Goal: Task Accomplishment & Management: Manage account settings

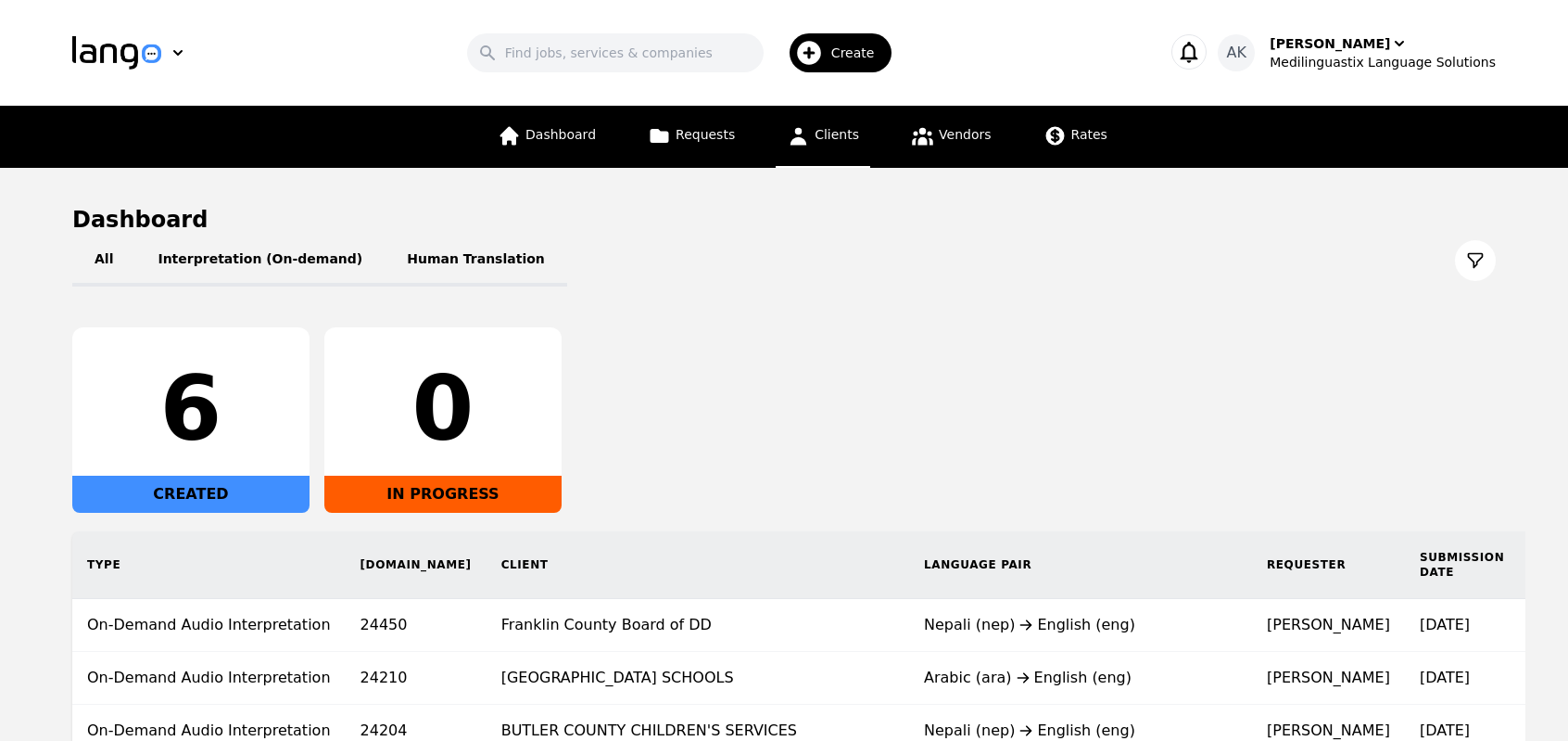
click at [837, 145] on link "Clients" at bounding box center [822, 137] width 95 height 62
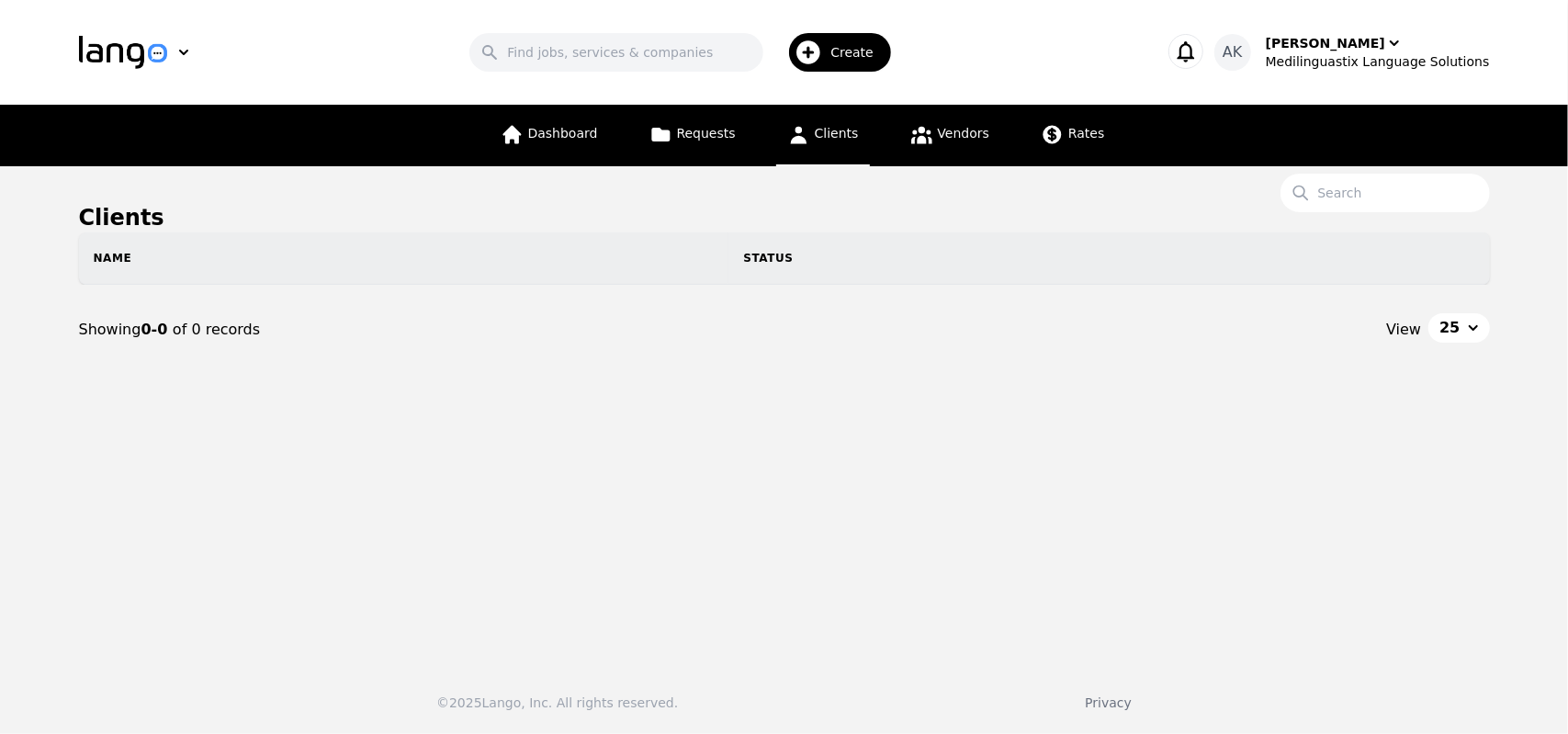
click at [822, 51] on icon "button" at bounding box center [810, 52] width 24 height 24
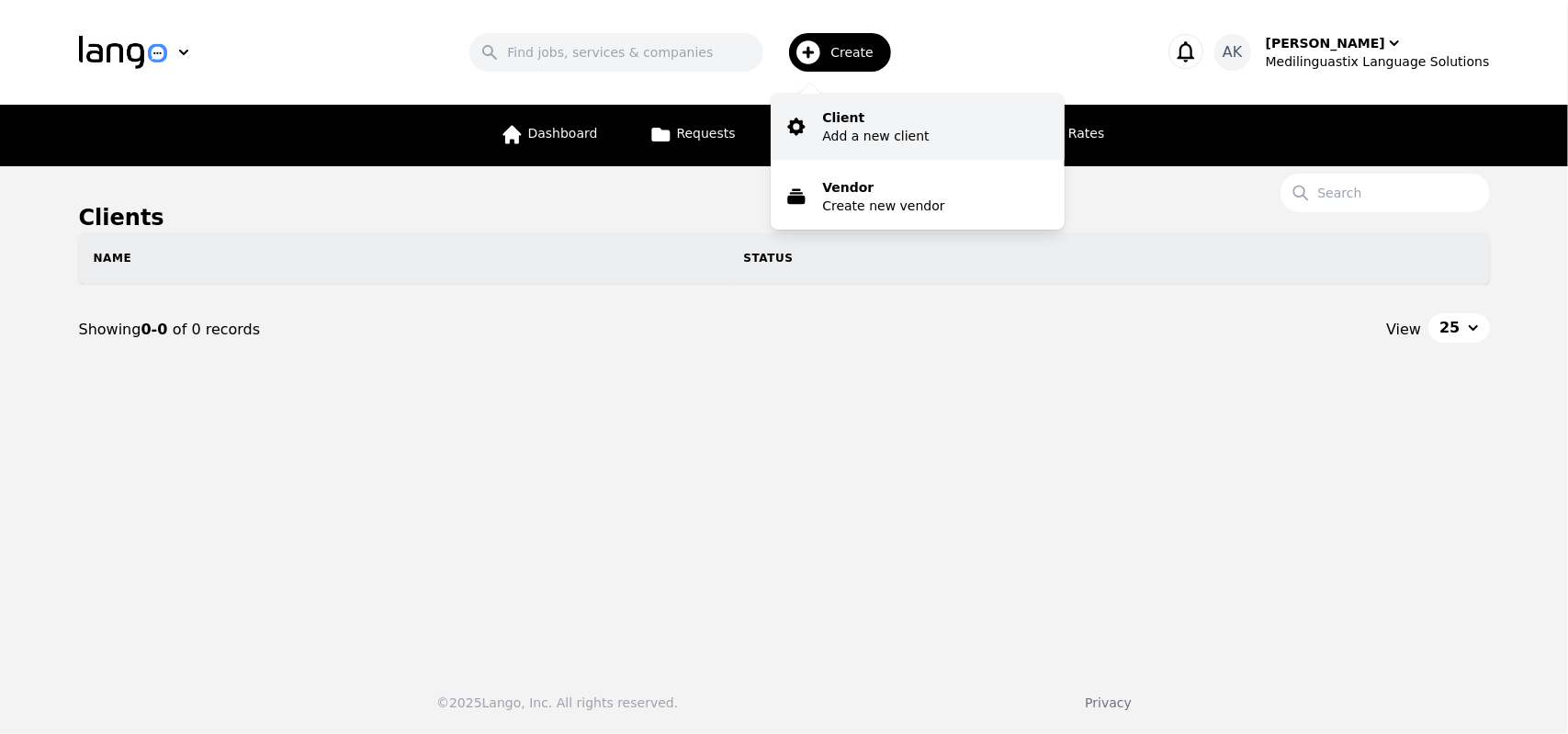
click at [852, 125] on p "Client" at bounding box center [876, 118] width 107 height 19
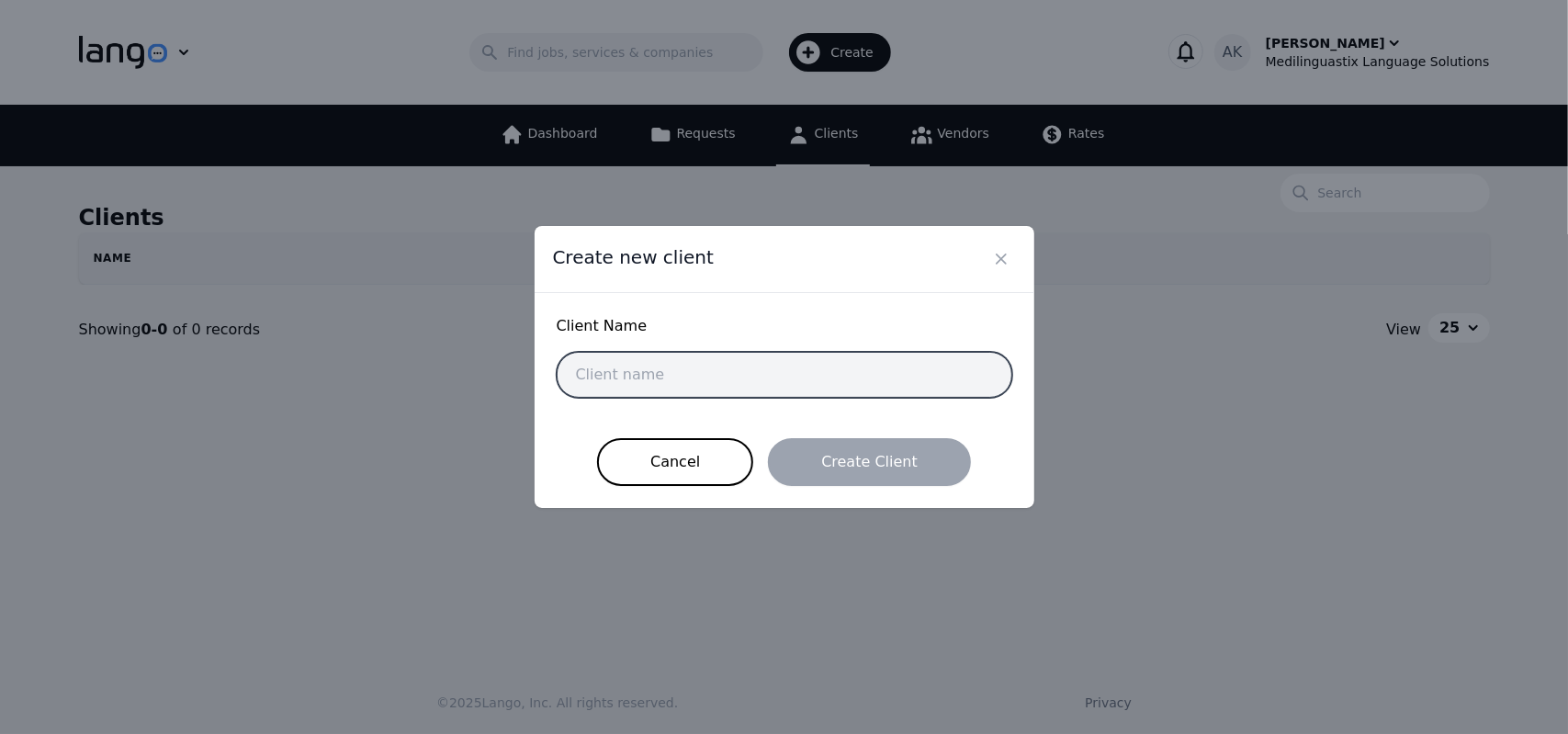
click at [671, 385] on input "text" at bounding box center [784, 374] width 455 height 46
type input "name-4"
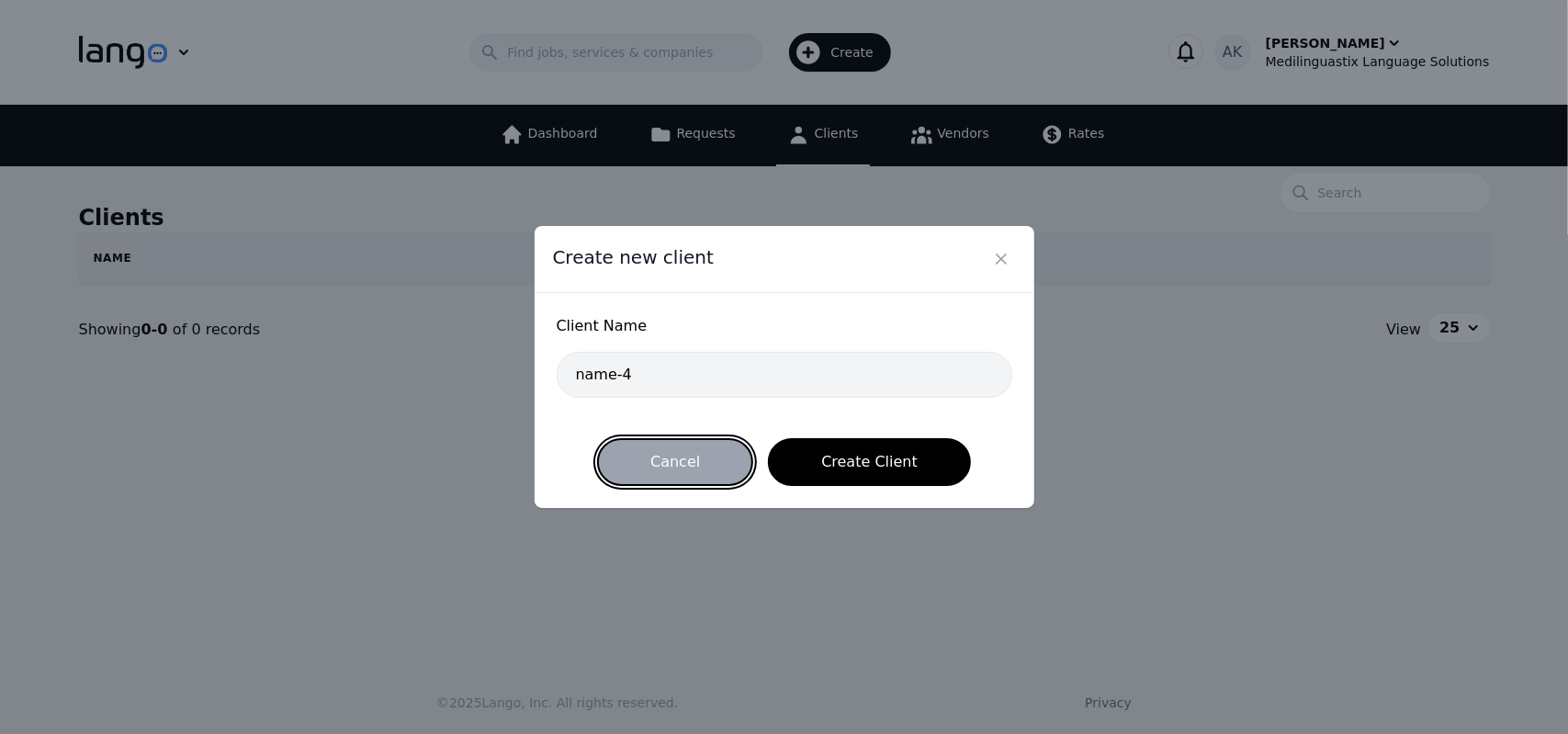
click at [691, 469] on button "Cancel" at bounding box center [675, 461] width 156 height 47
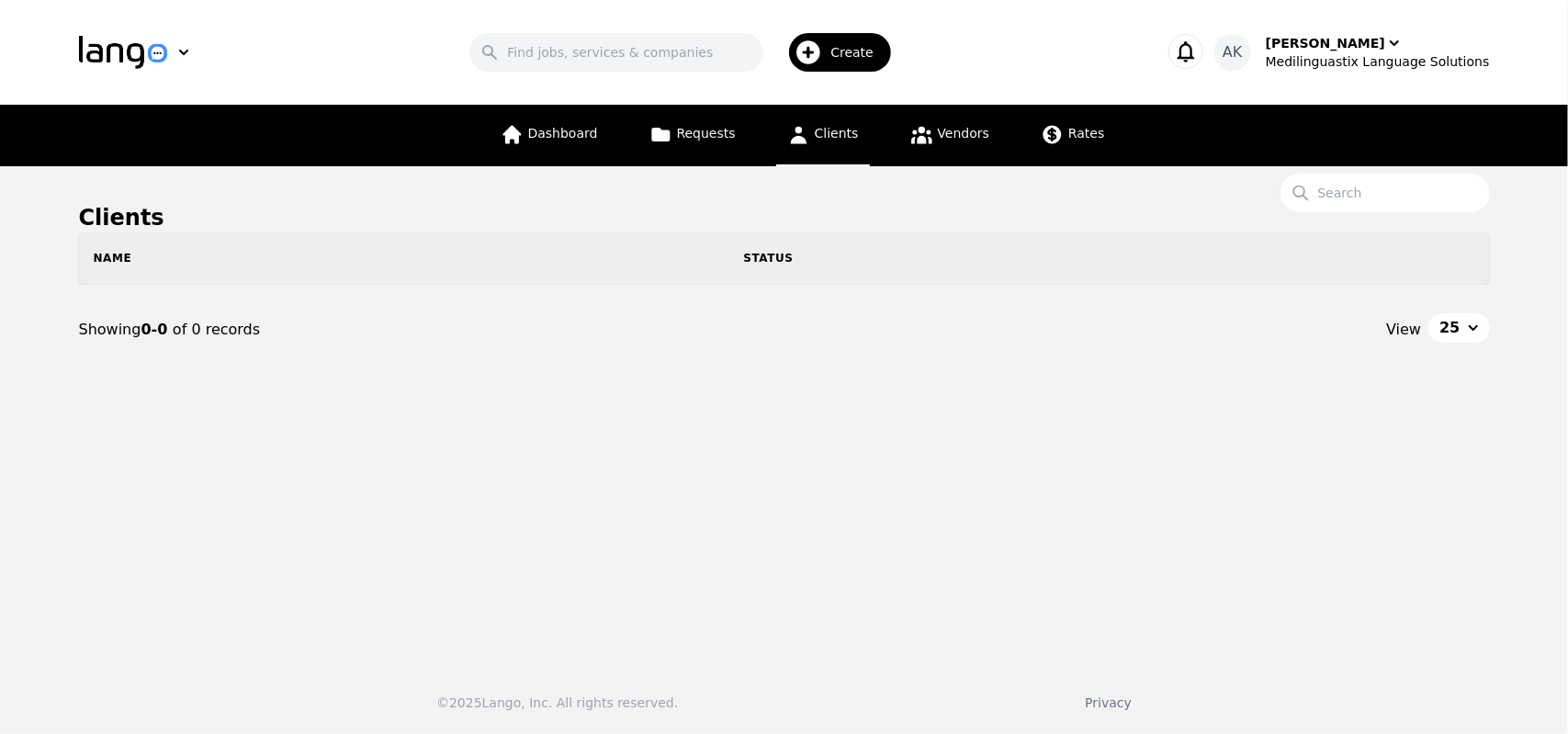
click at [824, 52] on icon "button" at bounding box center [809, 53] width 30 height 30
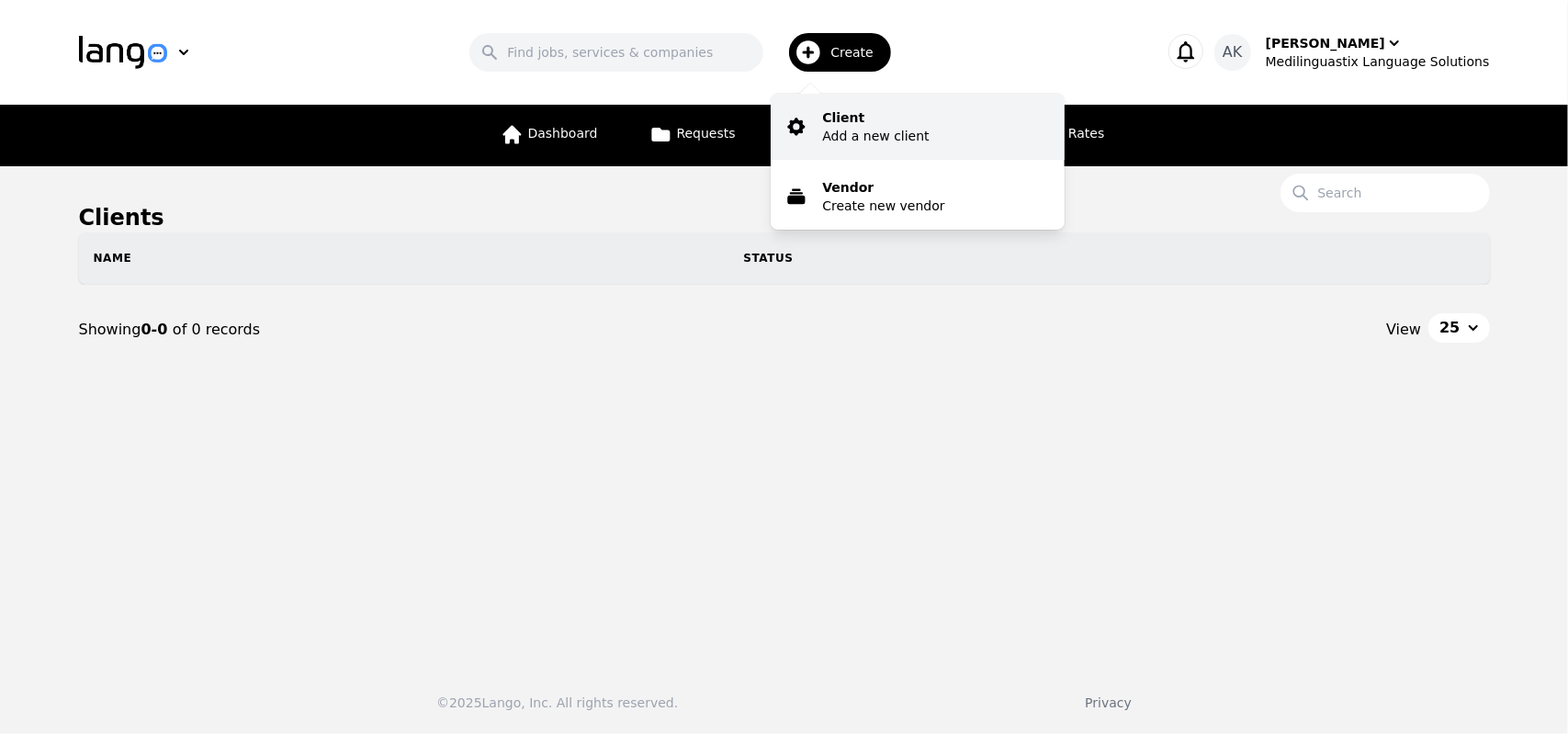
click at [866, 131] on p "Add a new client" at bounding box center [876, 136] width 107 height 19
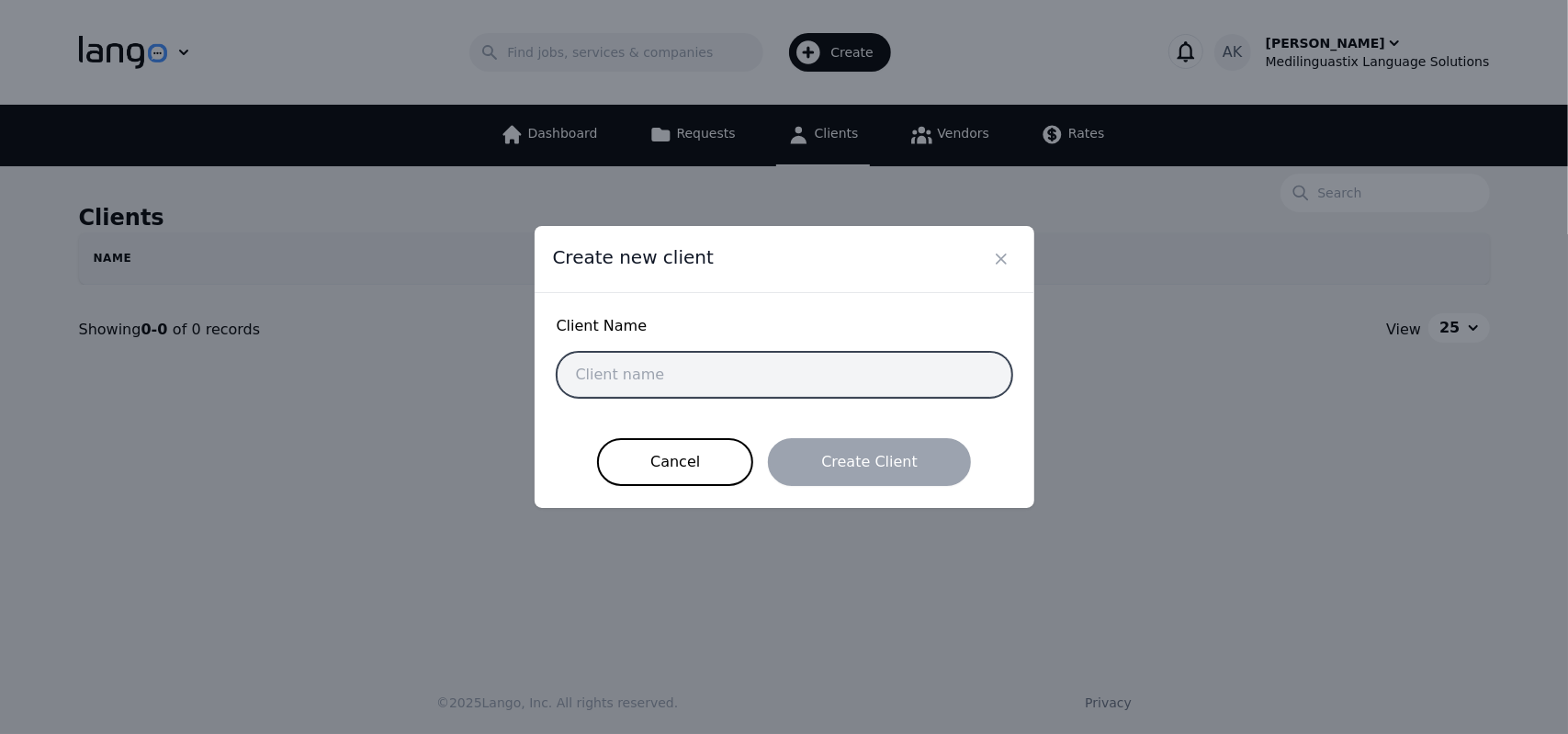
click at [755, 371] on input "text" at bounding box center [784, 374] width 455 height 46
click at [732, 367] on input "text" at bounding box center [784, 374] width 455 height 46
click at [720, 368] on input "text" at bounding box center [784, 374] width 455 height 46
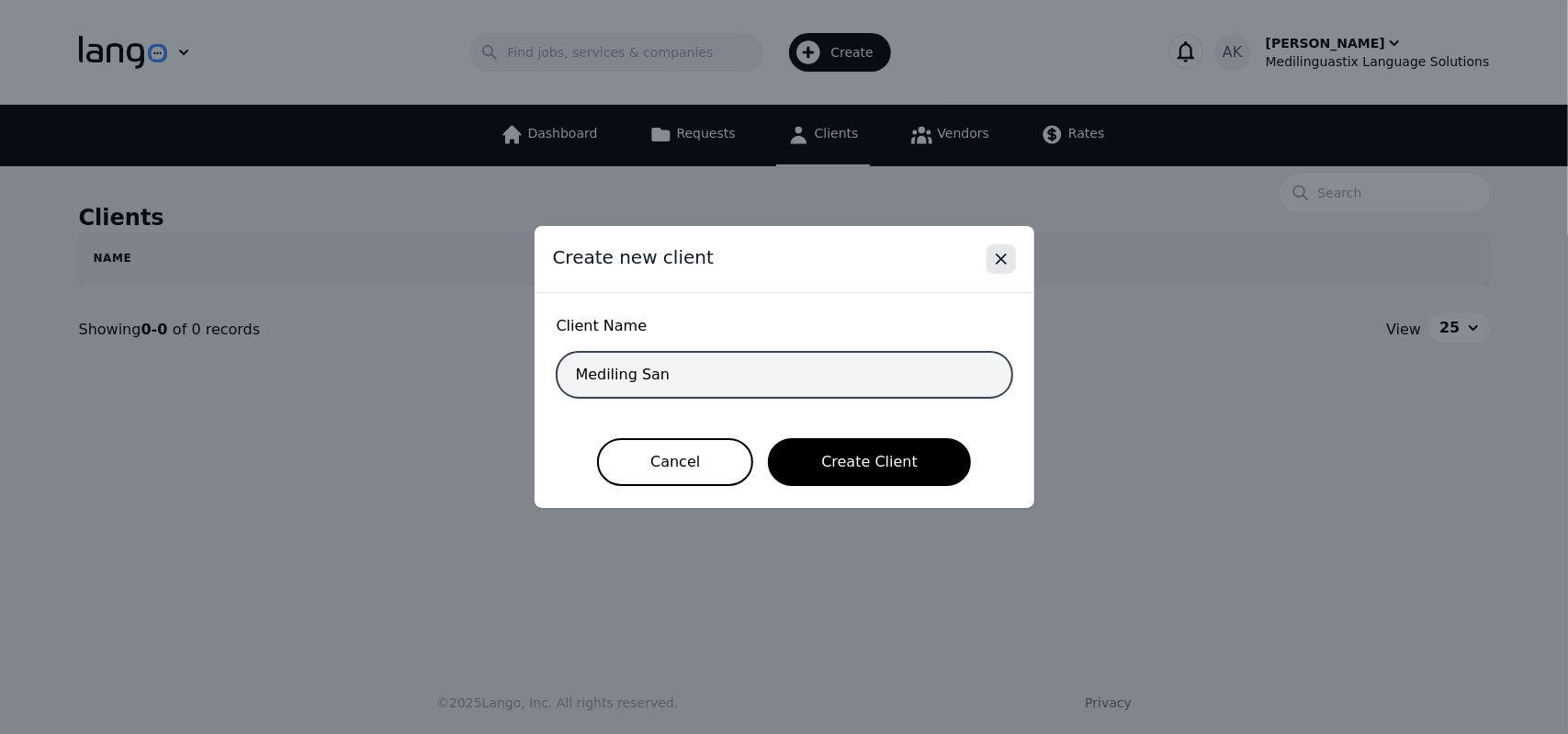
type input "Mediling San"
click at [997, 260] on icon "Close" at bounding box center [1001, 259] width 19 height 19
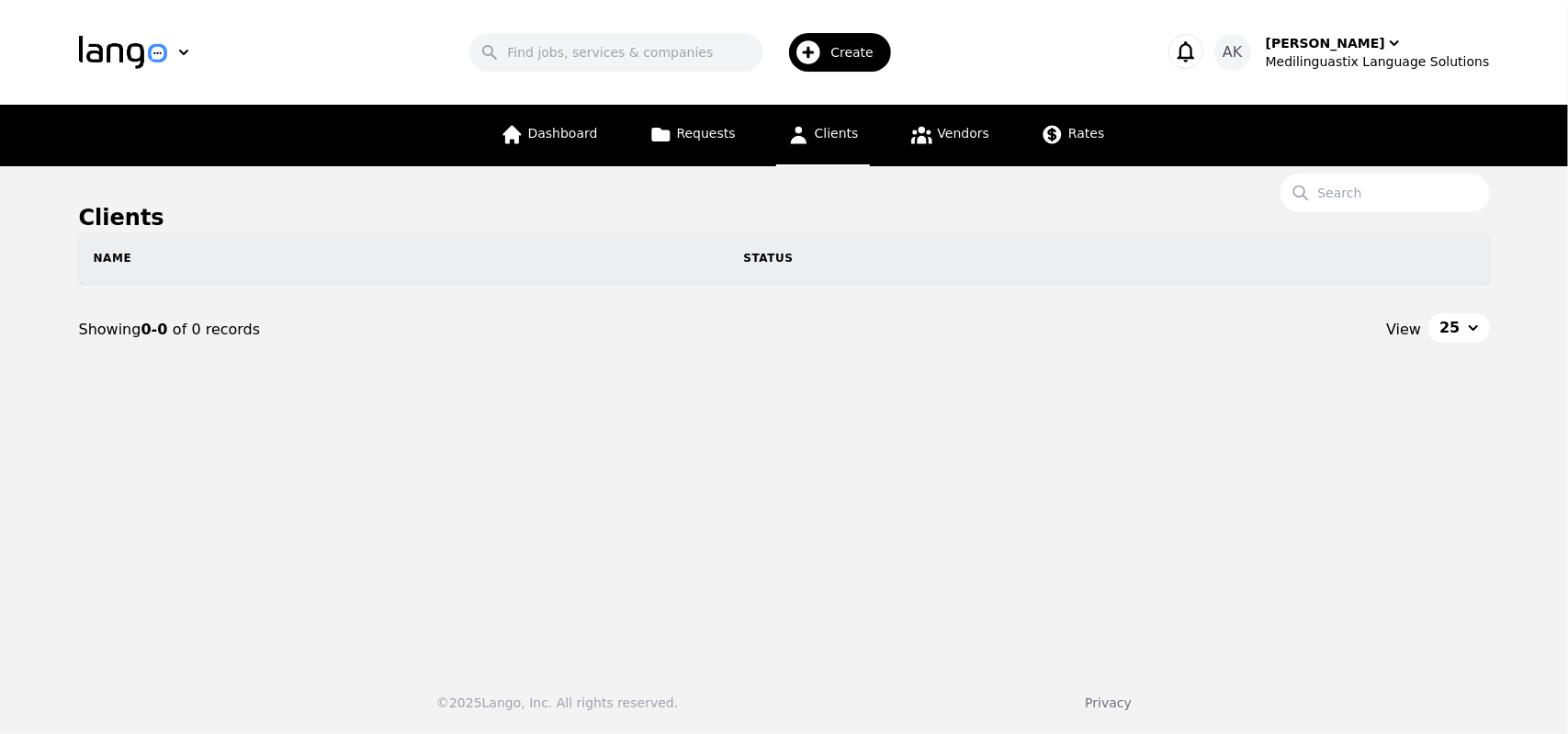
click at [854, 59] on span "Create" at bounding box center [858, 52] width 56 height 19
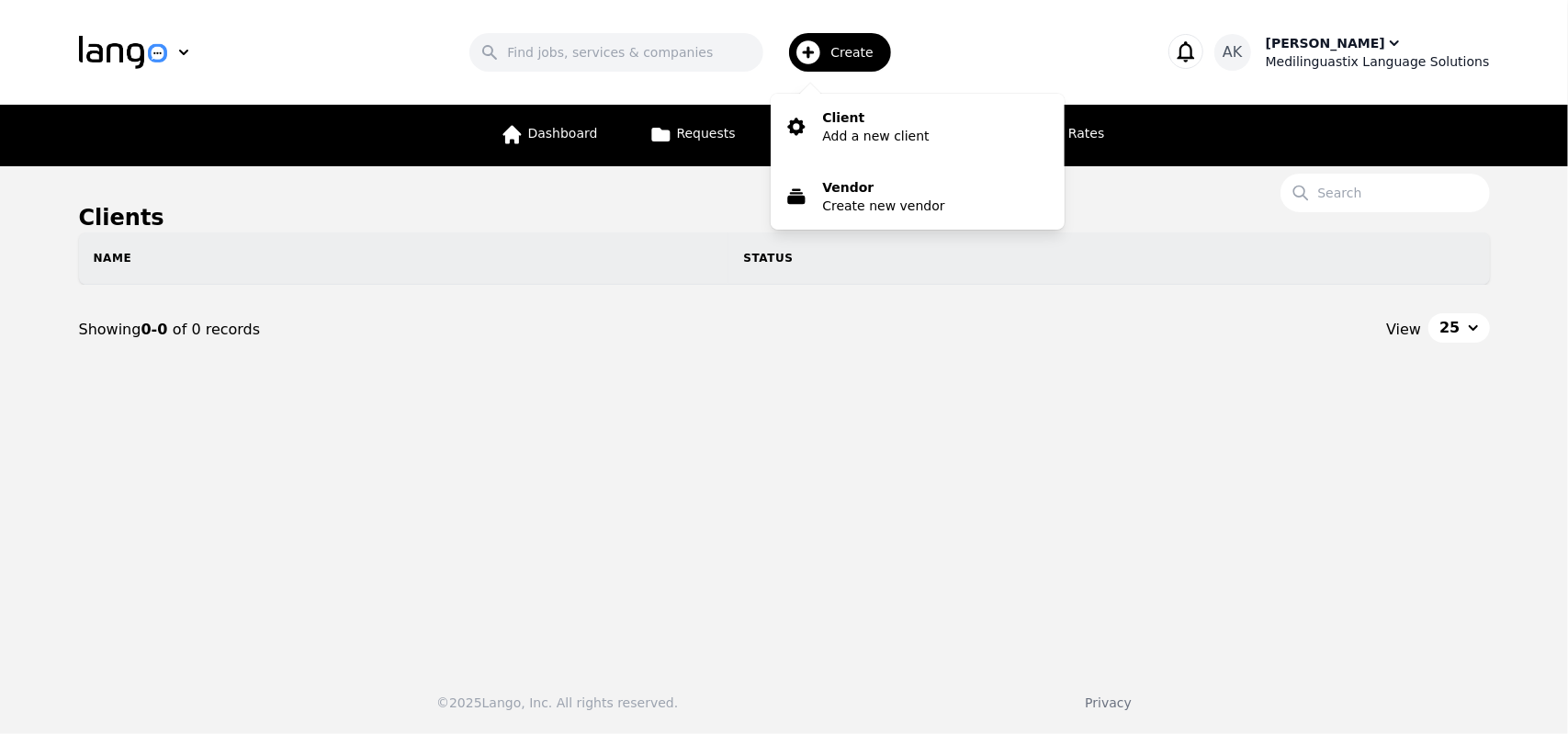
click at [1364, 50] on div "Ameet Kumar" at bounding box center [1325, 44] width 119 height 19
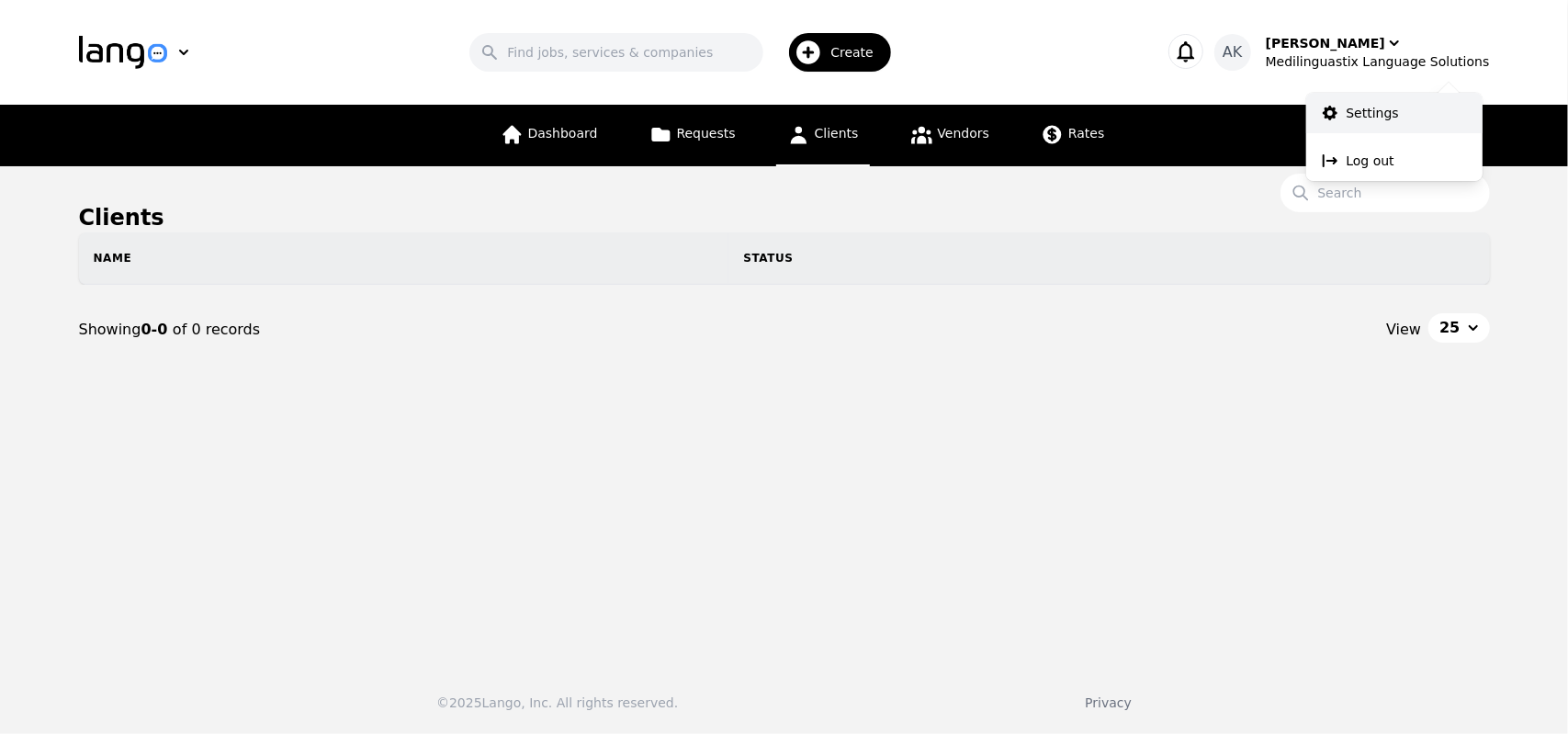
click at [1364, 113] on p "Settings" at bounding box center [1373, 113] width 52 height 19
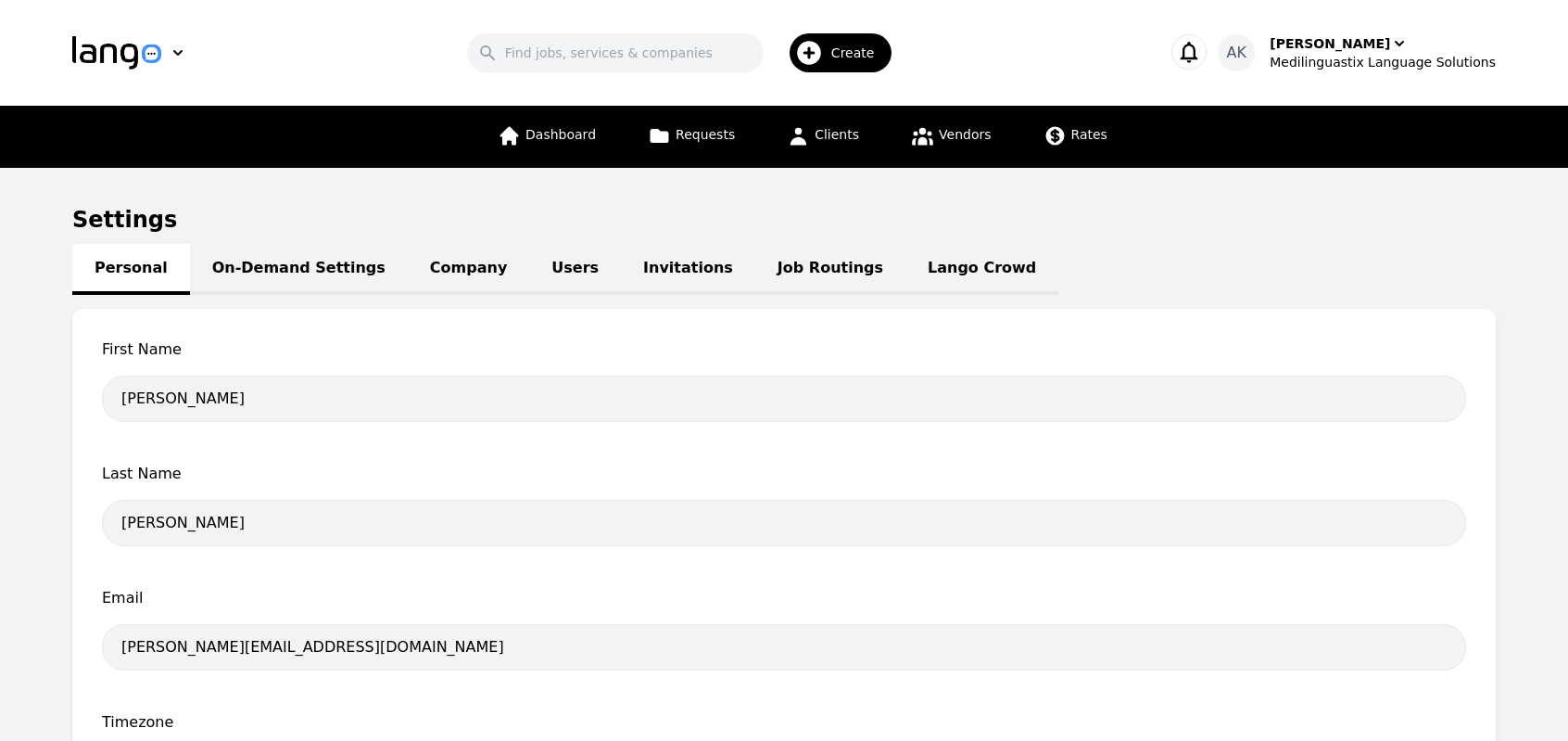
click at [906, 265] on link "Lango Crowd" at bounding box center [982, 269] width 153 height 51
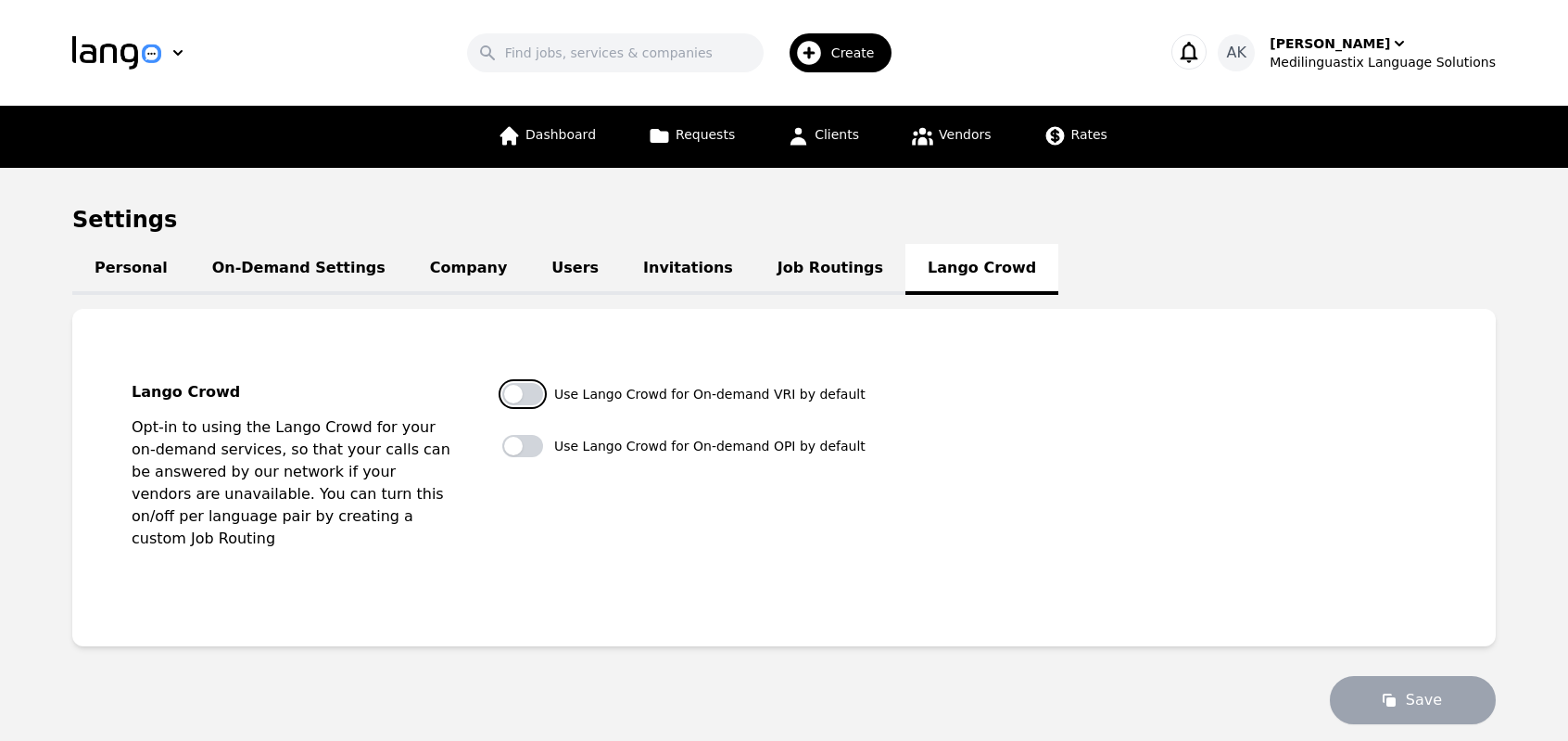
click at [529, 391] on button "button" at bounding box center [522, 394] width 40 height 23
checkbox input "true"
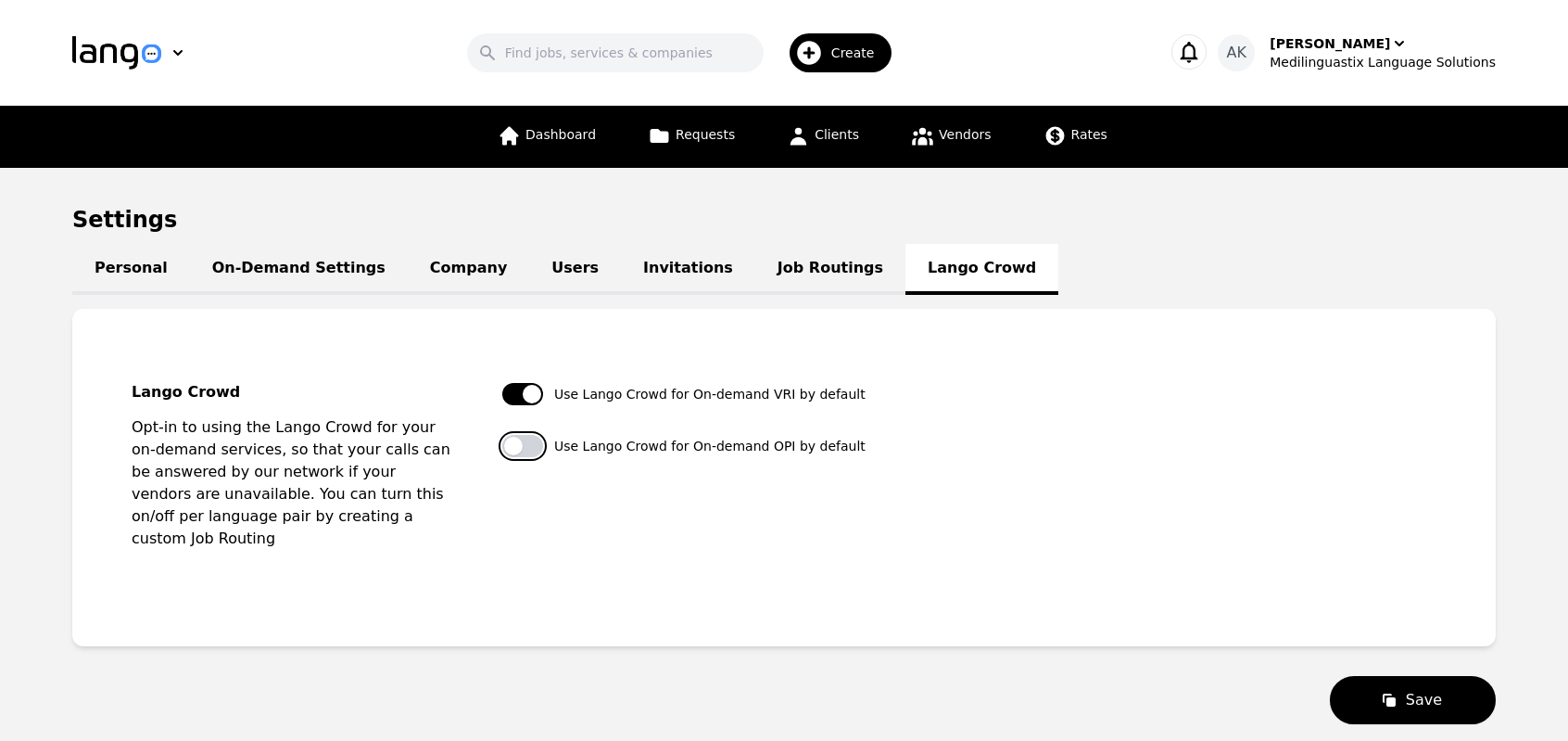
click at [525, 443] on button "button" at bounding box center [522, 446] width 40 height 23
checkbox input "true"
click at [1389, 686] on button "Save" at bounding box center [1412, 700] width 166 height 48
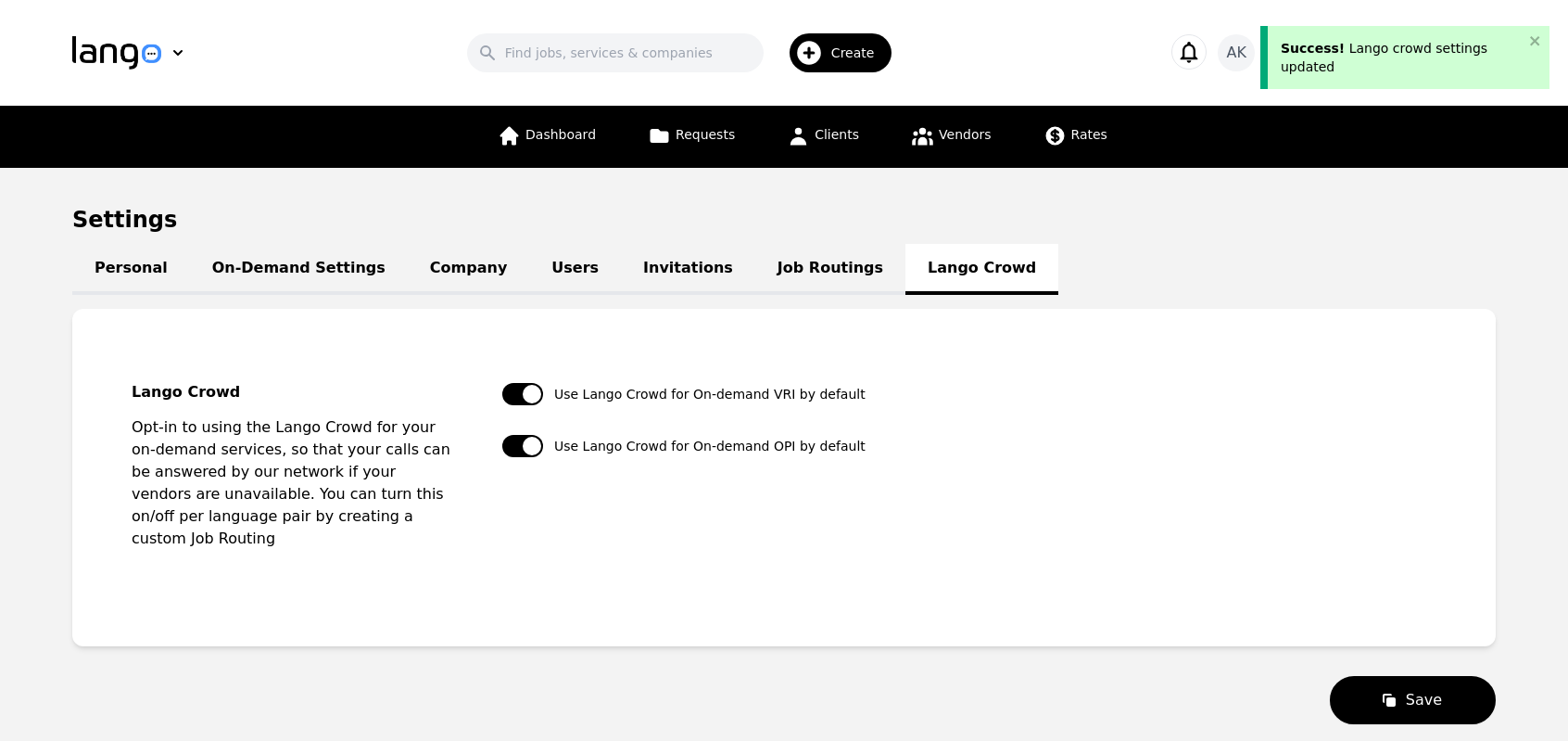
click at [756, 265] on link "Job Routings" at bounding box center [831, 269] width 150 height 51
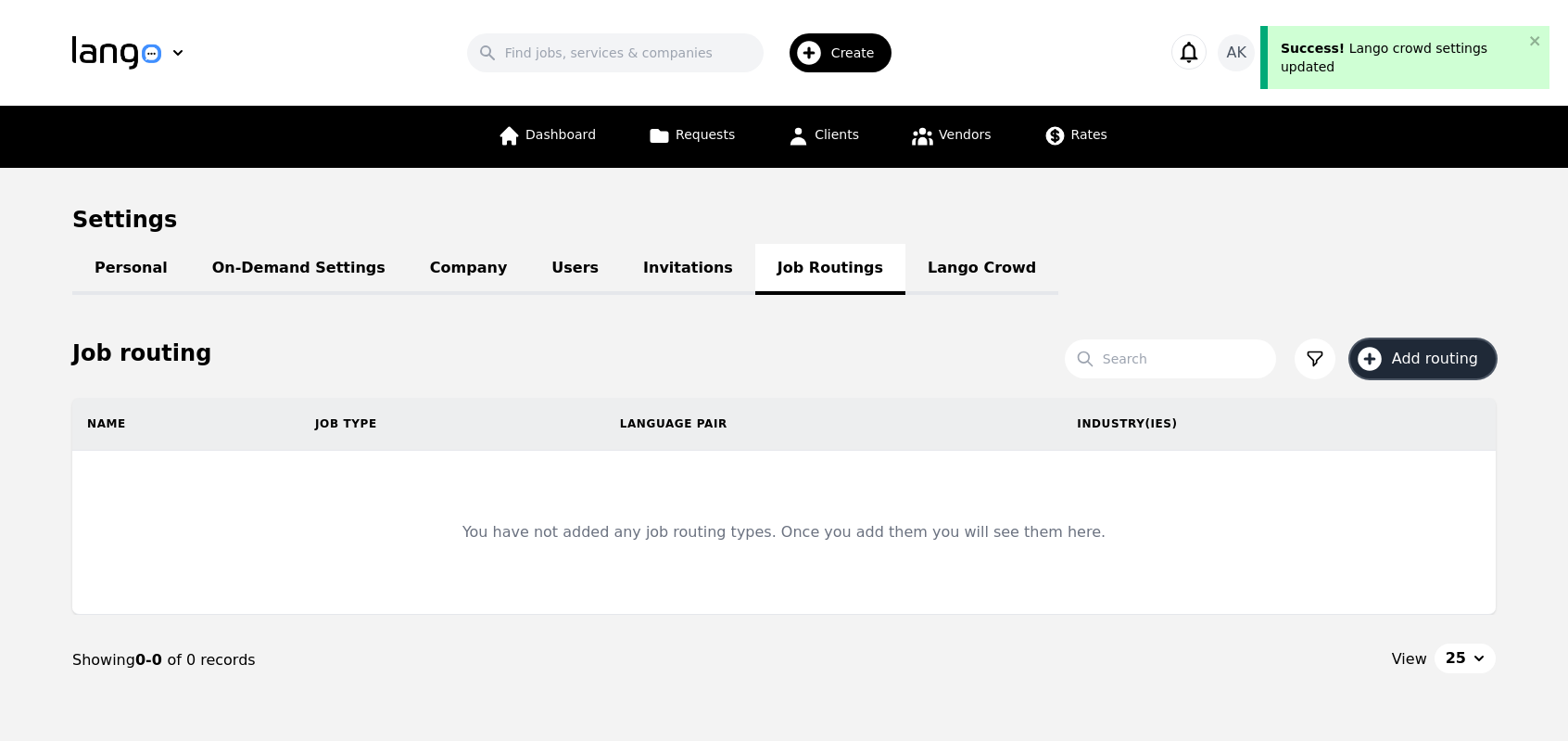
click at [1363, 353] on icon "button" at bounding box center [1370, 359] width 30 height 30
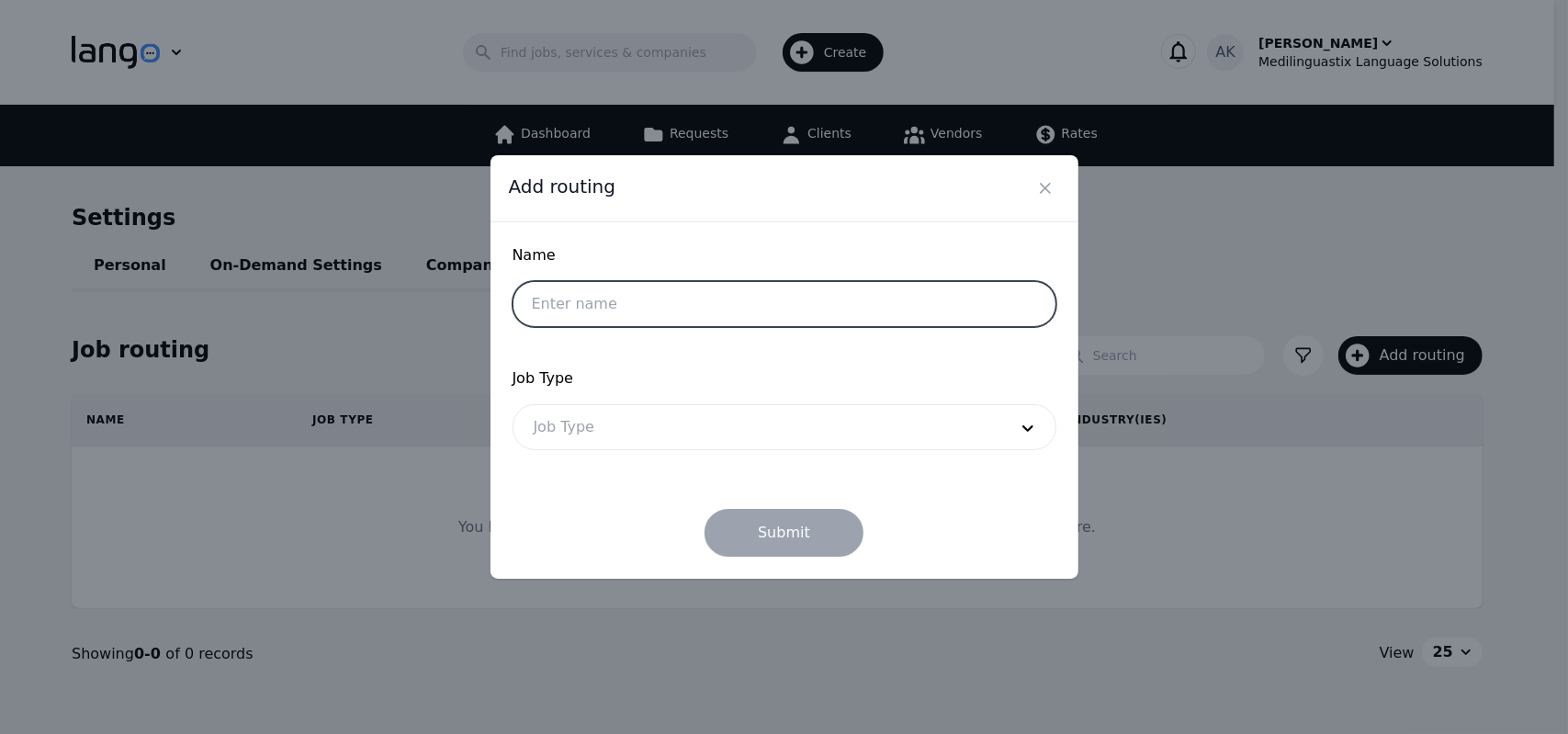
click at [782, 306] on input "text" at bounding box center [784, 303] width 544 height 46
type input "Russian"
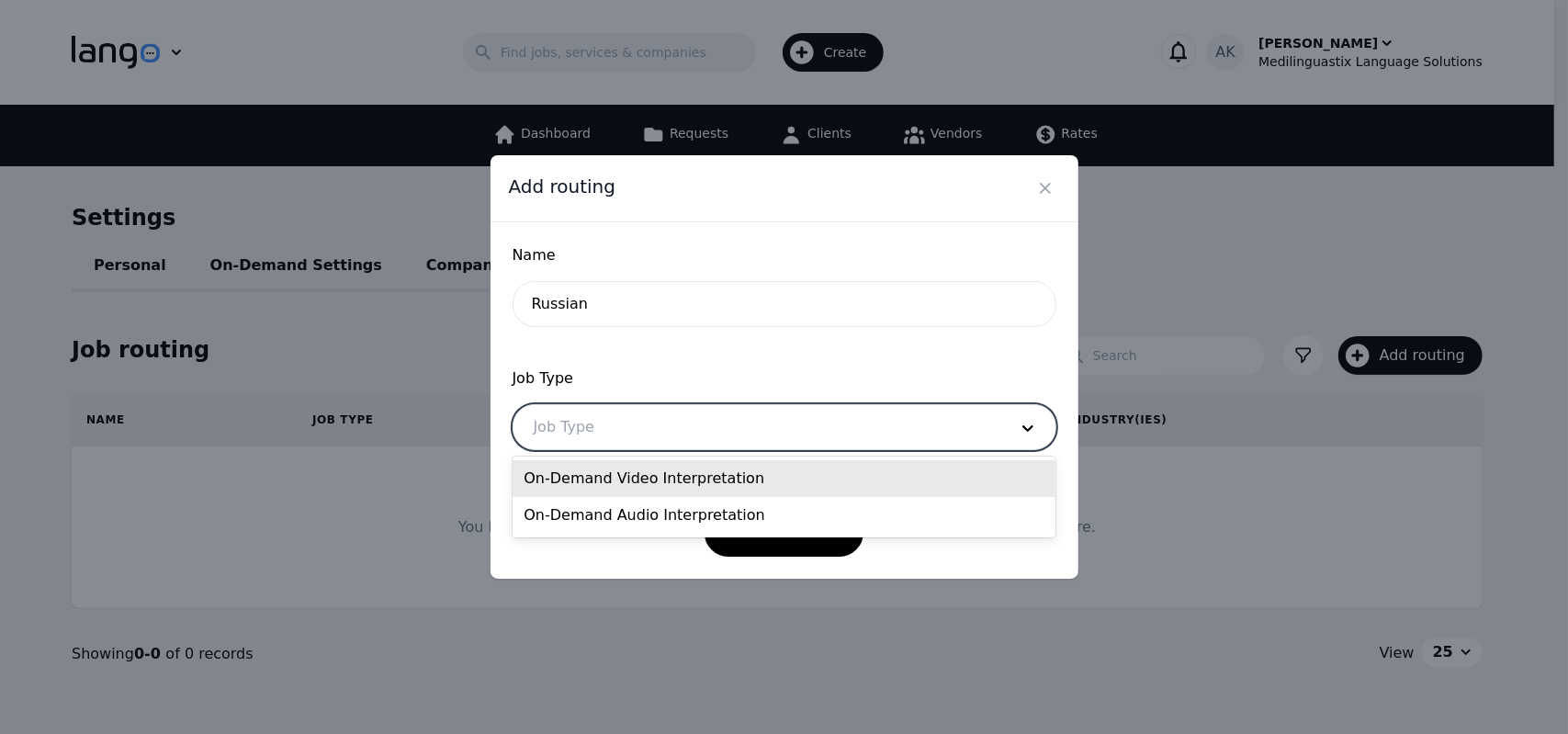
click at [686, 439] on div at bounding box center [757, 426] width 487 height 44
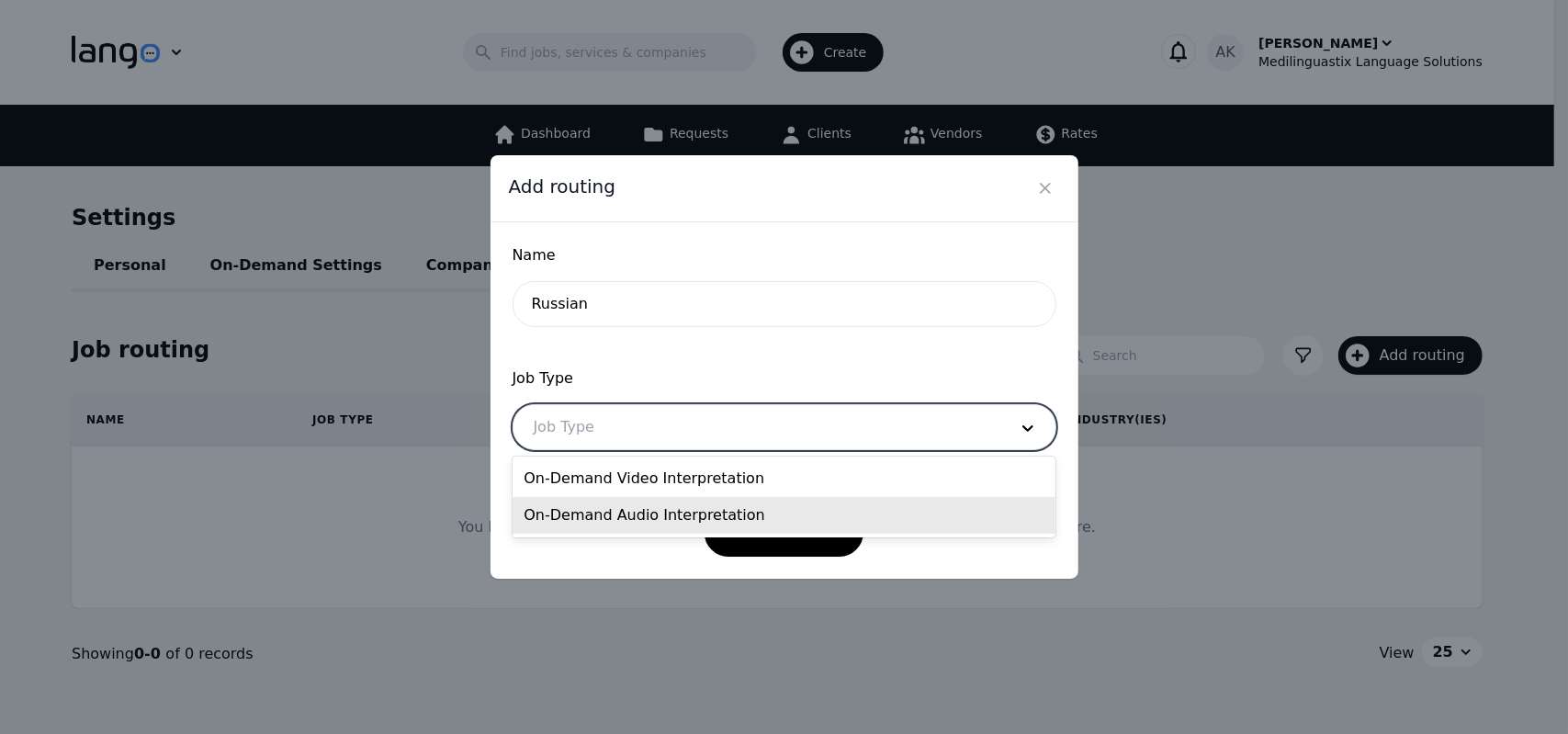
click at [661, 518] on div "On-Demand Audio Interpretation" at bounding box center [784, 516] width 543 height 37
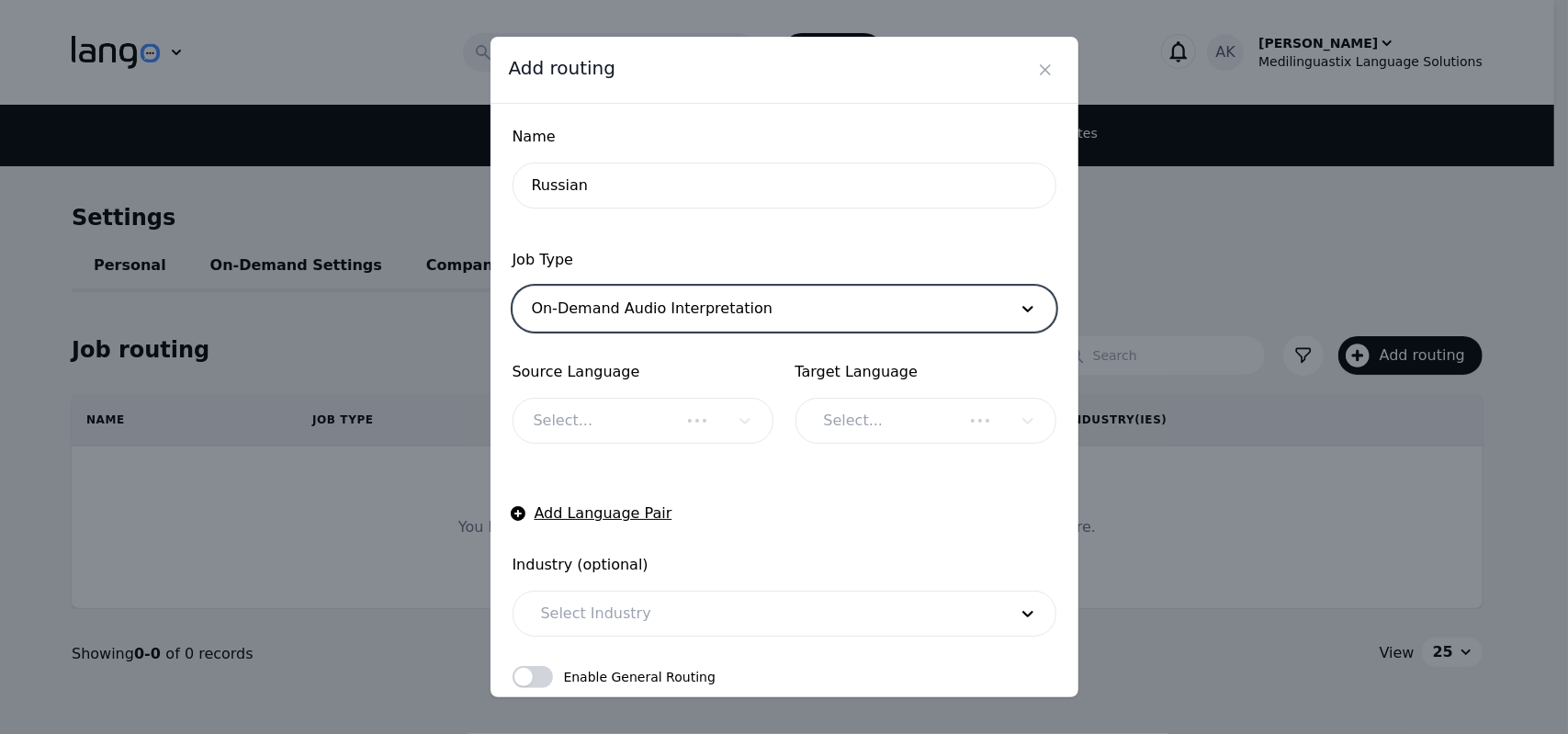
checkbox input "true"
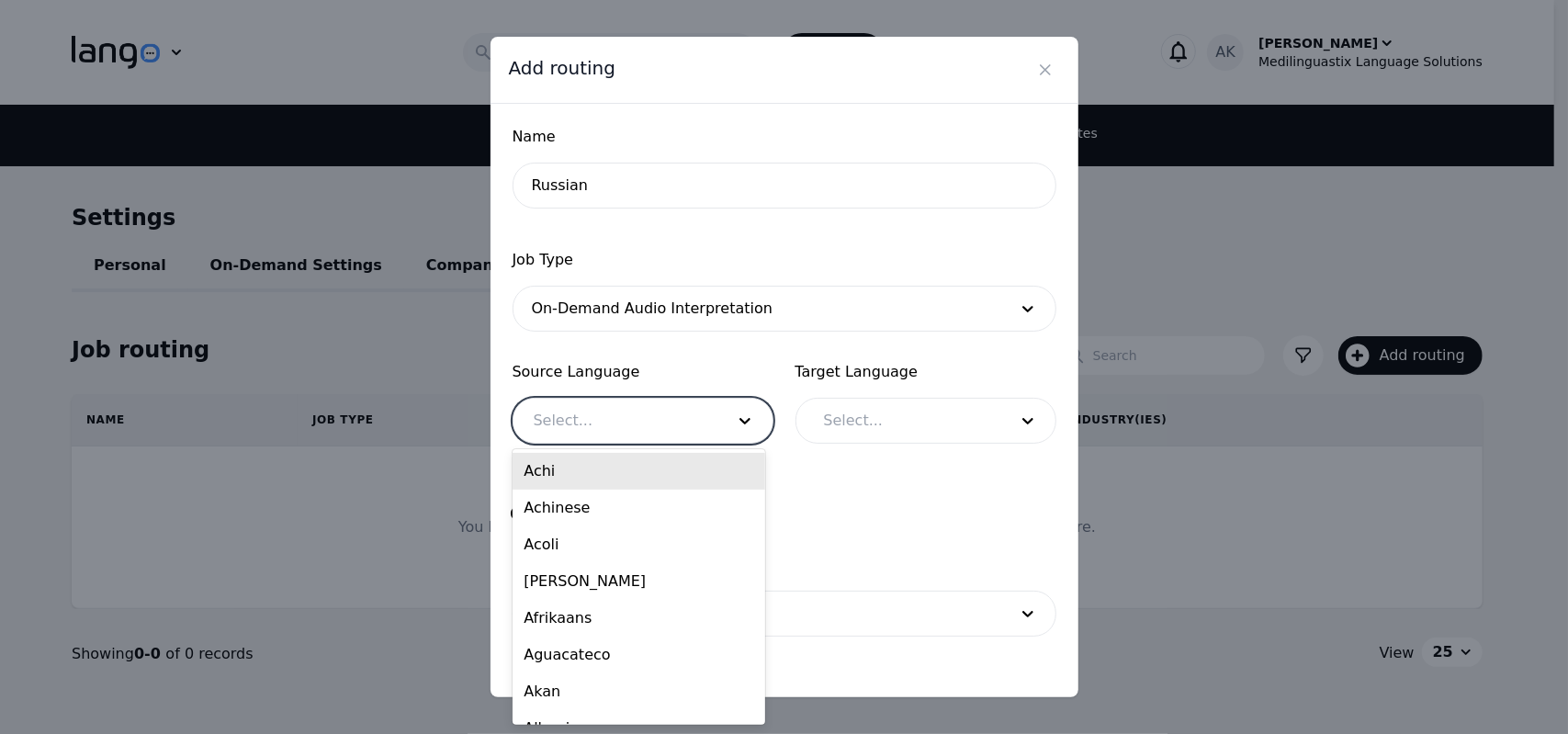
click at [644, 422] on div at bounding box center [614, 420] width 204 height 44
click at [623, 423] on div at bounding box center [614, 420] width 204 height 44
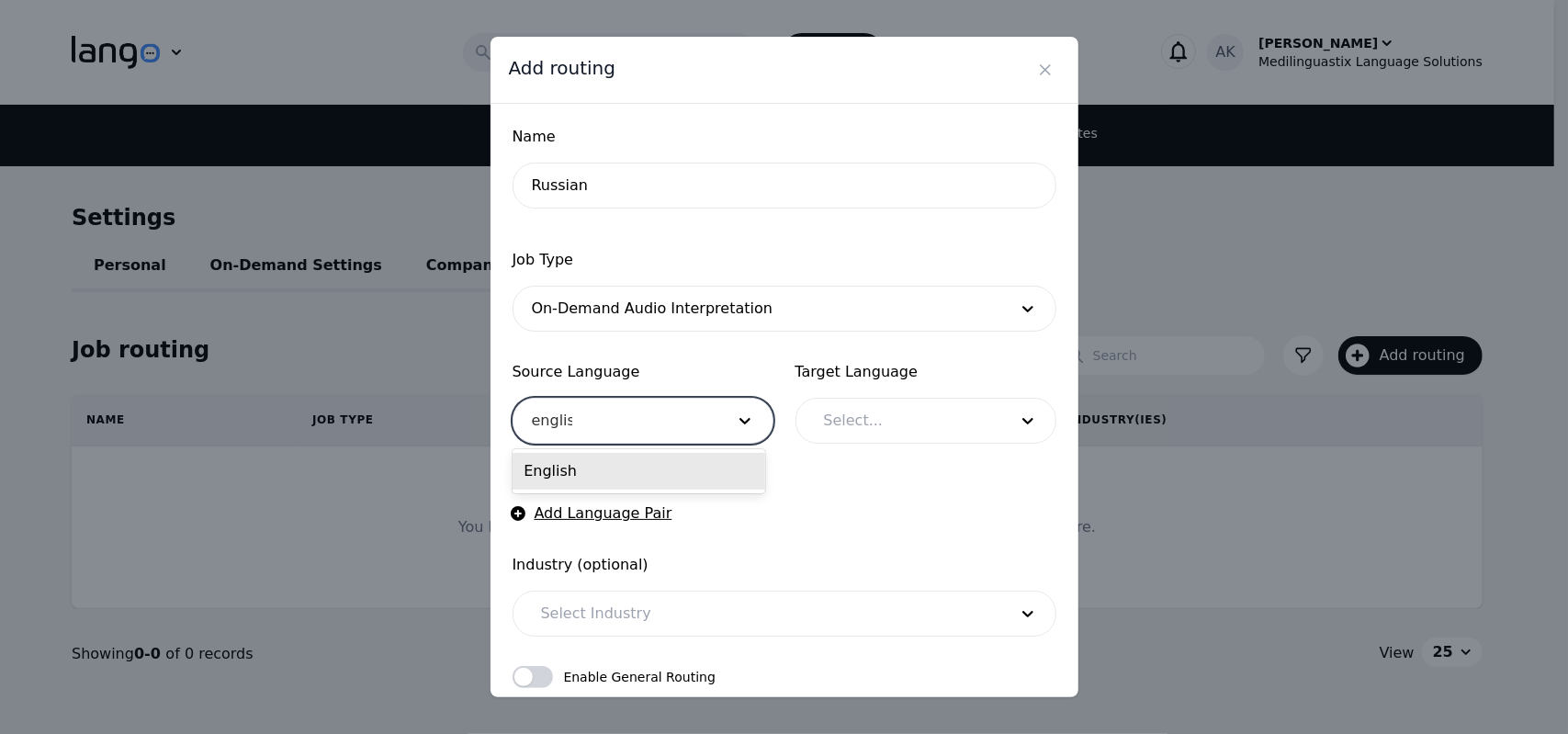
type input "english"
click at [599, 471] on div "English" at bounding box center [639, 471] width 253 height 37
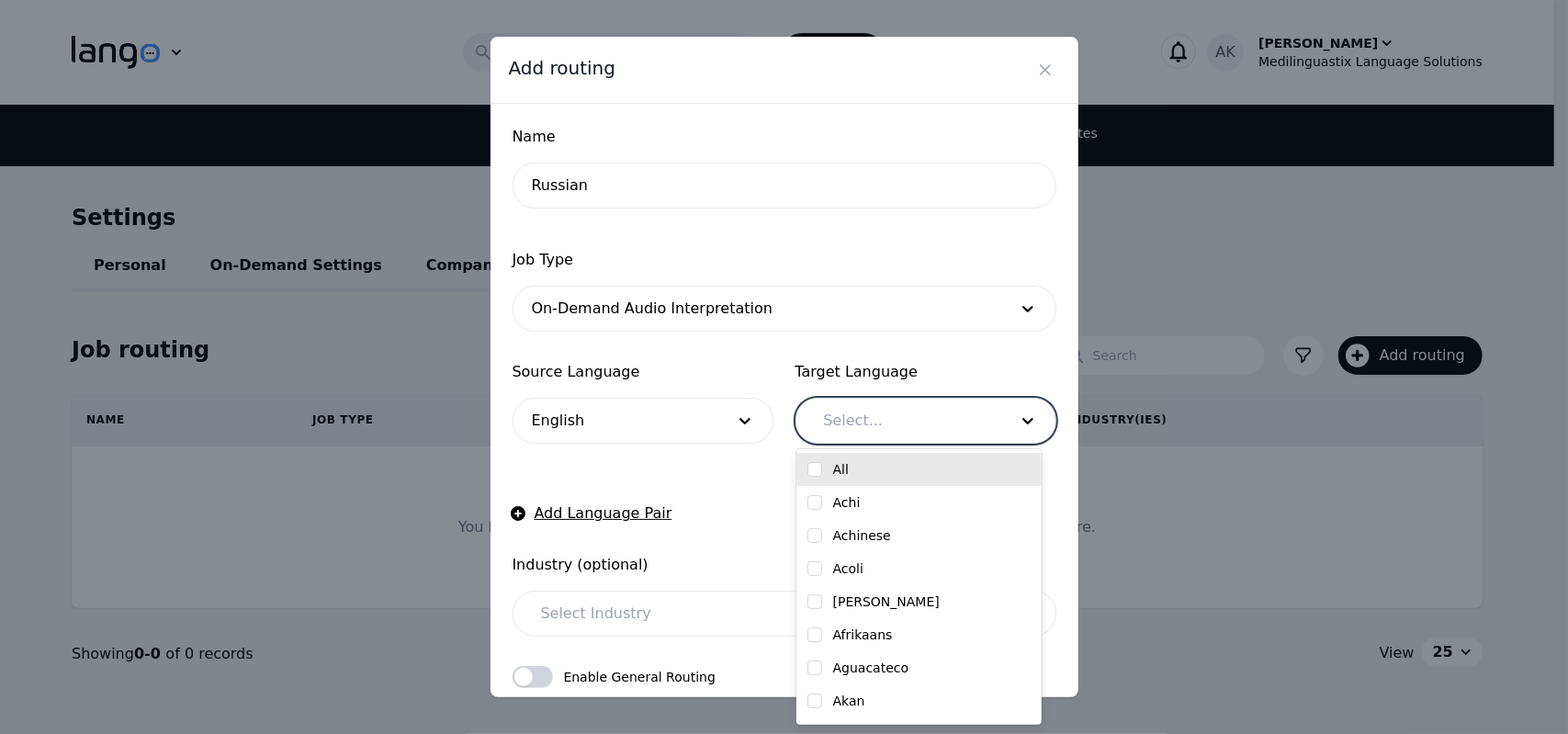
click at [834, 412] on div at bounding box center [903, 420] width 197 height 44
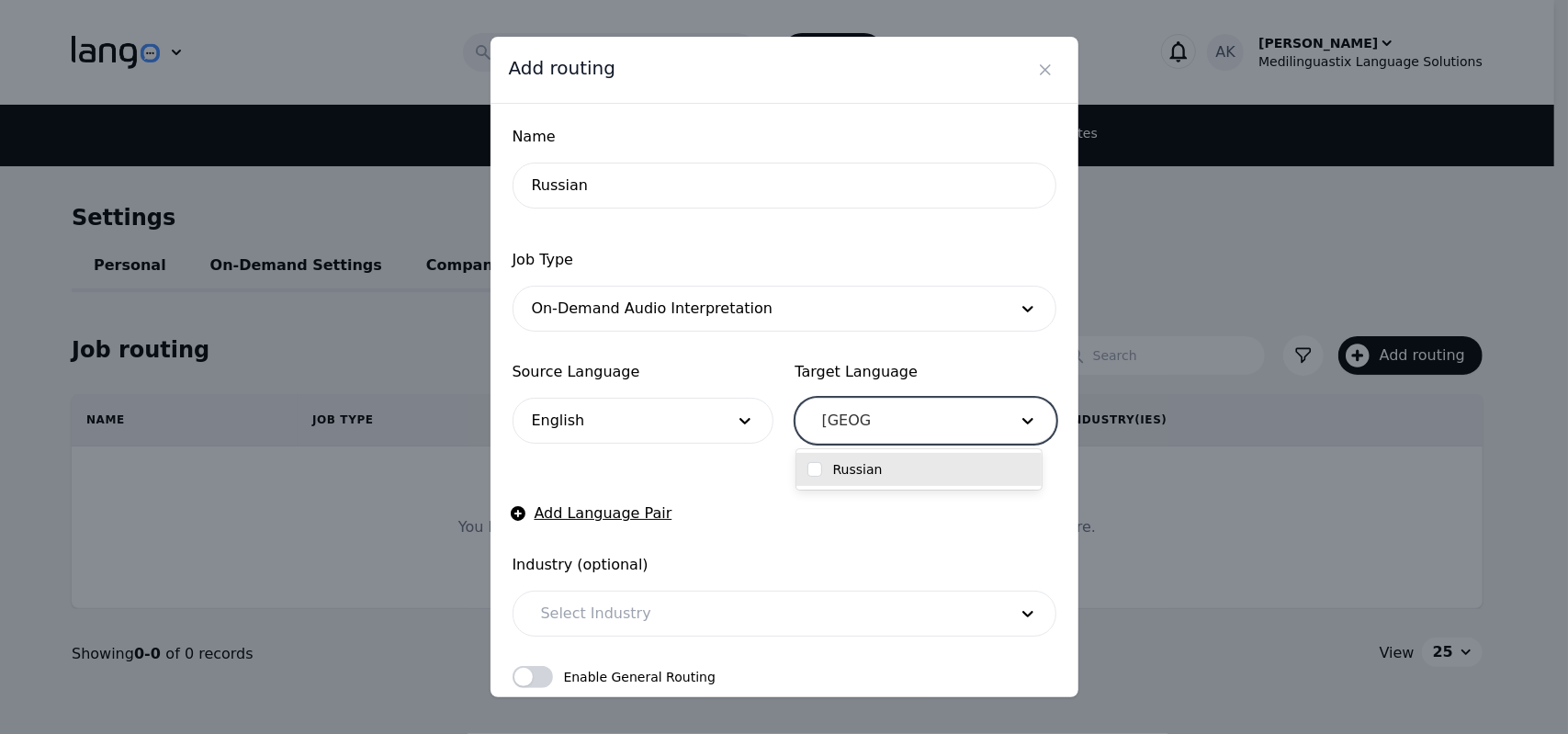
type input "russian"
click at [863, 475] on label "Russian" at bounding box center [857, 469] width 49 height 19
checkbox input "true"
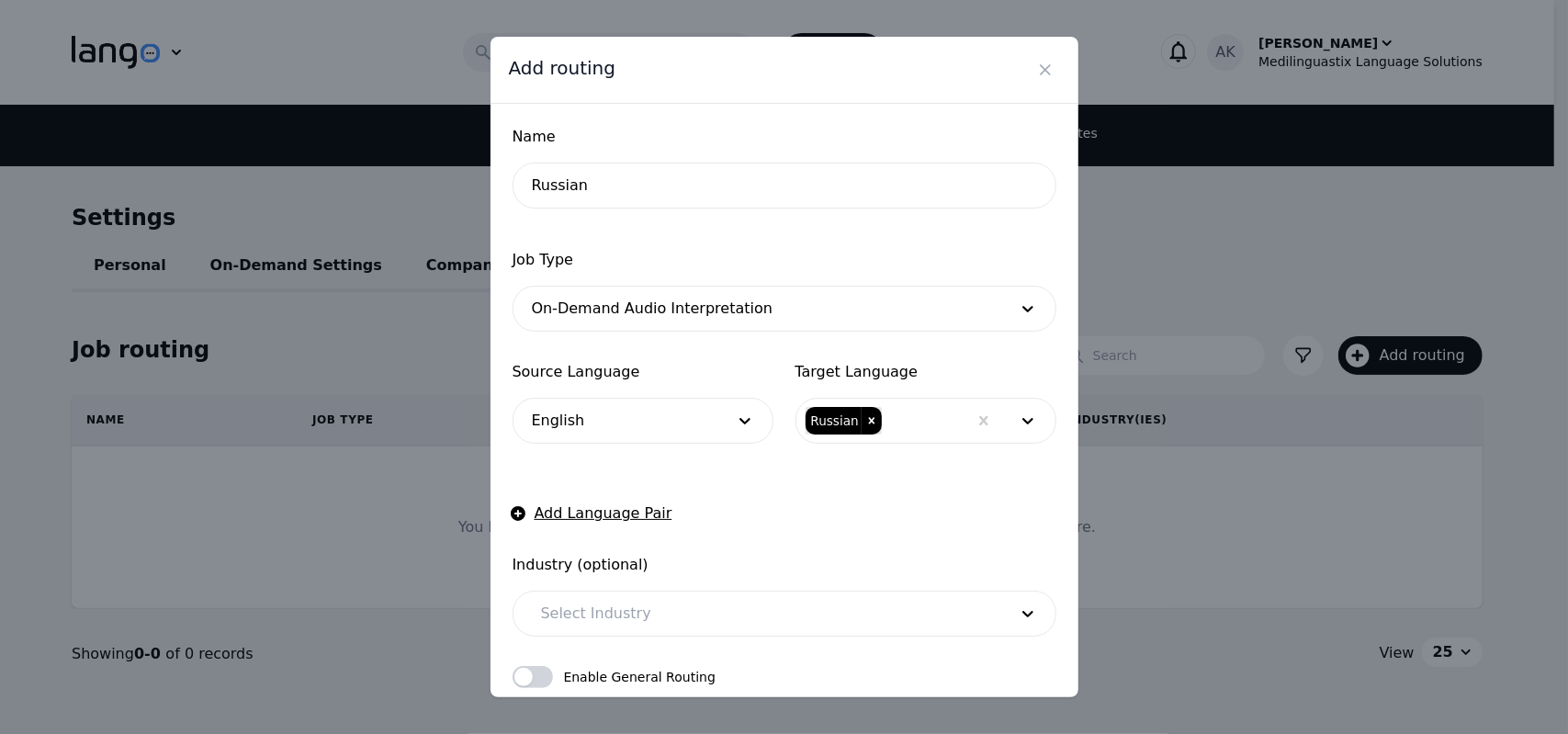
click at [743, 493] on form "Name Russian Job Type On-Demand Audio Interpretation Source Language English Ta…" at bounding box center [784, 485] width 544 height 720
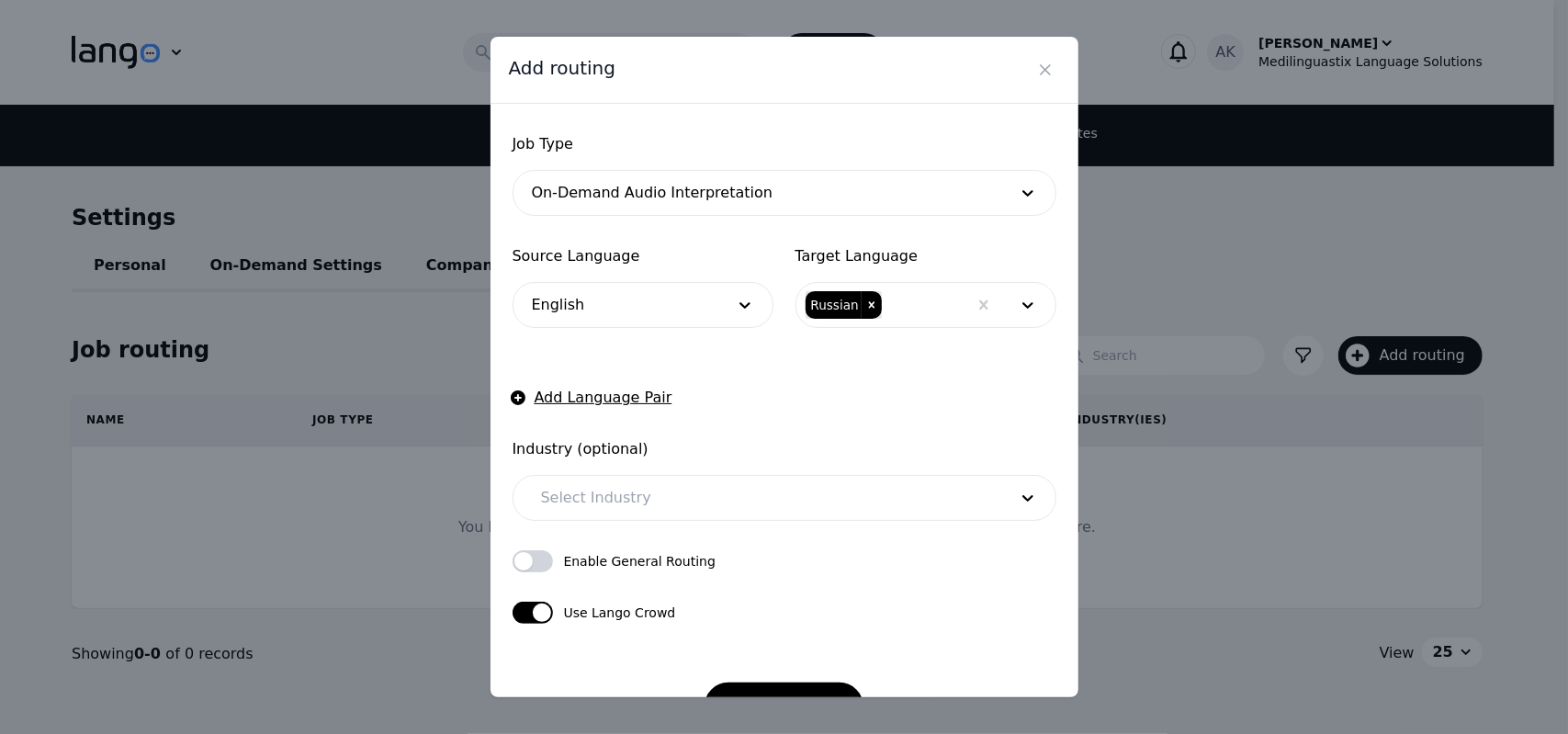
scroll to position [169, 0]
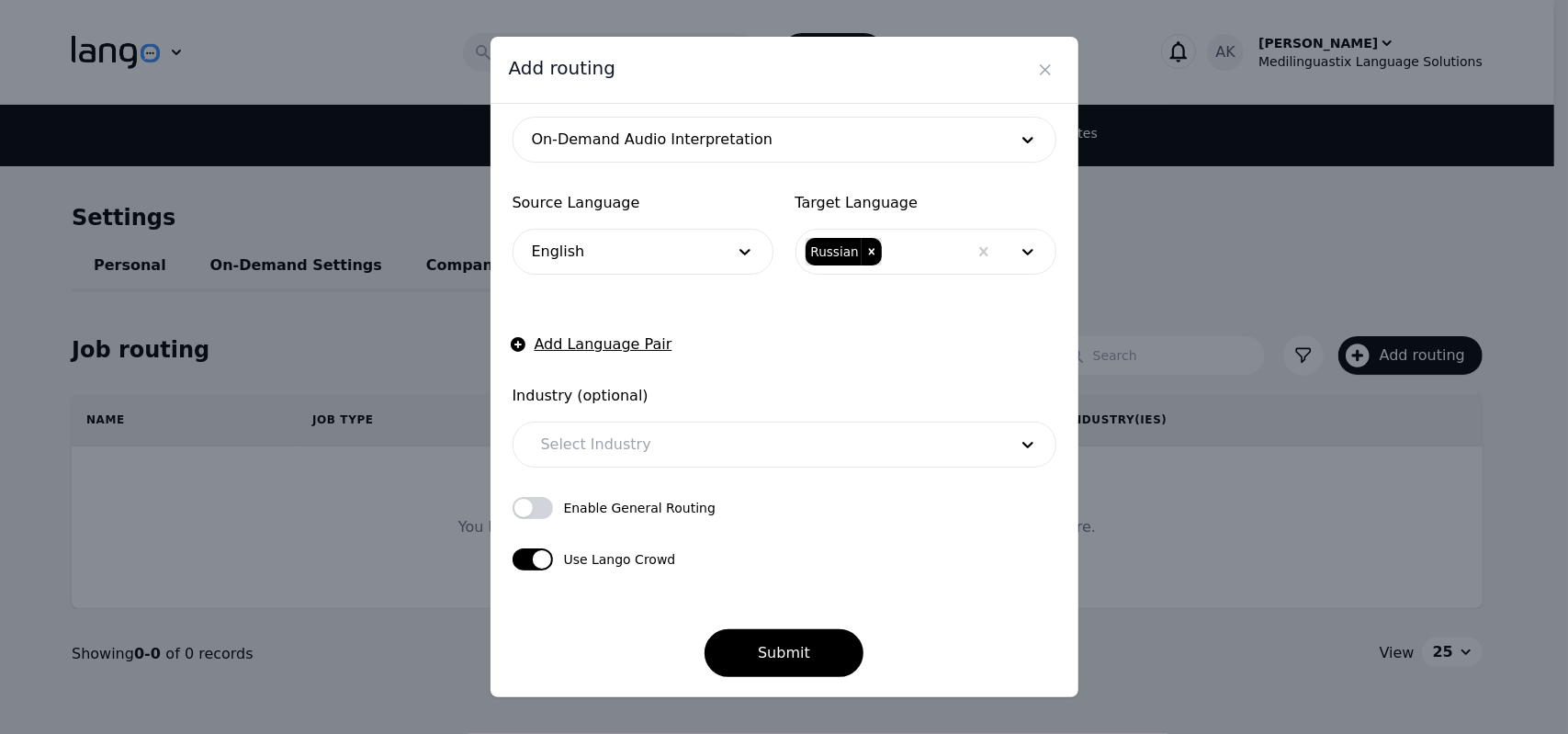
click at [929, 464] on div at bounding box center [760, 444] width 480 height 44
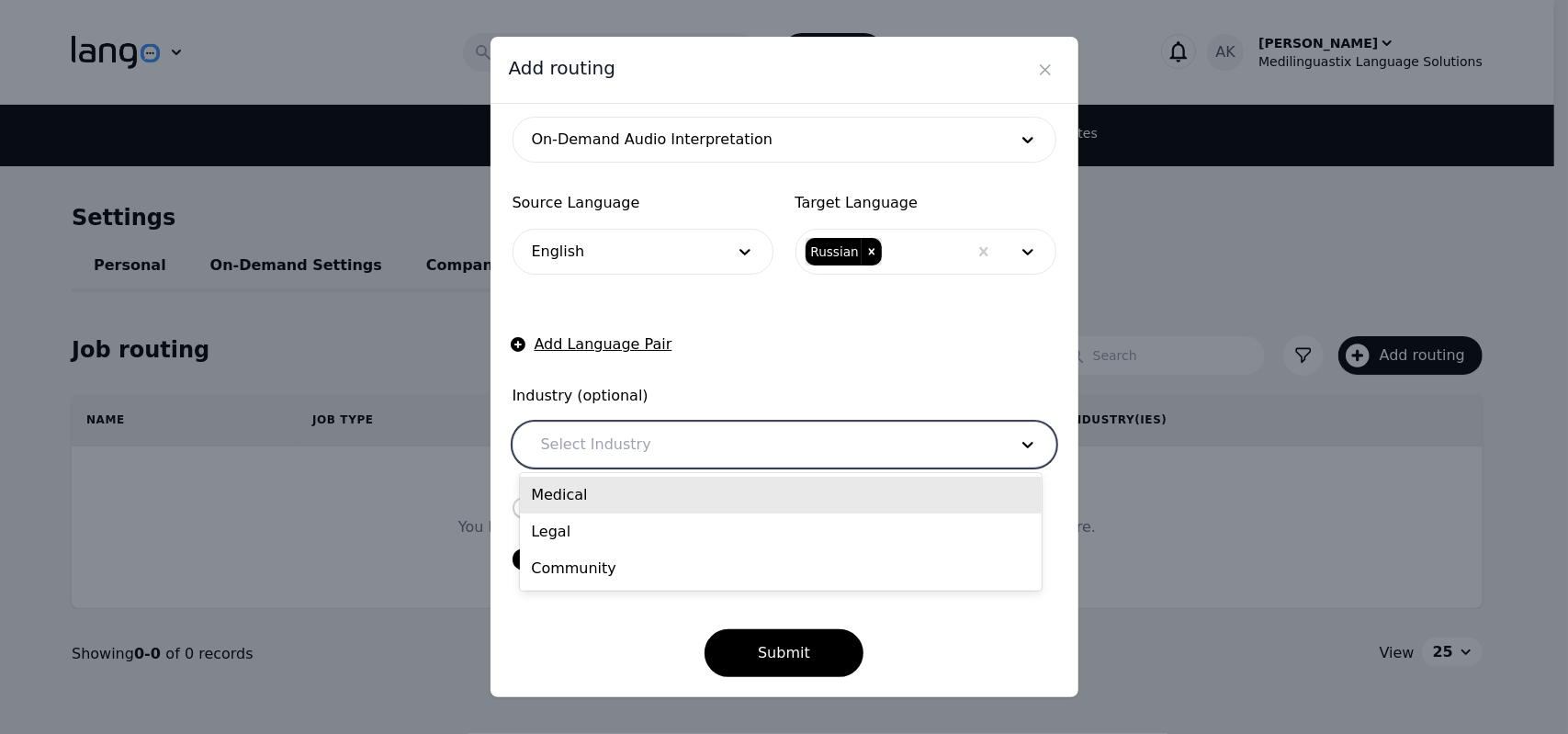
click at [889, 509] on div "Medical" at bounding box center [780, 495] width 520 height 37
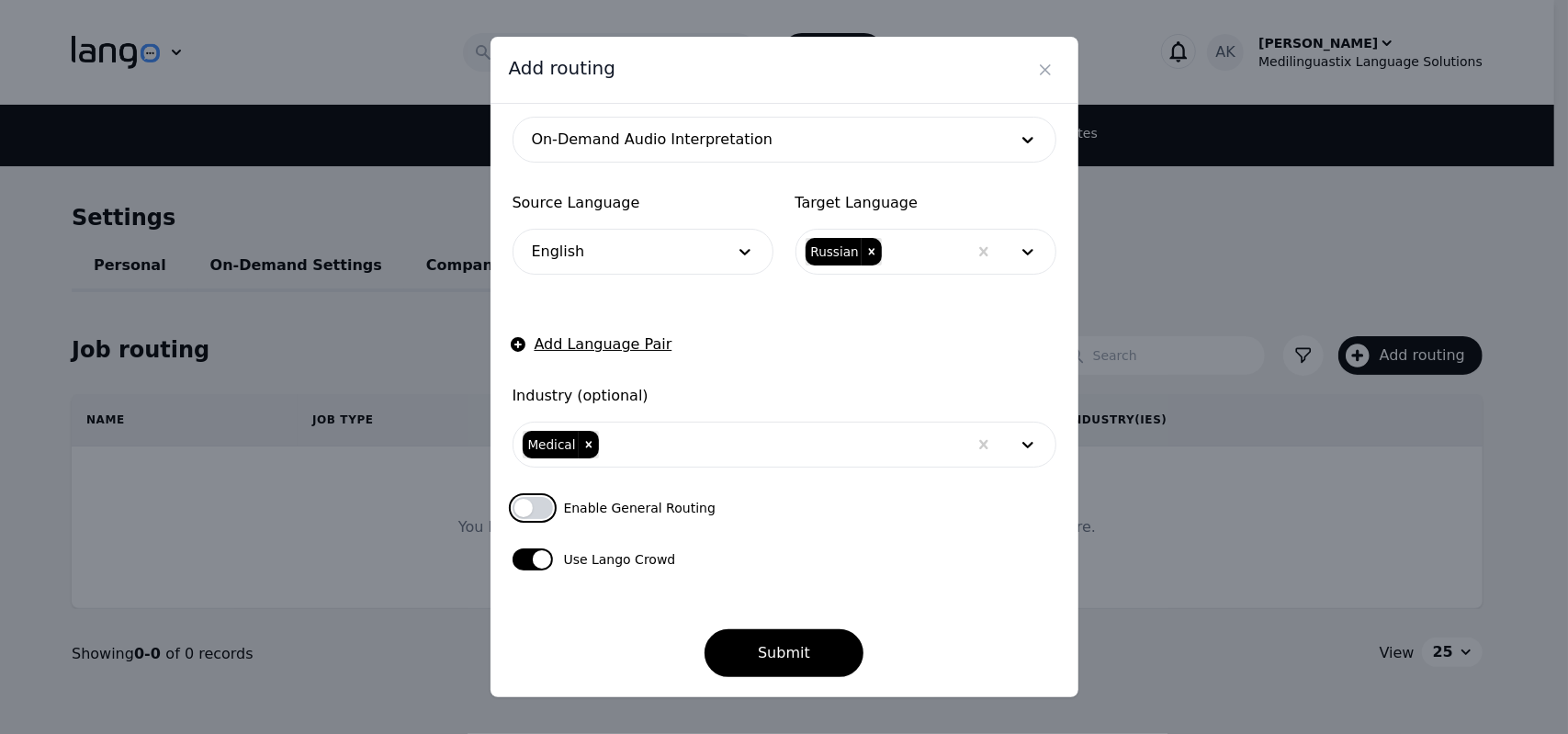
click at [531, 515] on button "button" at bounding box center [533, 508] width 40 height 22
checkbox input "true"
click at [757, 649] on button "Submit" at bounding box center [784, 652] width 159 height 47
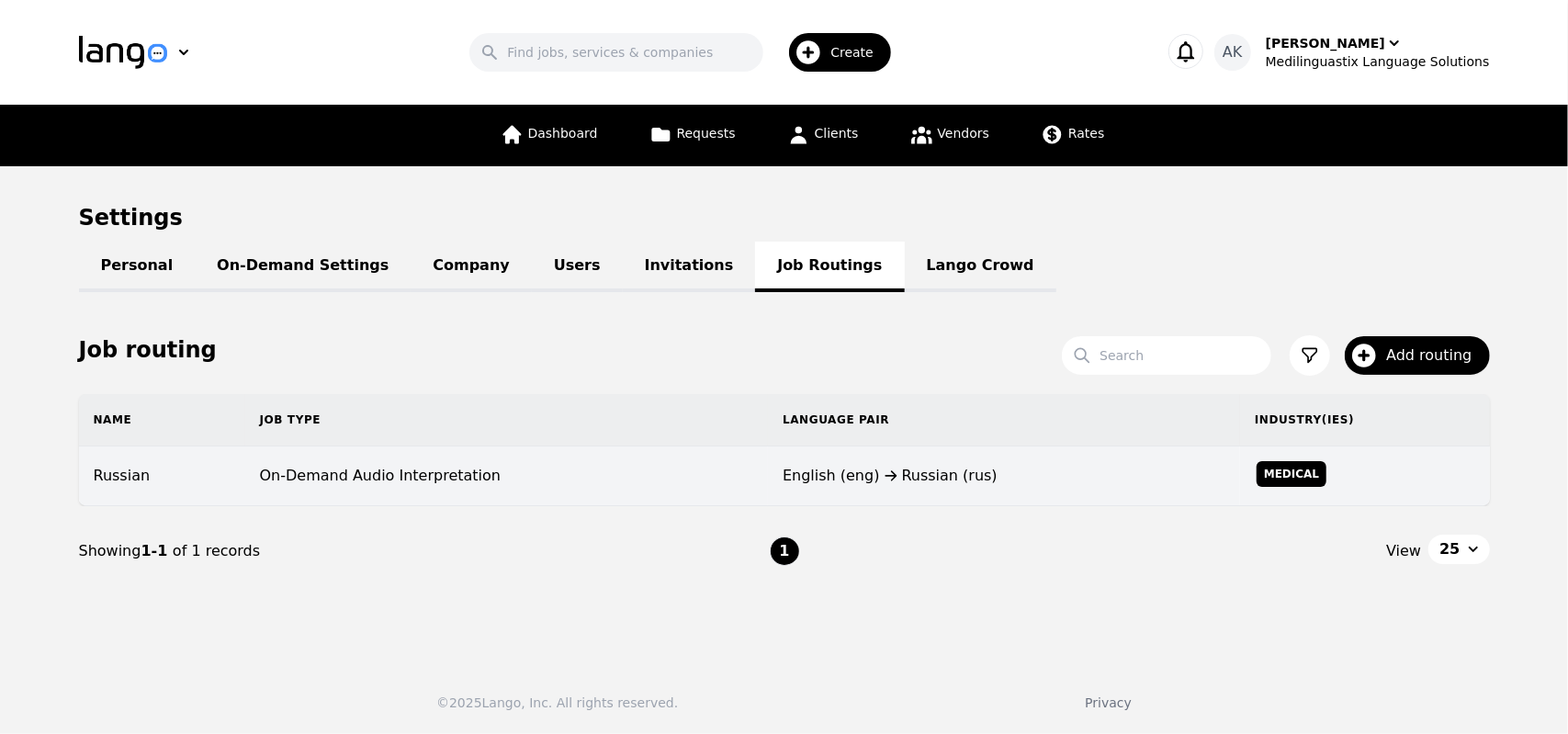
click at [687, 480] on td "On-Demand Audio Interpretation" at bounding box center [507, 476] width 523 height 59
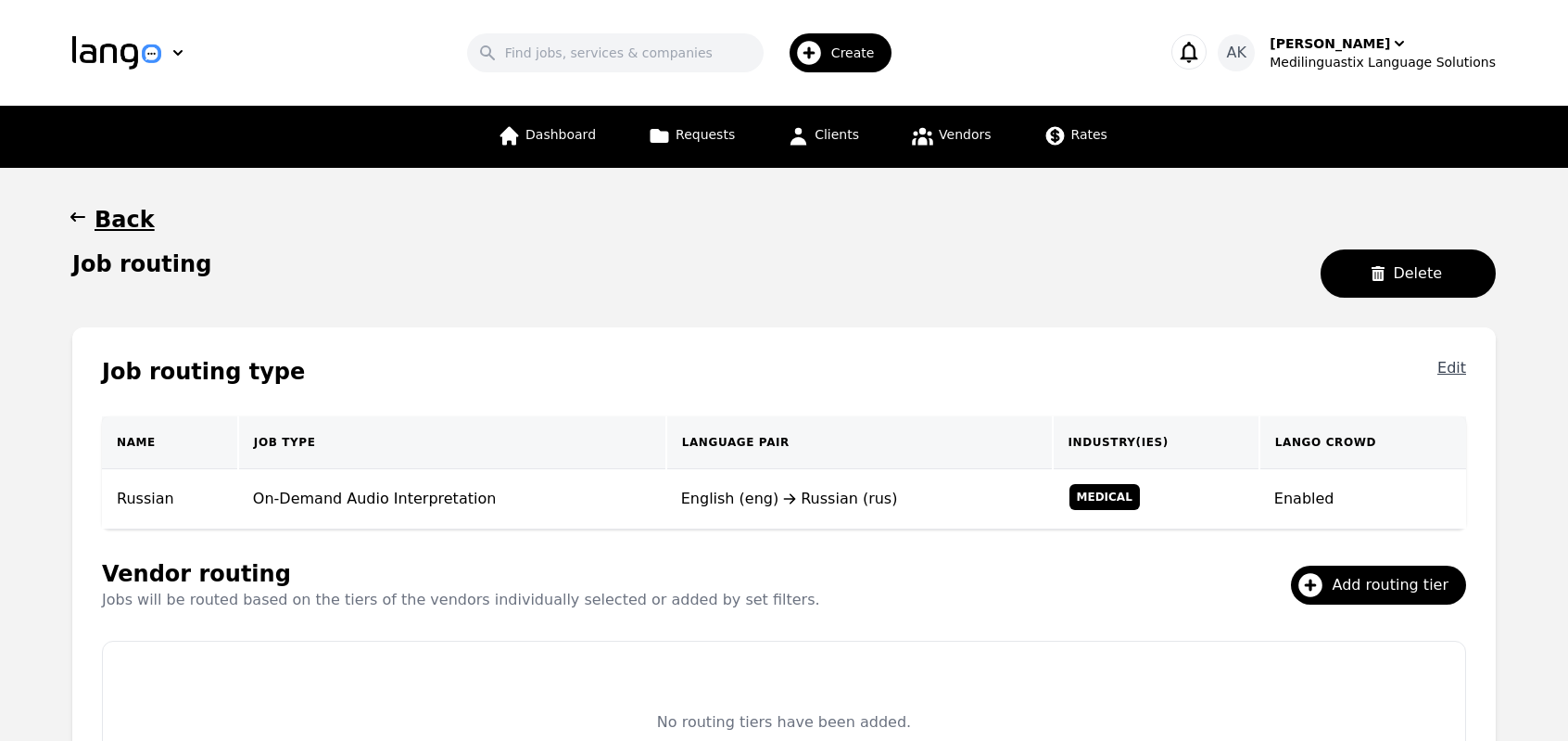
click at [1452, 370] on button "Edit" at bounding box center [1452, 372] width 29 height 30
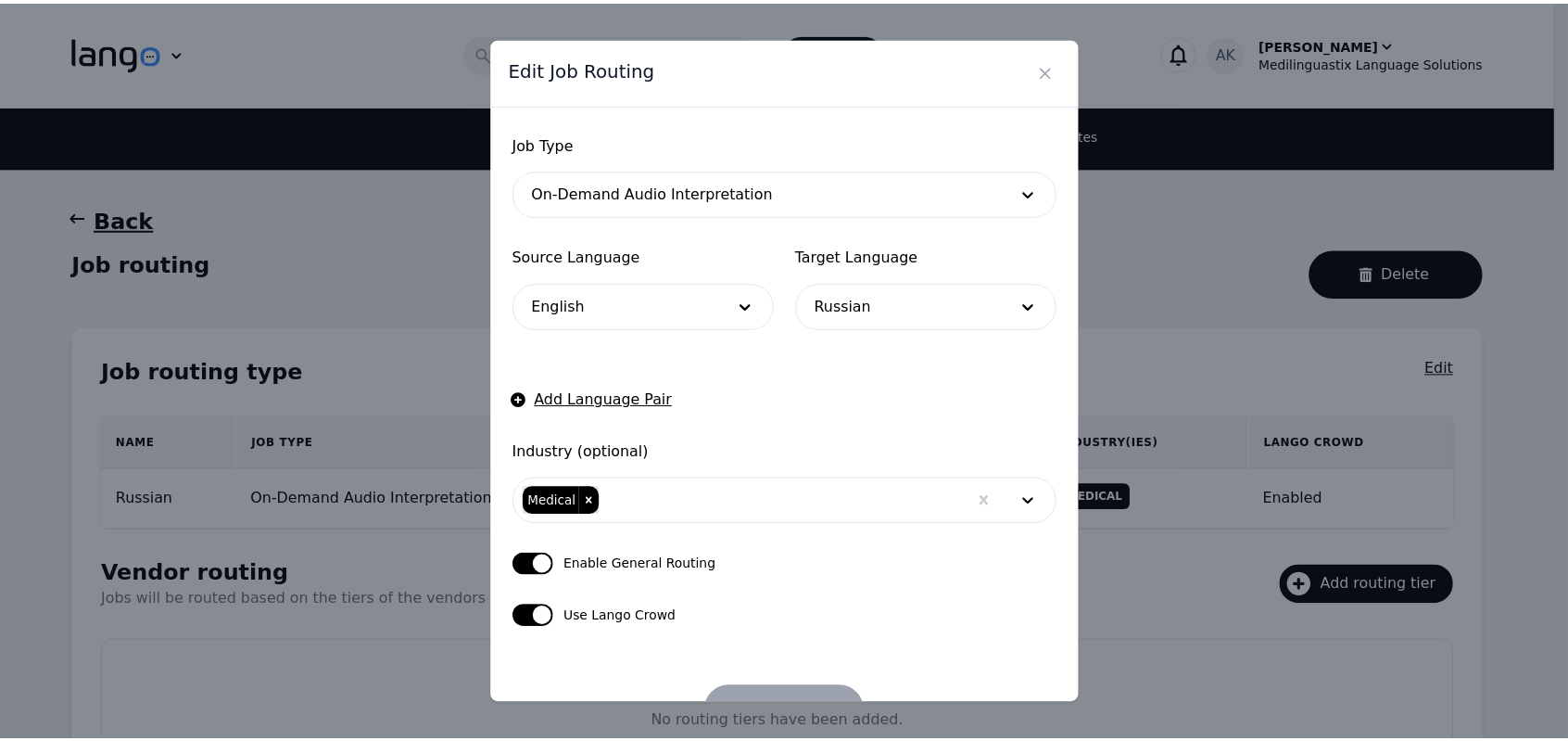
scroll to position [171, 0]
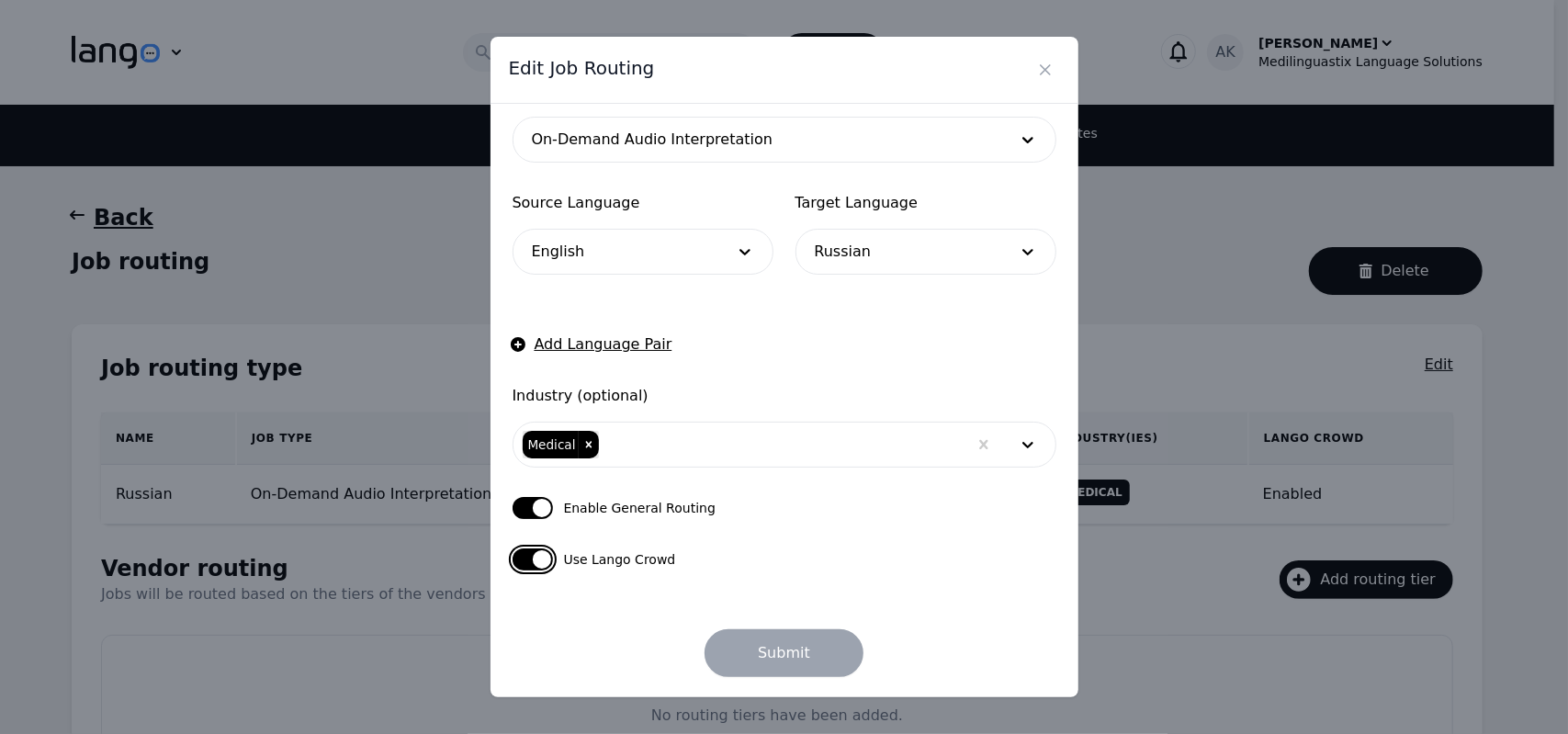
click at [520, 564] on button "button" at bounding box center [533, 559] width 40 height 22
checkbox input "false"
click at [529, 510] on button "button" at bounding box center [533, 508] width 40 height 22
checkbox input "false"
click at [761, 648] on button "Submit" at bounding box center [784, 652] width 159 height 47
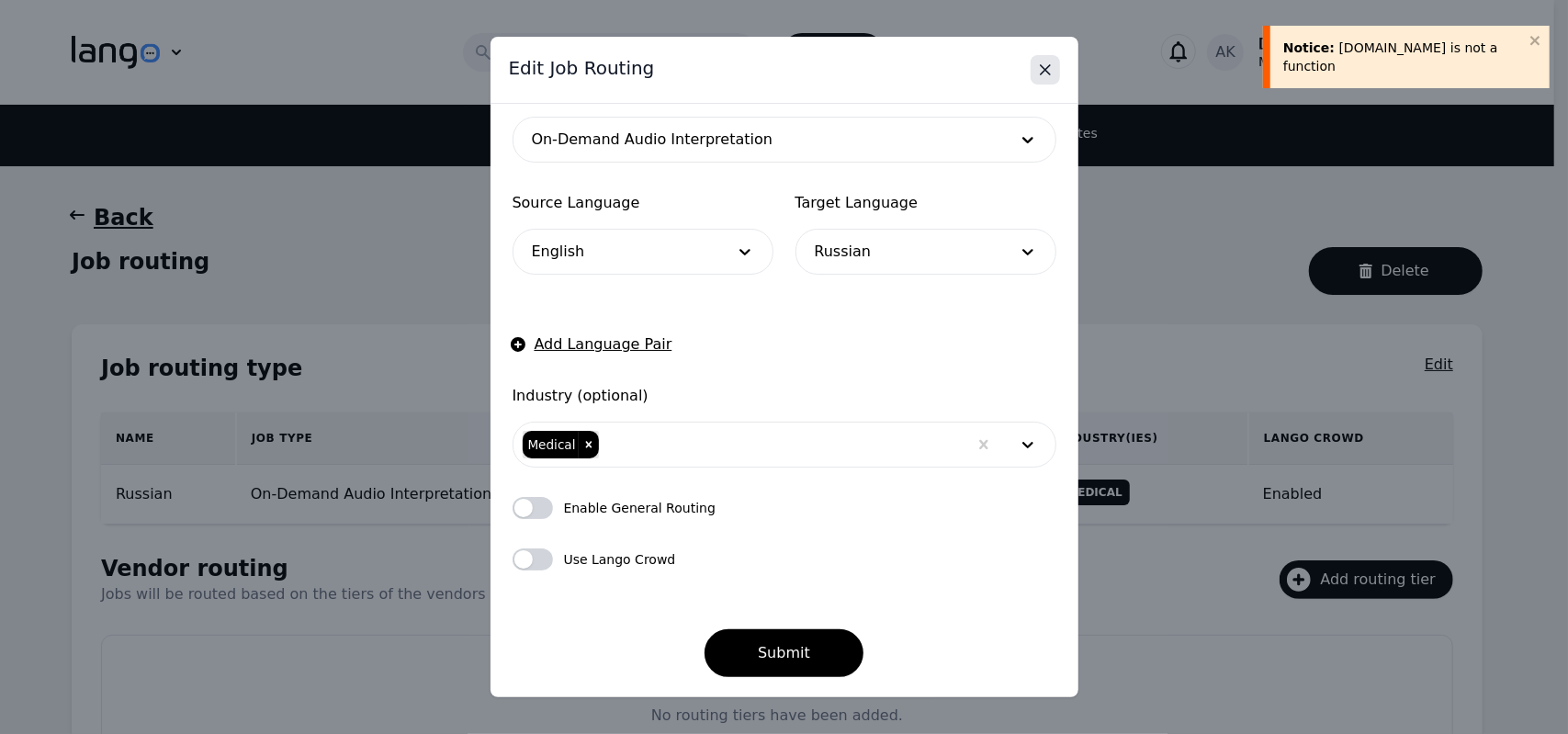
click at [1048, 61] on icon "Close" at bounding box center [1046, 70] width 19 height 19
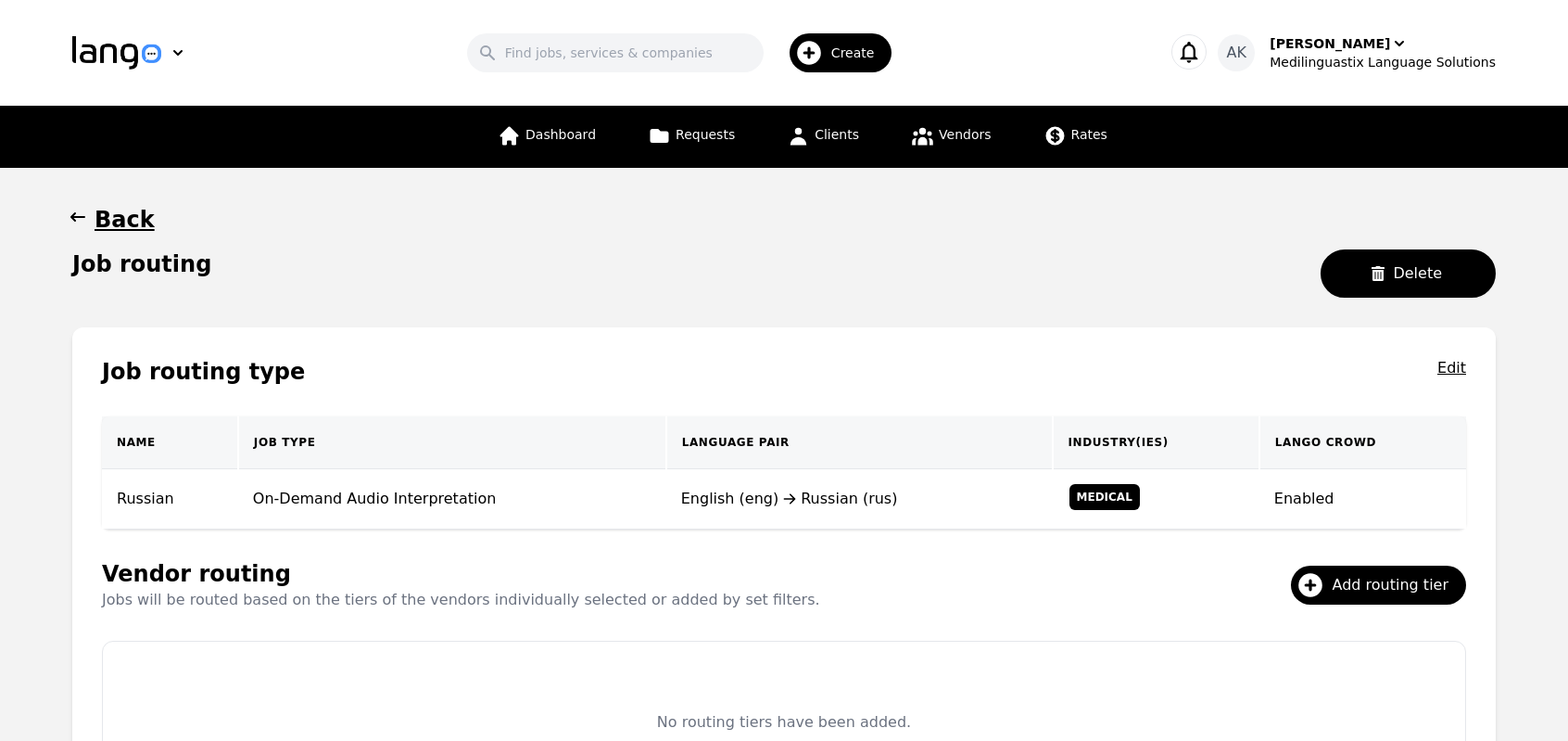
scroll to position [213, 0]
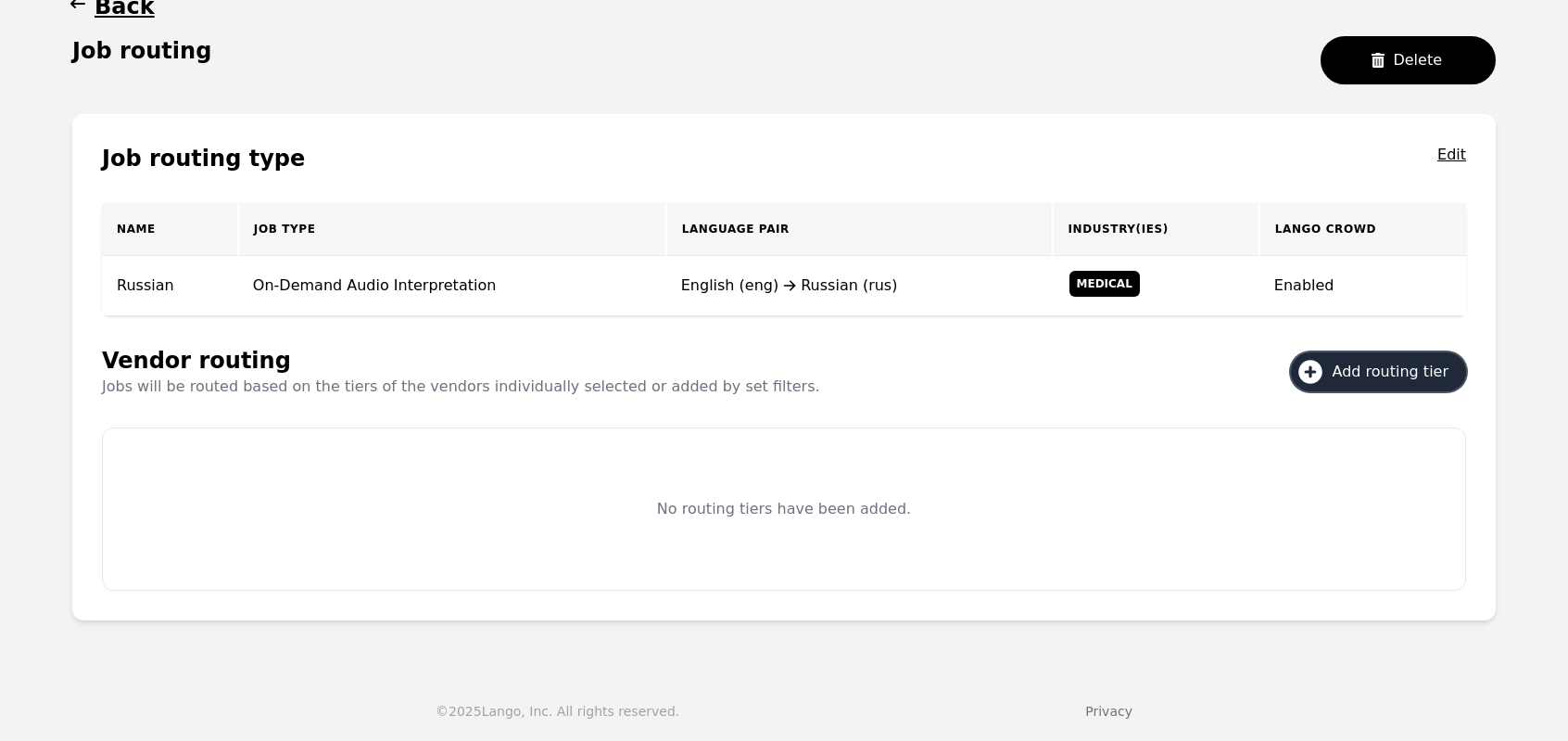
click at [1325, 379] on icon at bounding box center [1311, 372] width 30 height 30
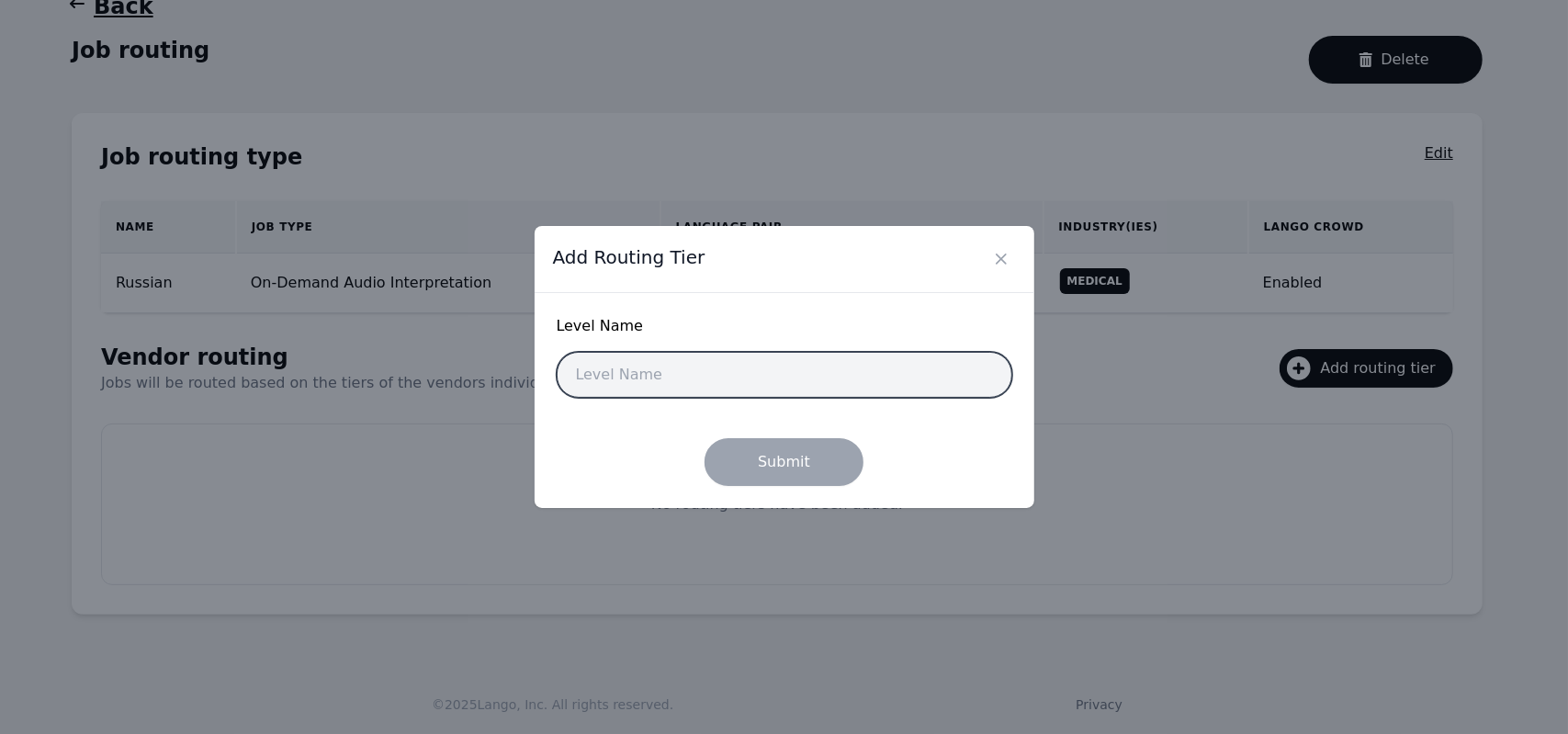
click at [816, 378] on input "text" at bounding box center [784, 374] width 455 height 46
type input "Tier 1"
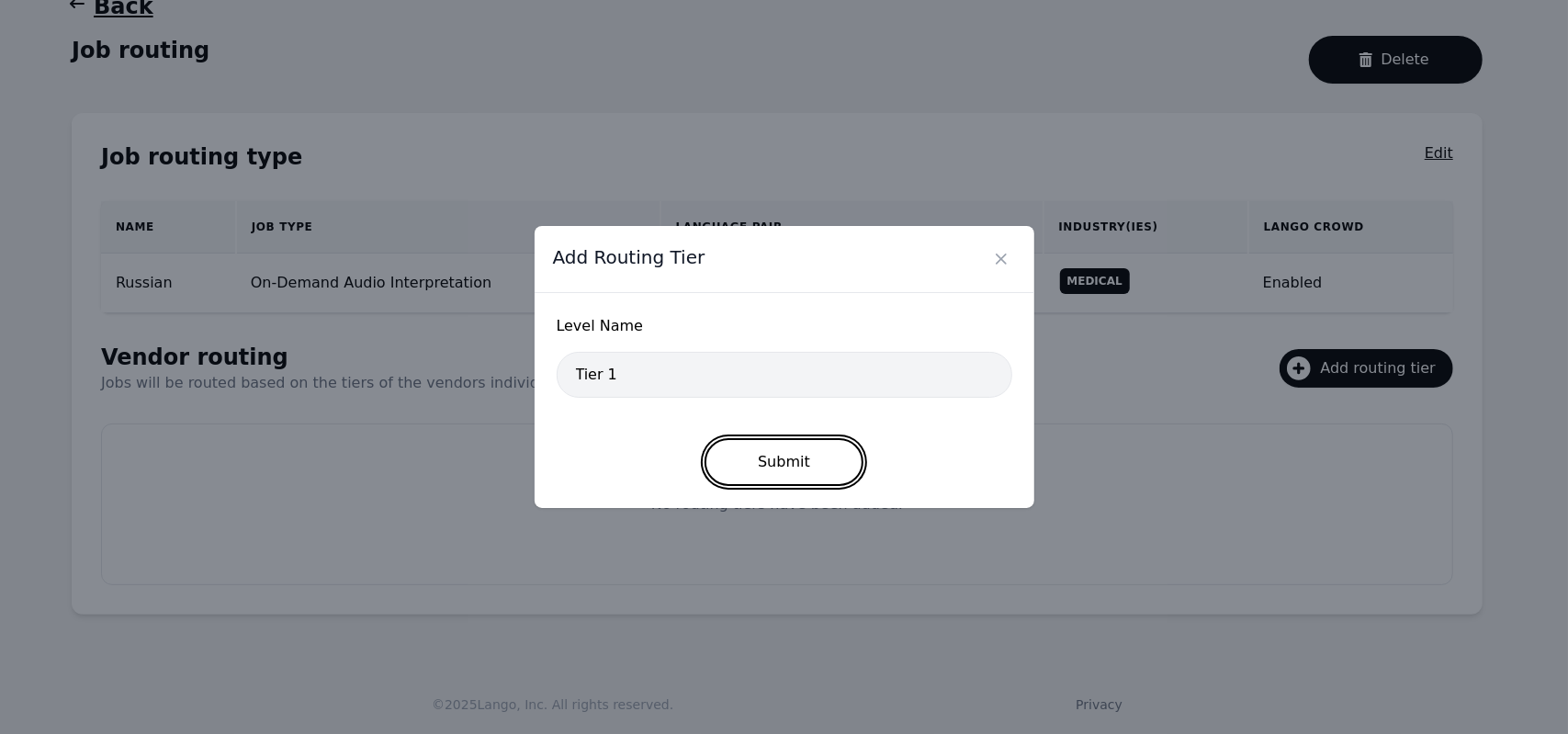
click at [770, 460] on button "Submit" at bounding box center [784, 461] width 159 height 47
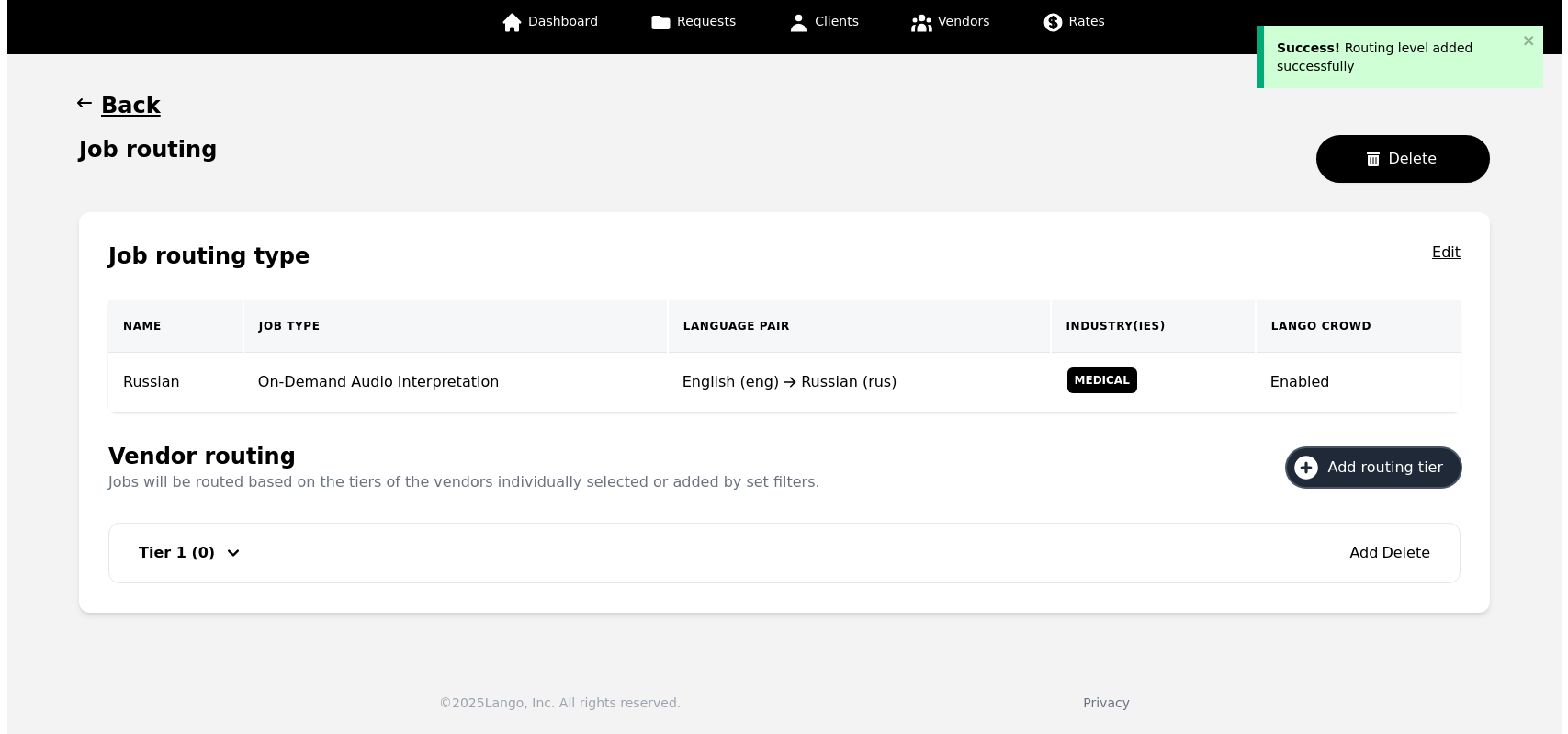
scroll to position [111, 0]
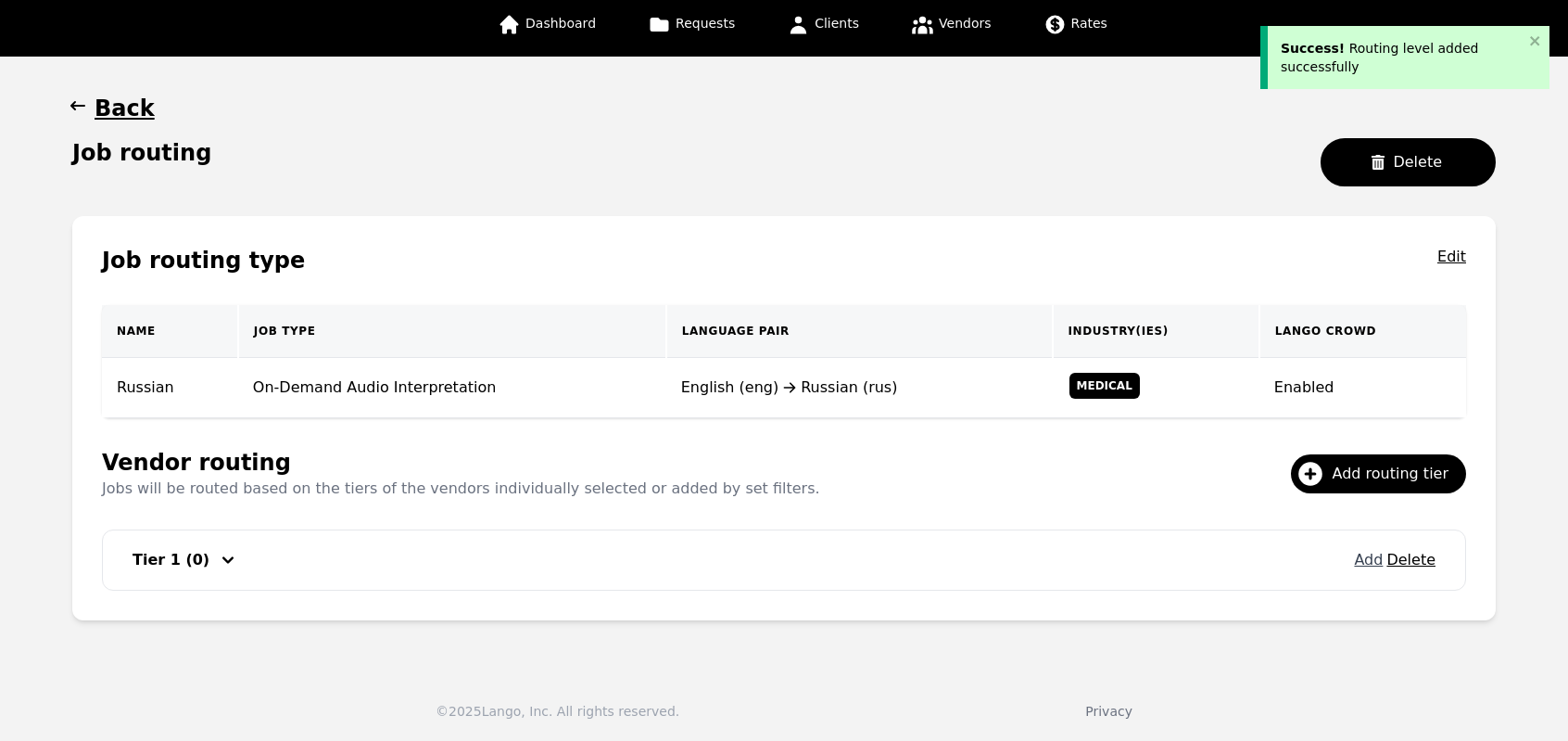
click at [1376, 564] on button "Add" at bounding box center [1368, 560] width 29 height 23
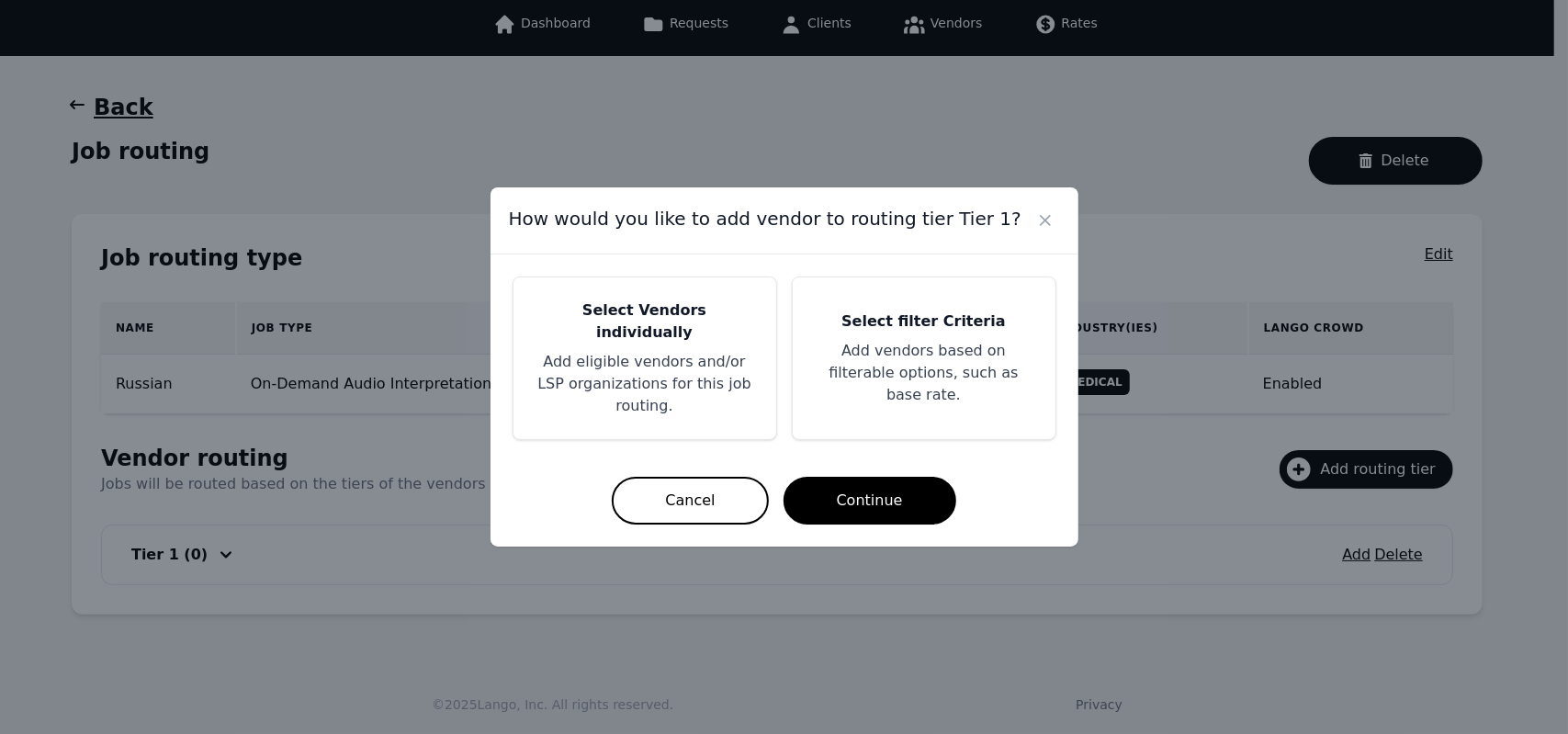
click at [715, 372] on p "Add eligible vendors and/or LSP organizations for this job routing." at bounding box center [644, 384] width 218 height 66
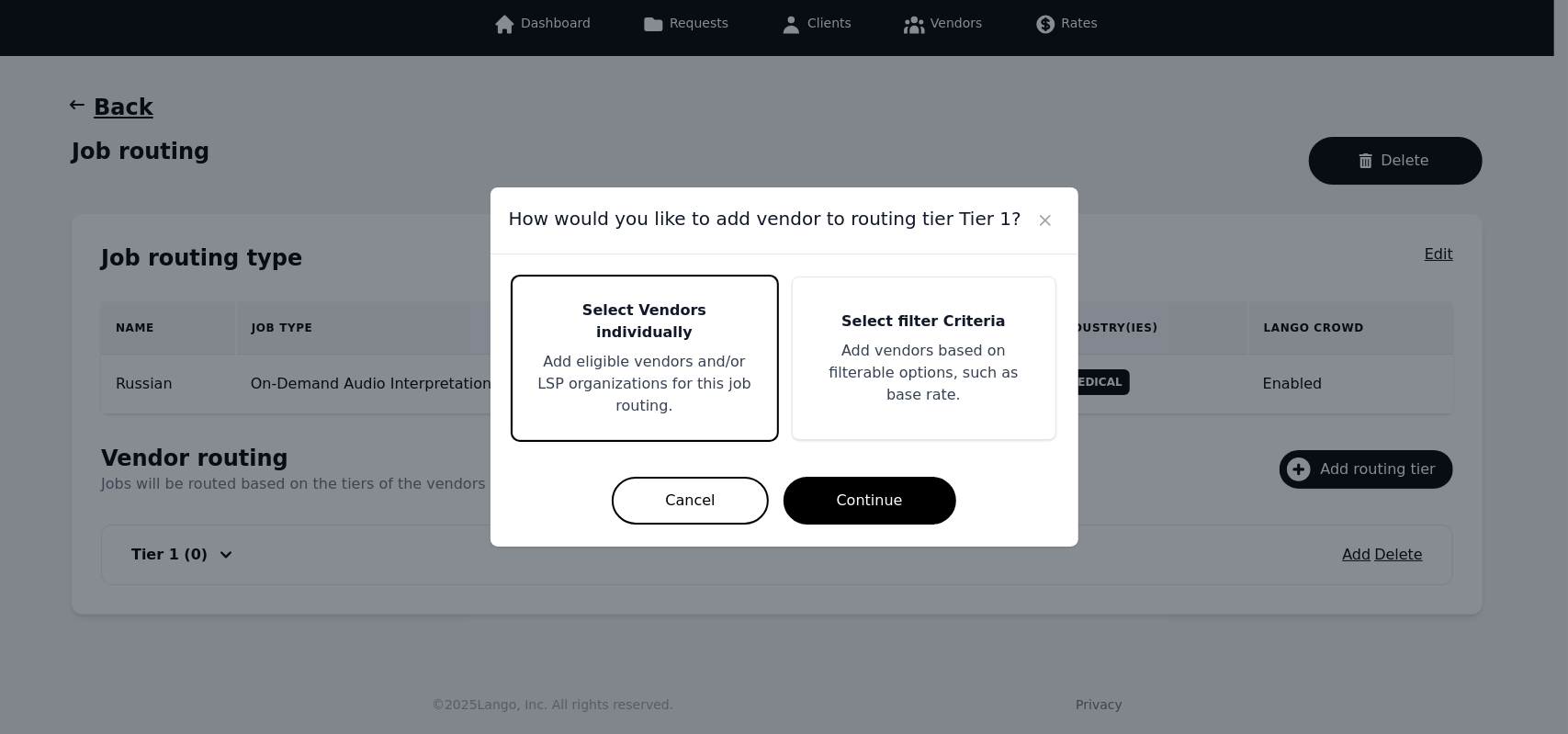
click at [715, 372] on p "Add eligible vendors and/or LSP organizations for this job routing." at bounding box center [644, 384] width 218 height 66
click at [825, 477] on button "Continue" at bounding box center [870, 500] width 173 height 47
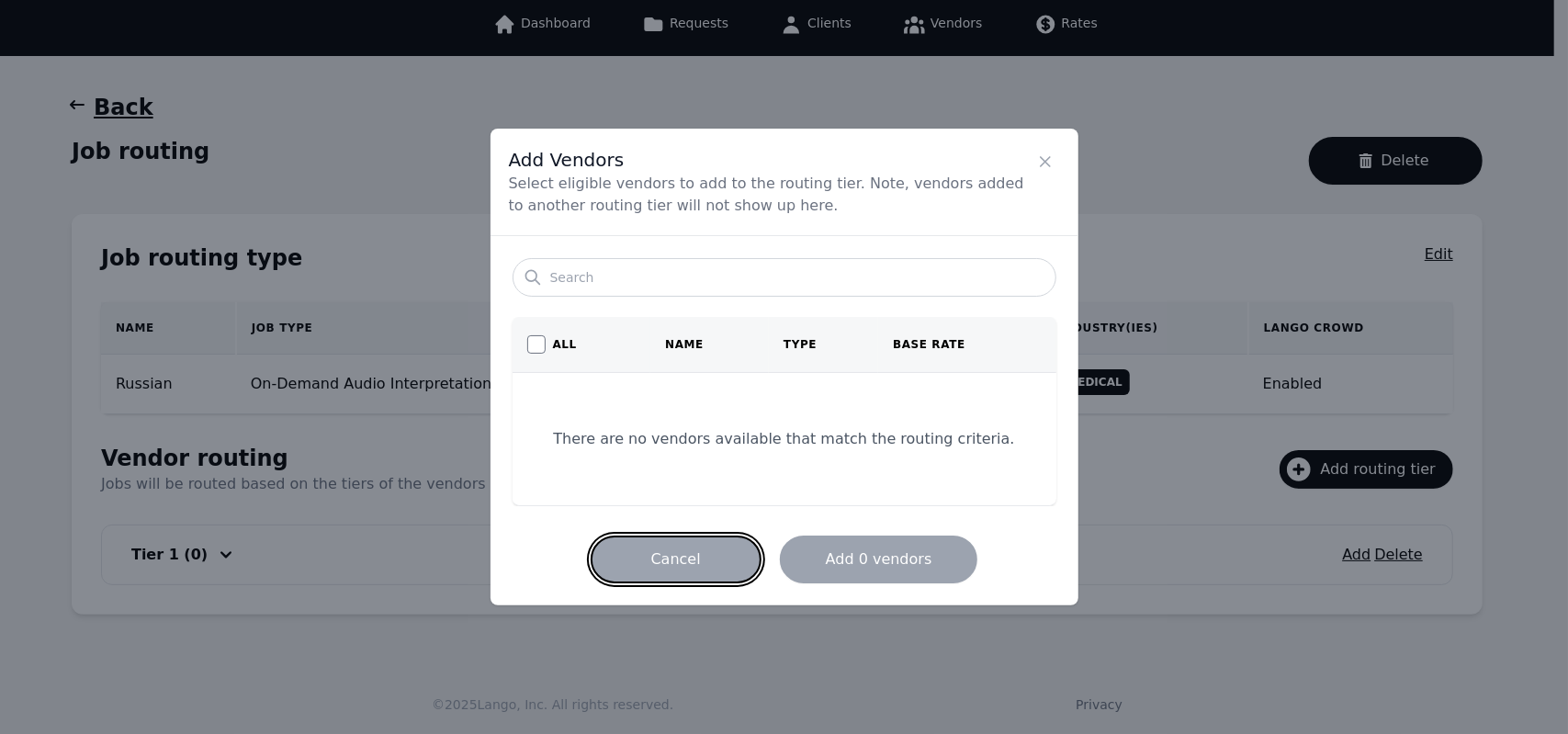
click at [695, 548] on button "Cancel" at bounding box center [677, 558] width 171 height 47
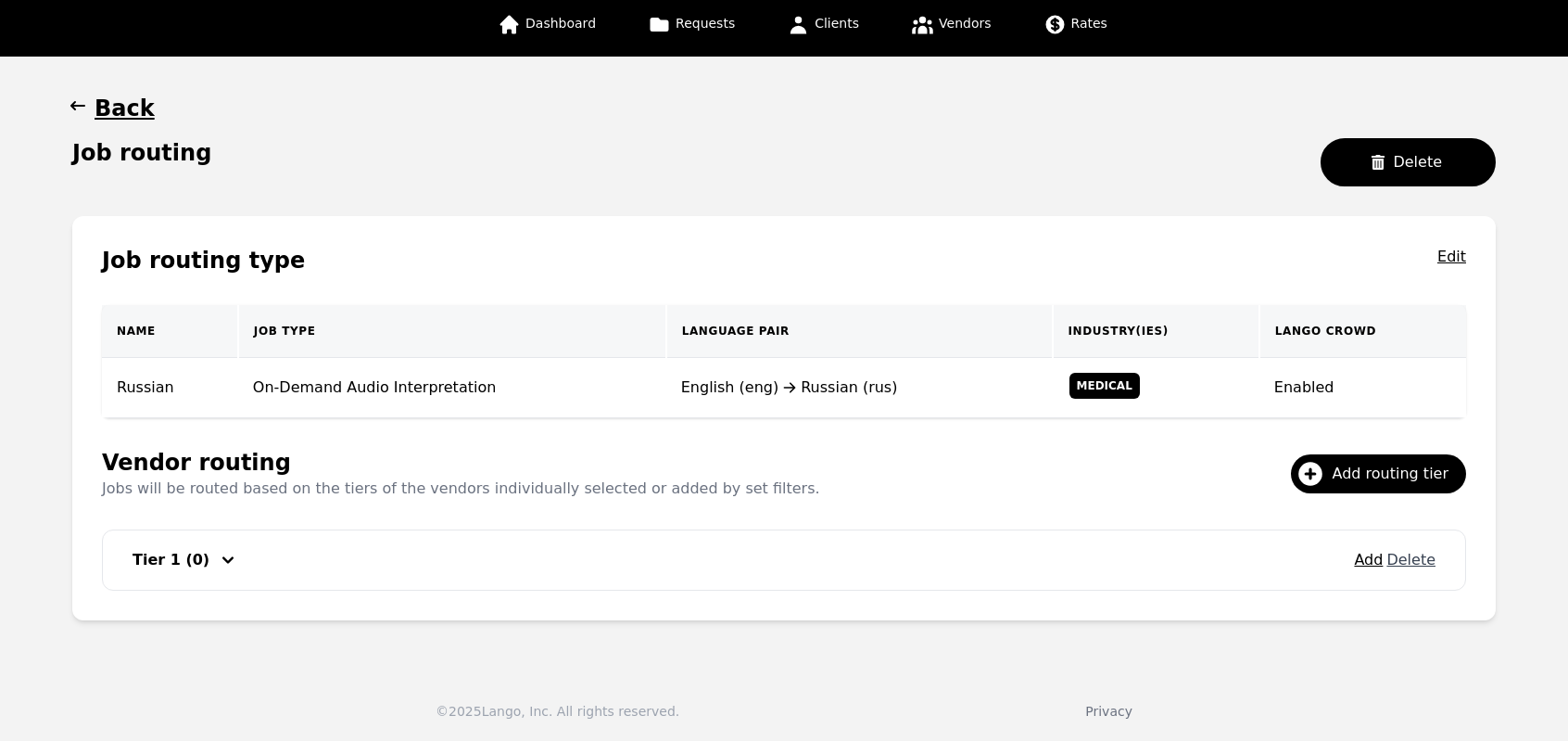
click at [1410, 561] on button "Delete" at bounding box center [1411, 560] width 49 height 23
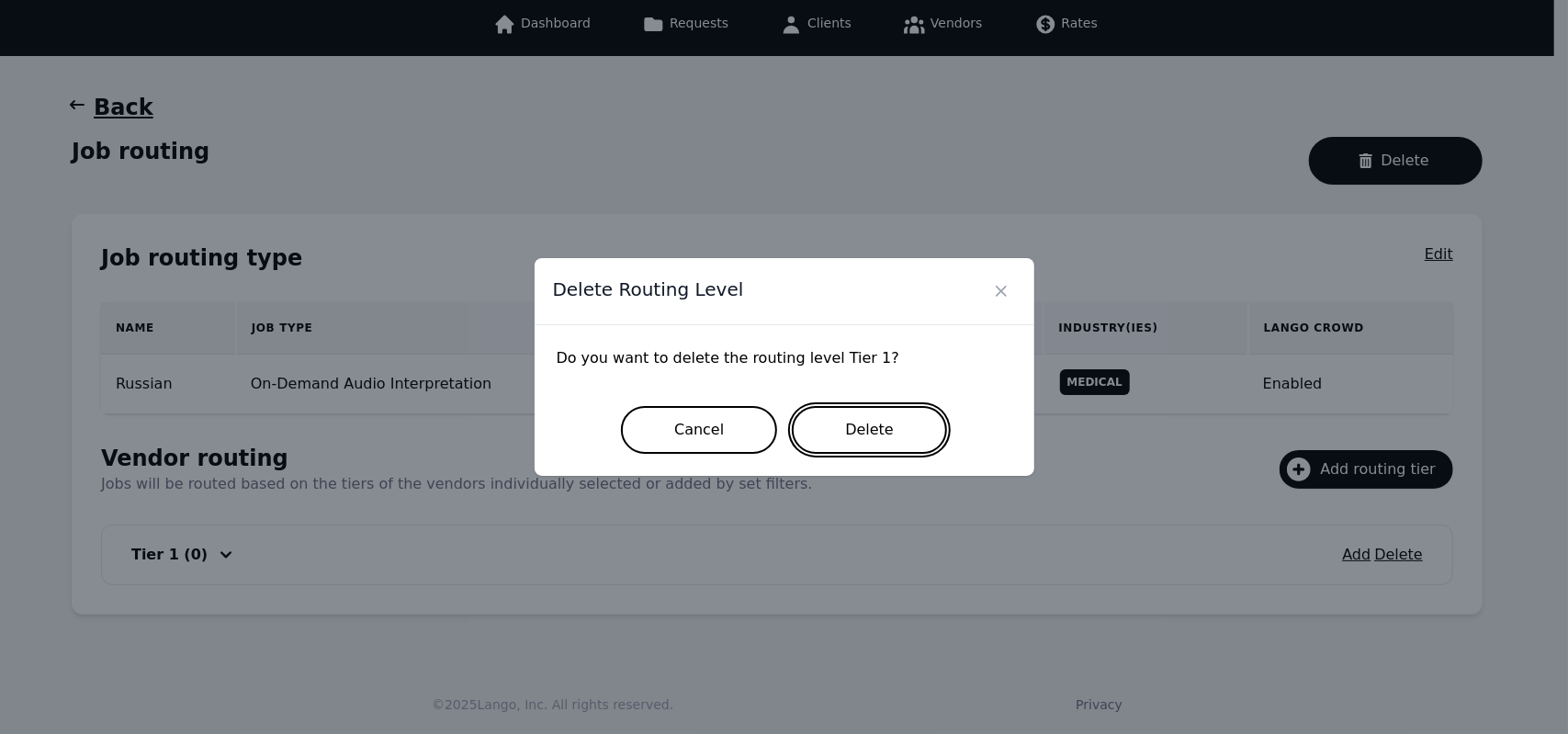
click at [862, 422] on button "Delete" at bounding box center [869, 429] width 155 height 47
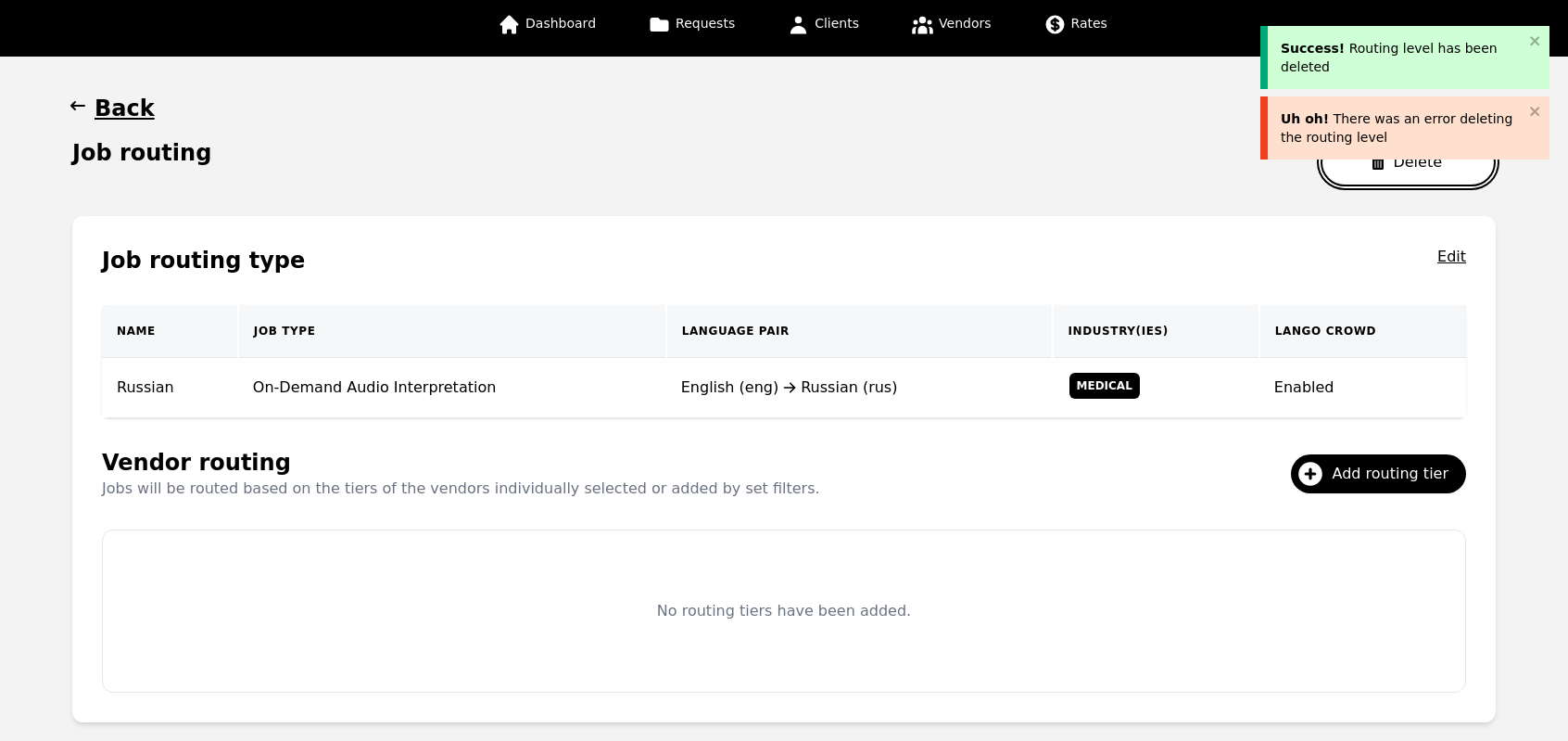
click at [1394, 174] on button "Delete" at bounding box center [1408, 161] width 175 height 48
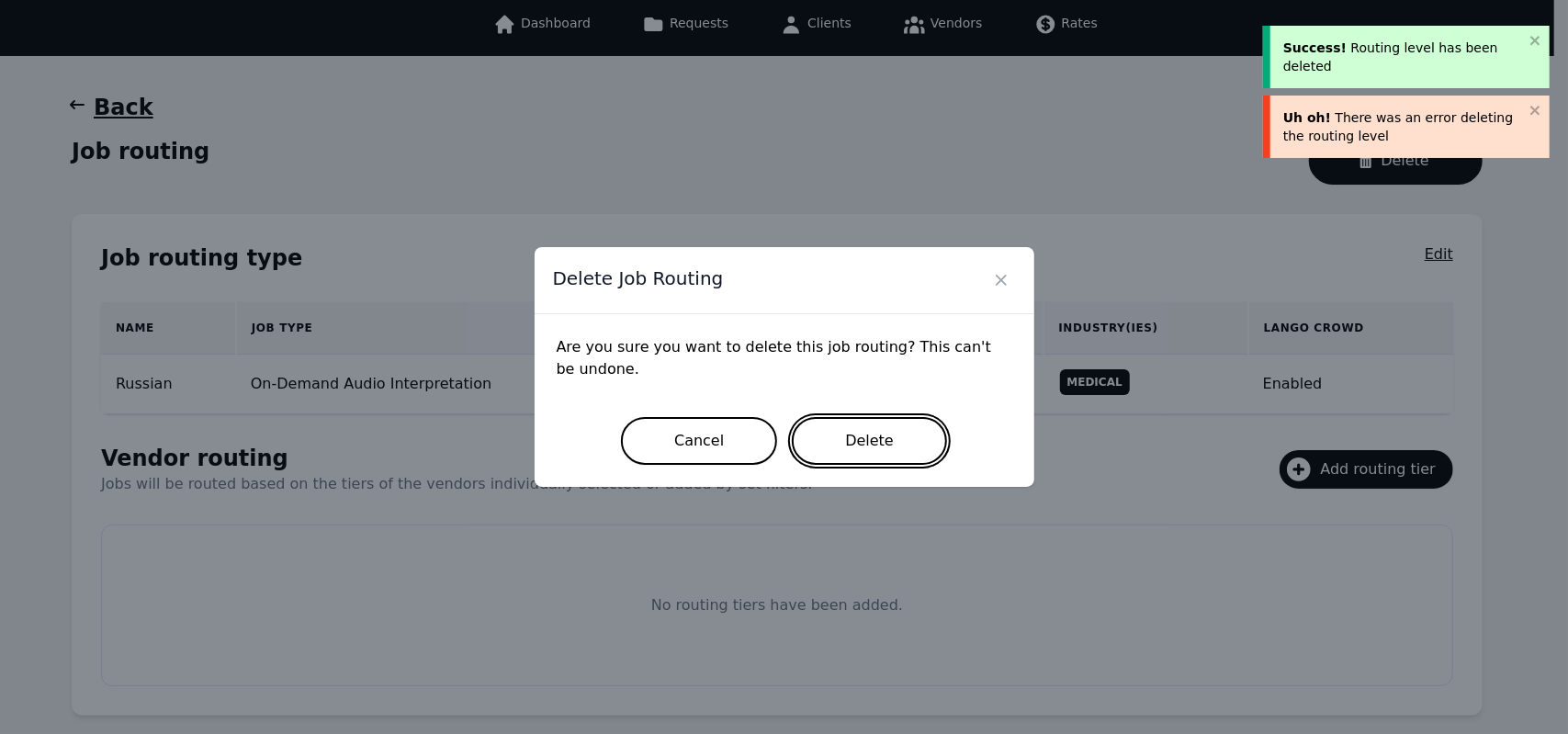
click at [876, 450] on button "Delete" at bounding box center [869, 440] width 155 height 47
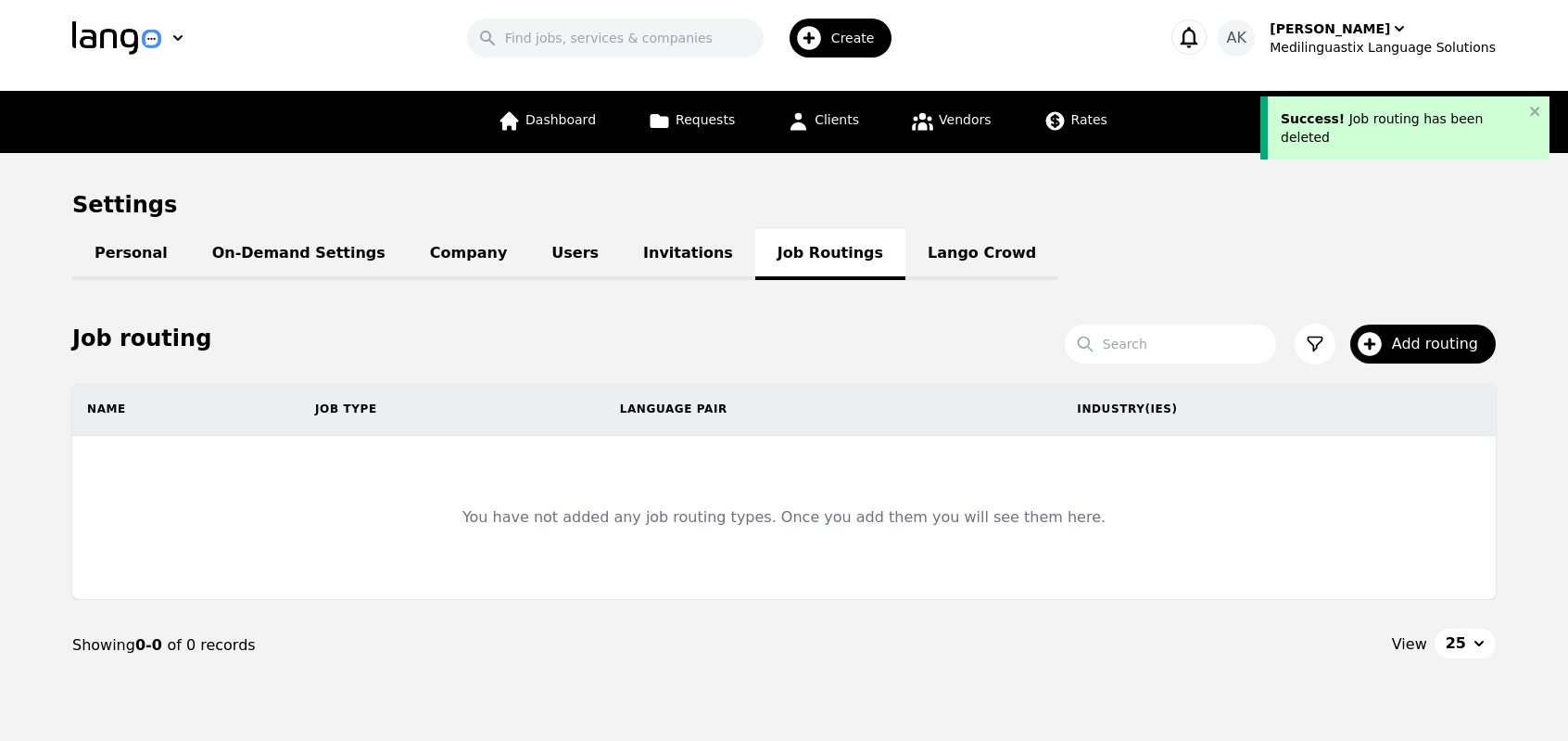
scroll to position [83, 0]
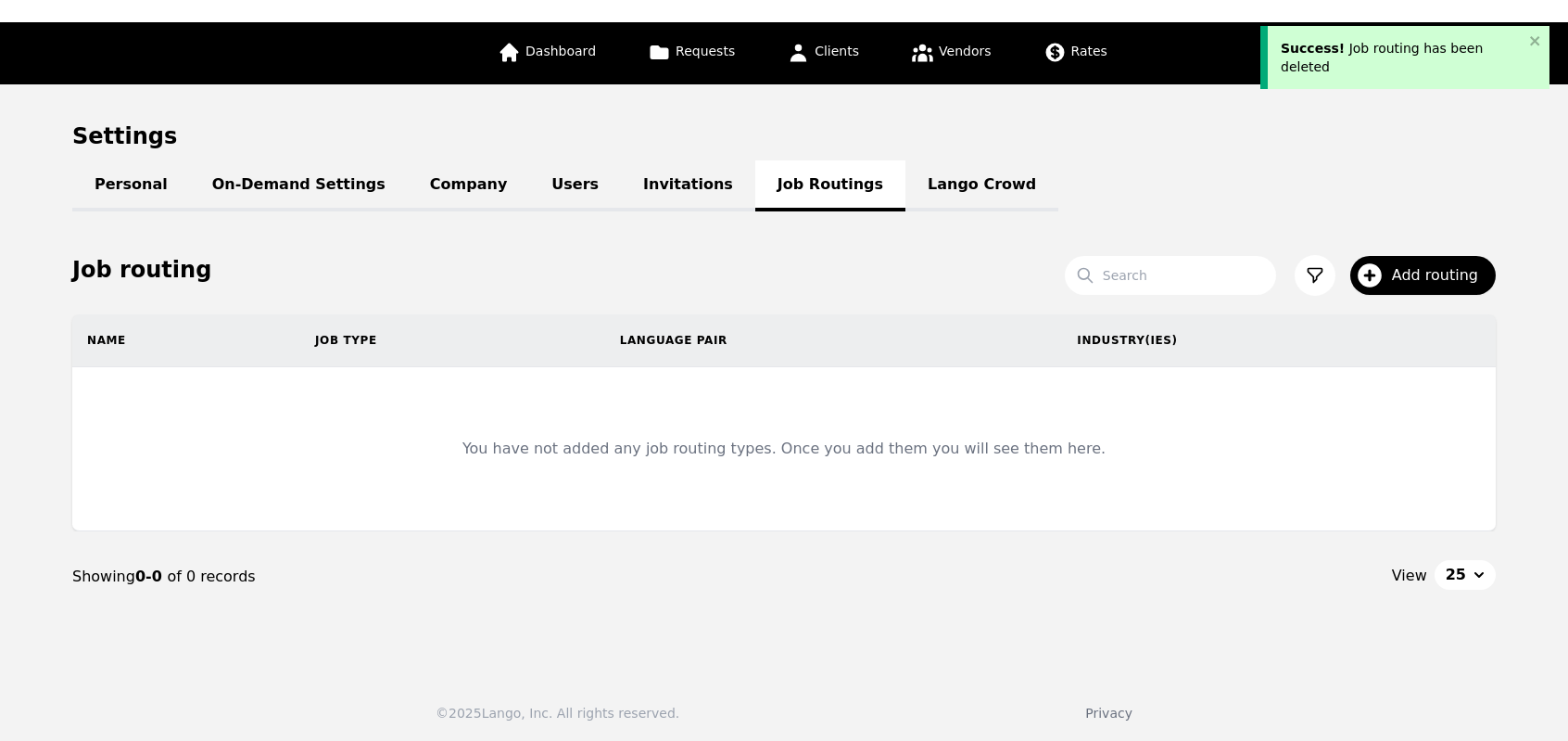
click at [906, 196] on link "Lango Crowd" at bounding box center [982, 186] width 153 height 51
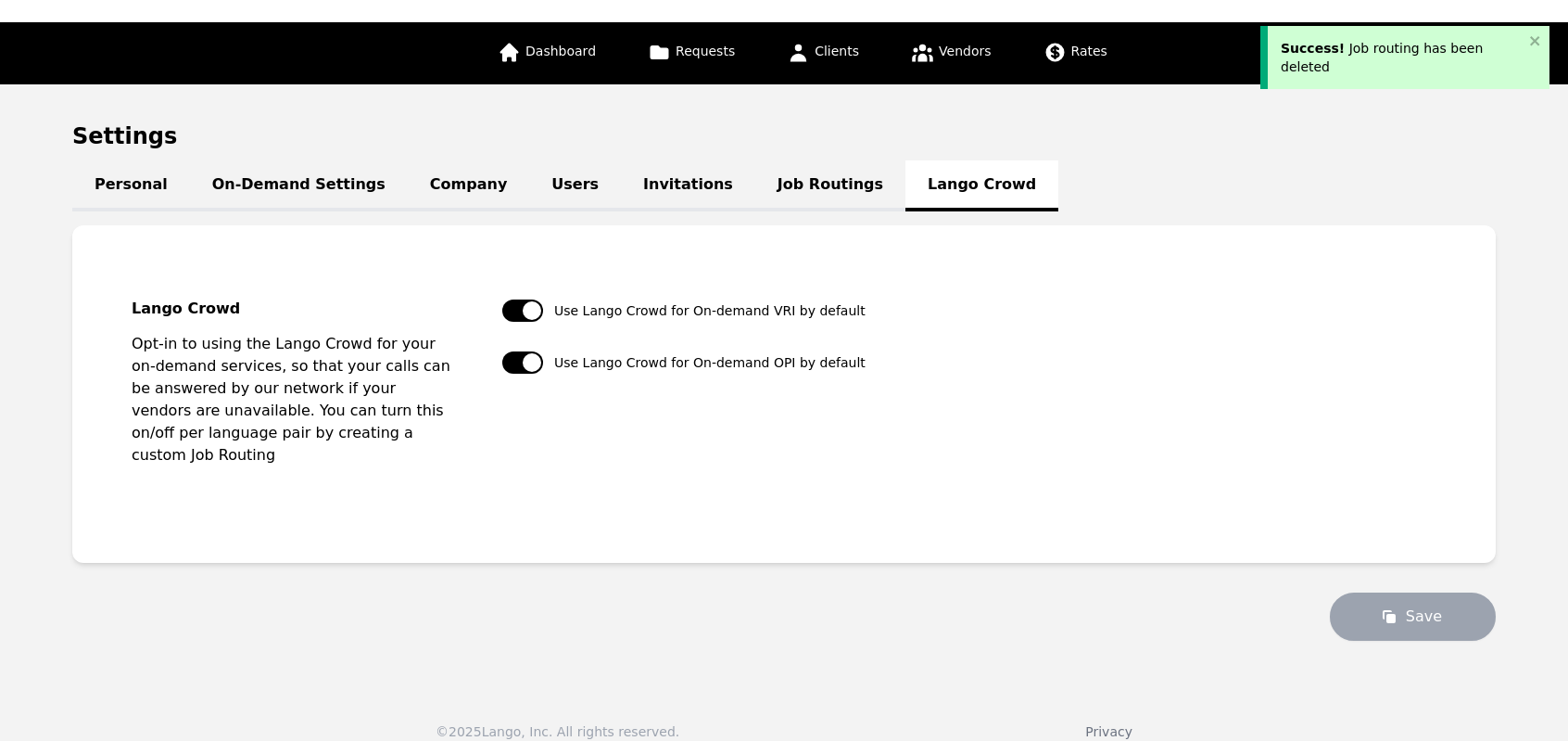
scroll to position [83, 0]
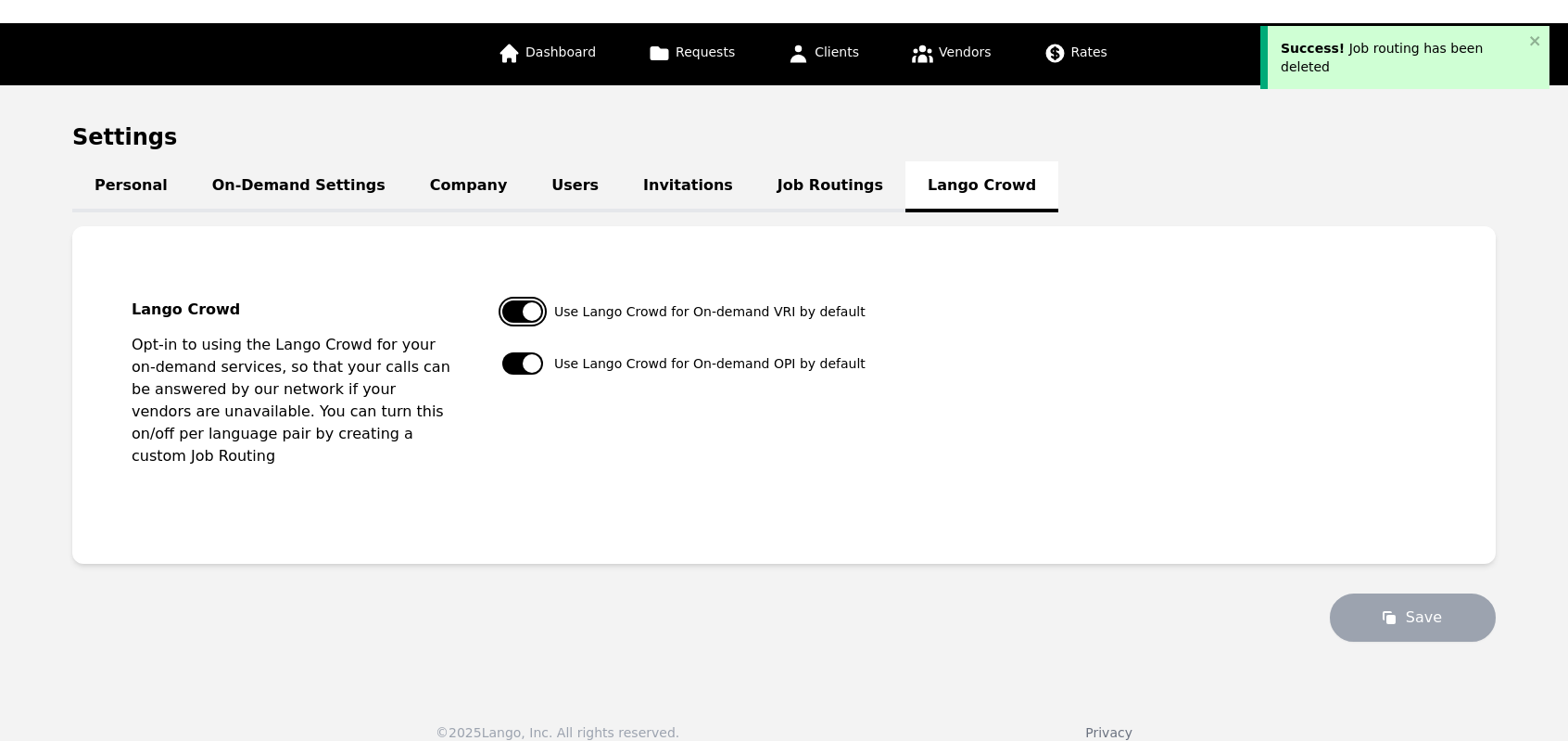
click at [506, 314] on button "button" at bounding box center [522, 311] width 40 height 23
checkbox input "false"
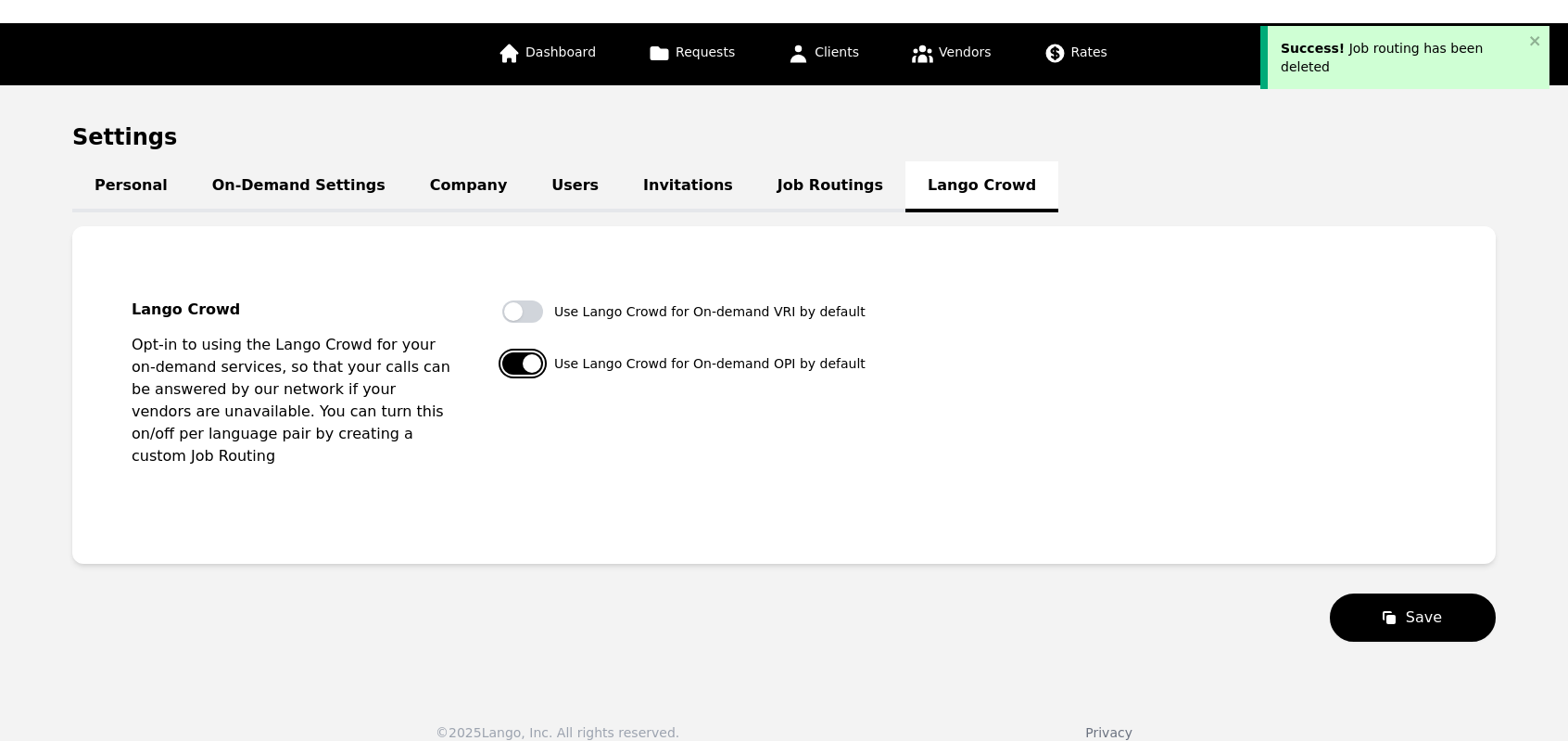
click at [534, 368] on button "button" at bounding box center [522, 364] width 40 height 23
checkbox input "false"
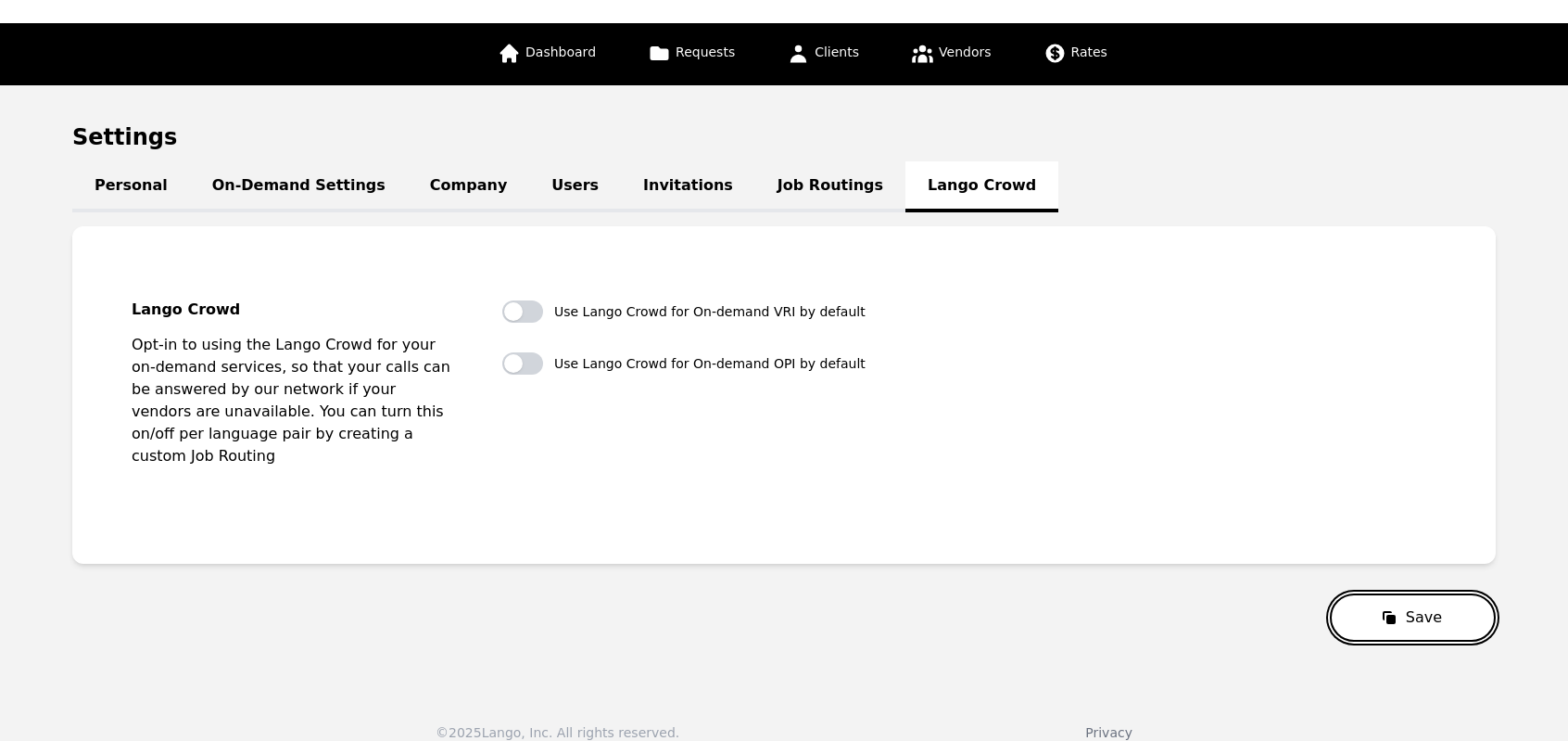
click at [1425, 599] on button "Save" at bounding box center [1412, 617] width 166 height 48
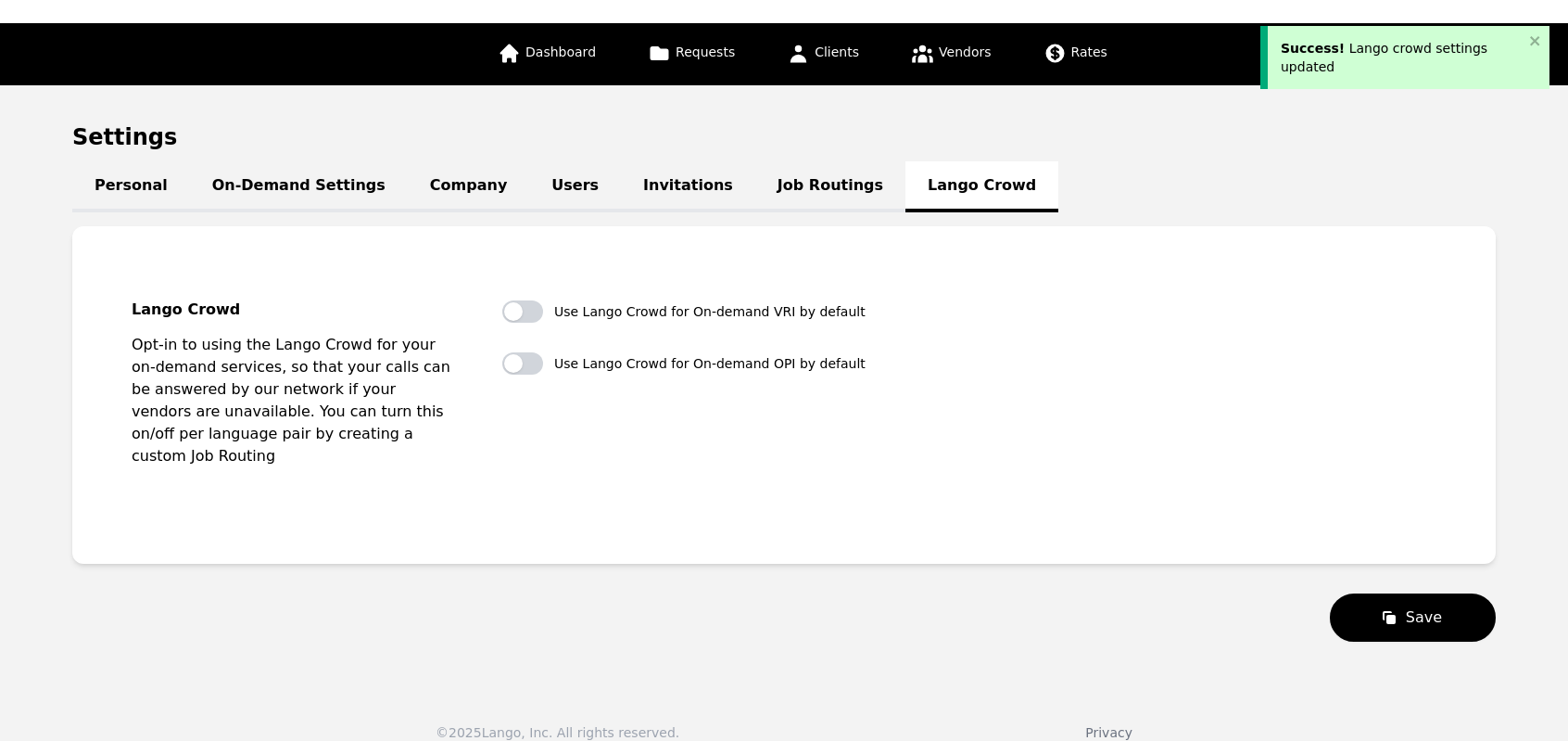
click at [756, 194] on link "Job Routings" at bounding box center [831, 187] width 150 height 51
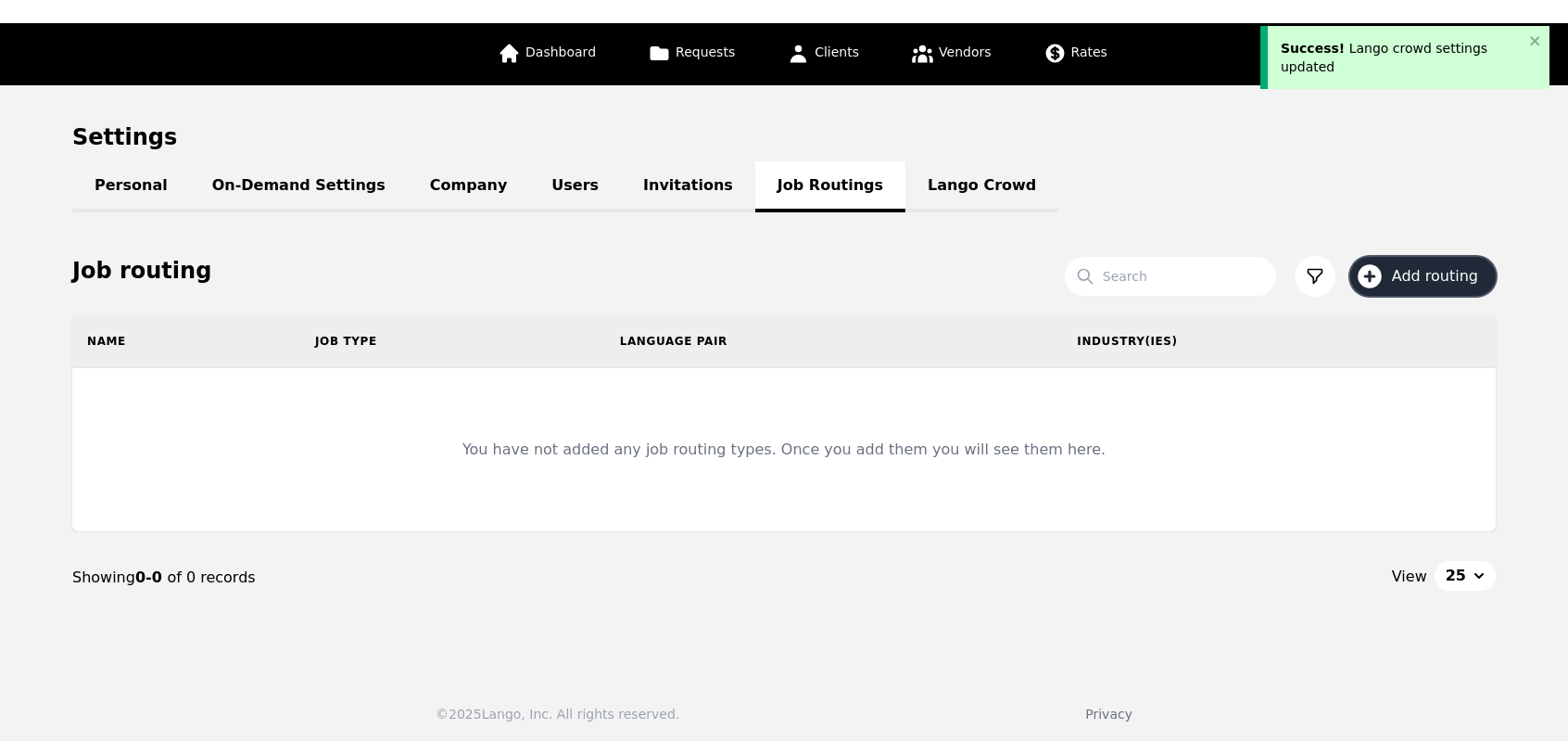
click at [1382, 278] on icon "button" at bounding box center [1370, 277] width 24 height 24
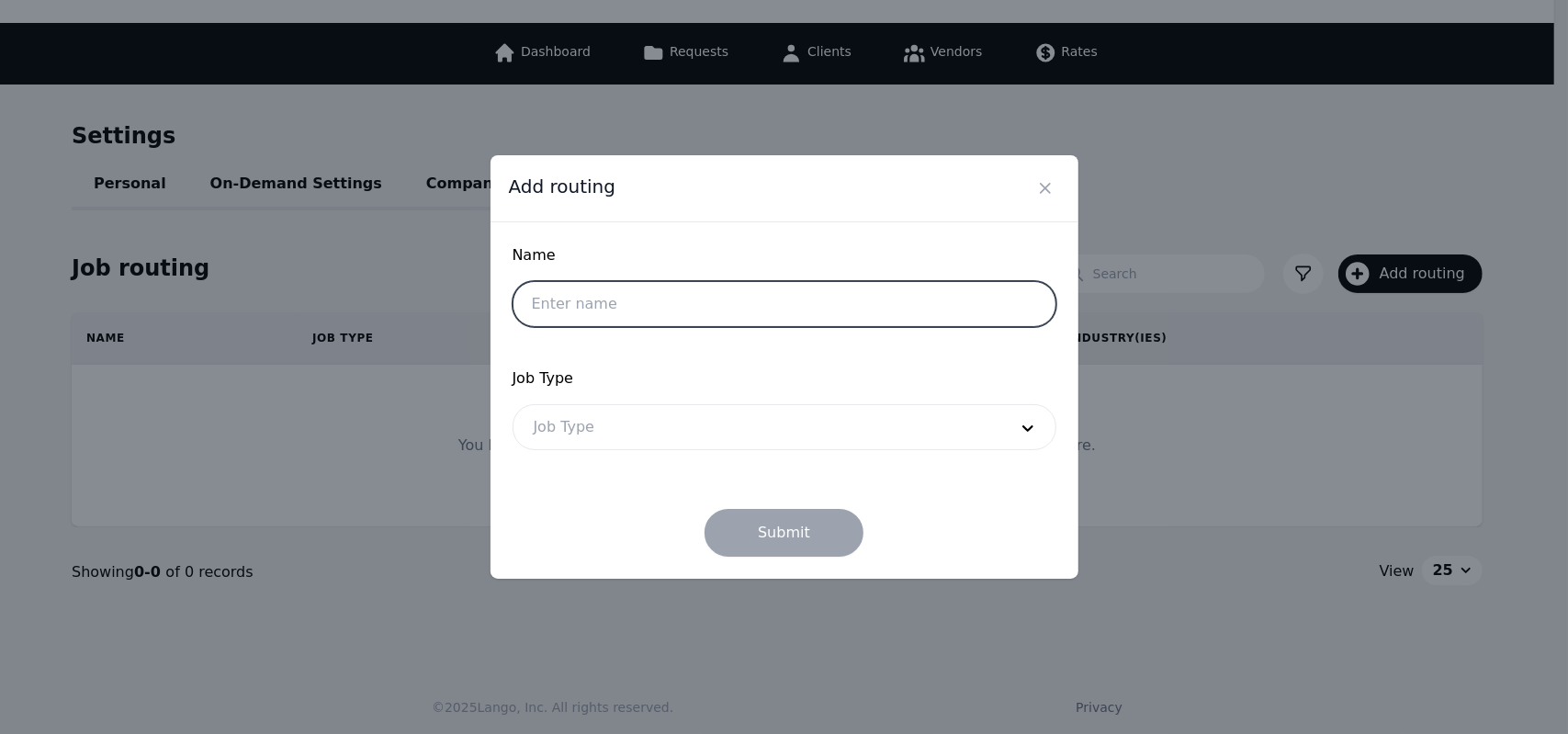
click at [881, 303] on input "text" at bounding box center [784, 303] width 544 height 46
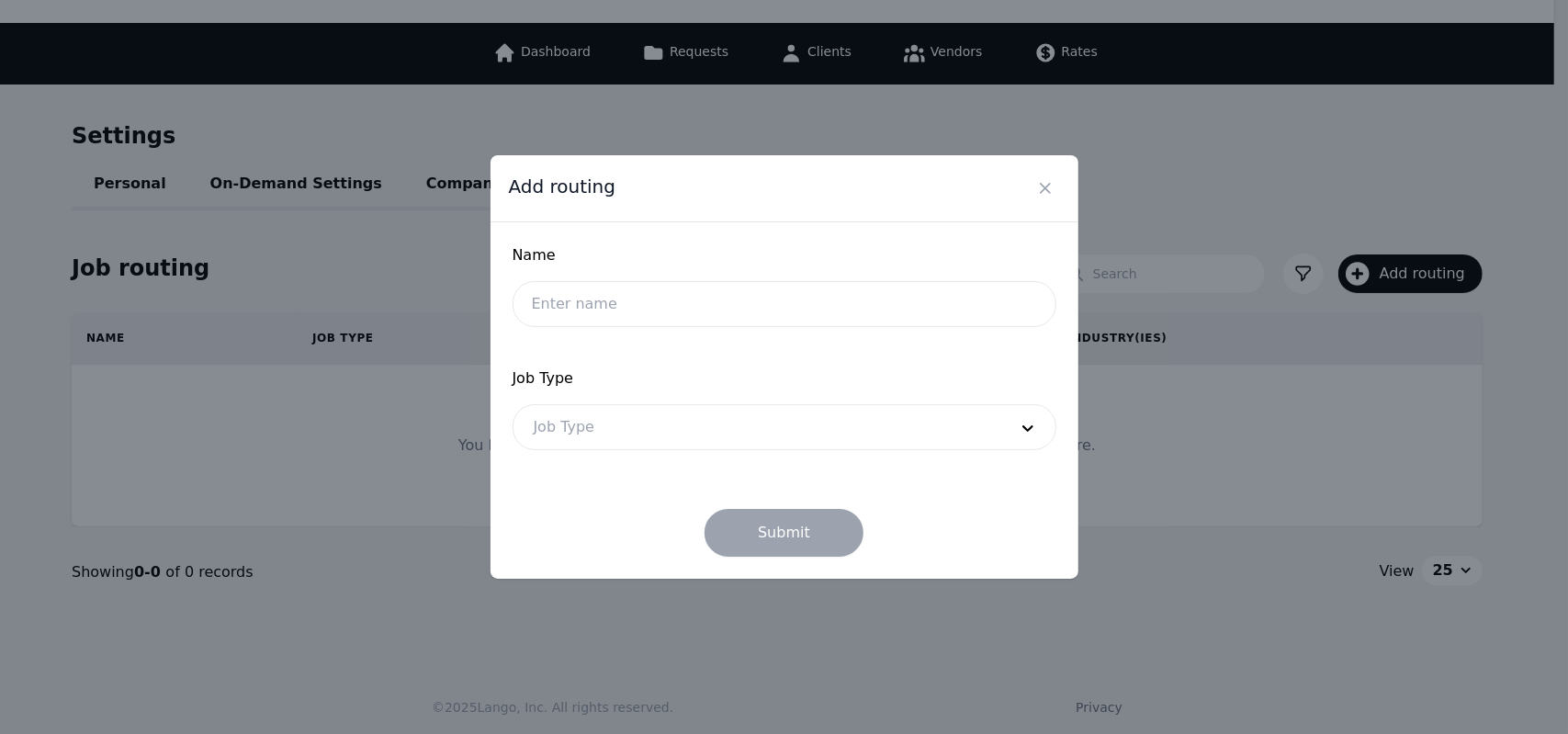
click at [793, 358] on form "Name Job Type Job Type Submit" at bounding box center [784, 400] width 544 height 312
click at [806, 428] on div at bounding box center [757, 426] width 487 height 44
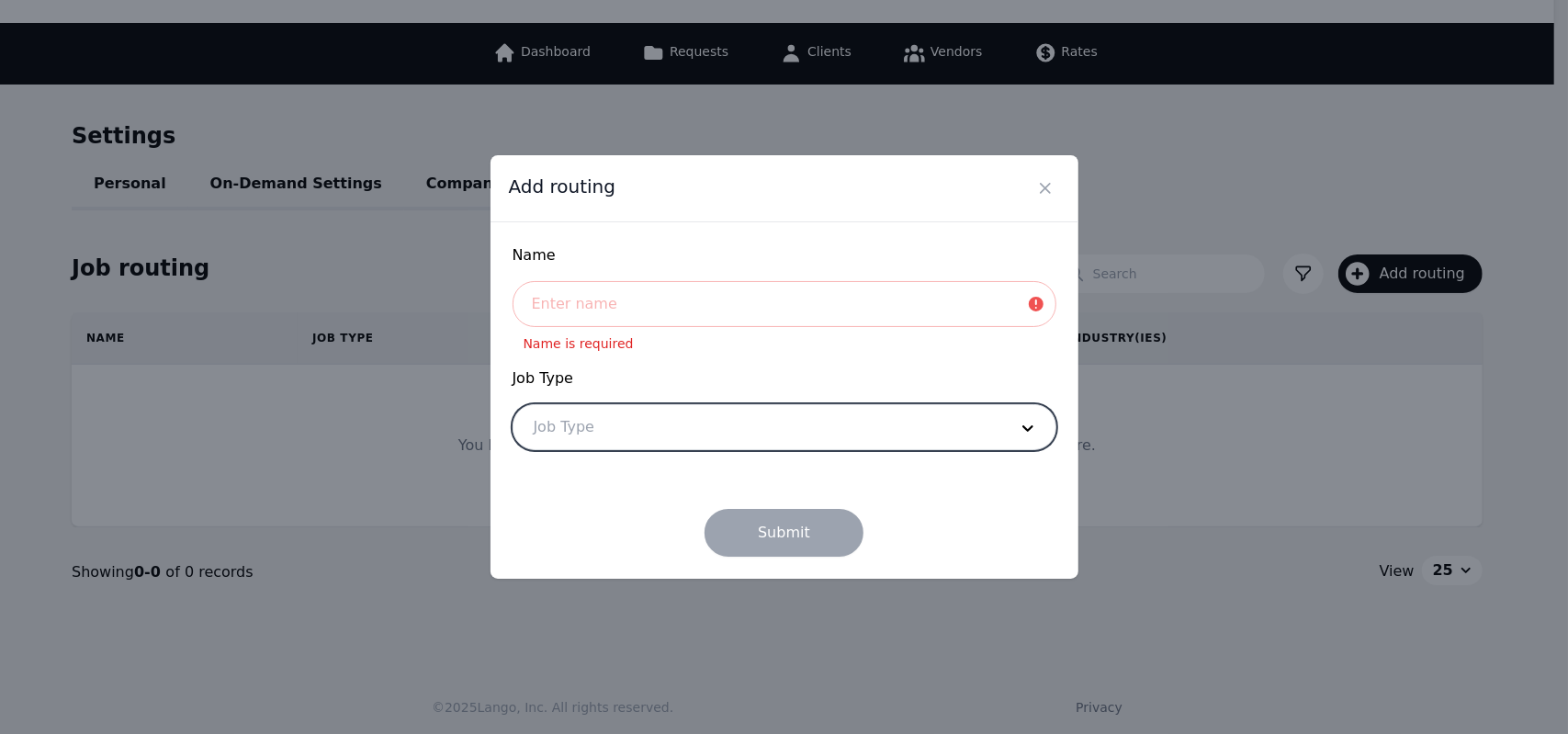
click at [806, 428] on div at bounding box center [757, 426] width 487 height 44
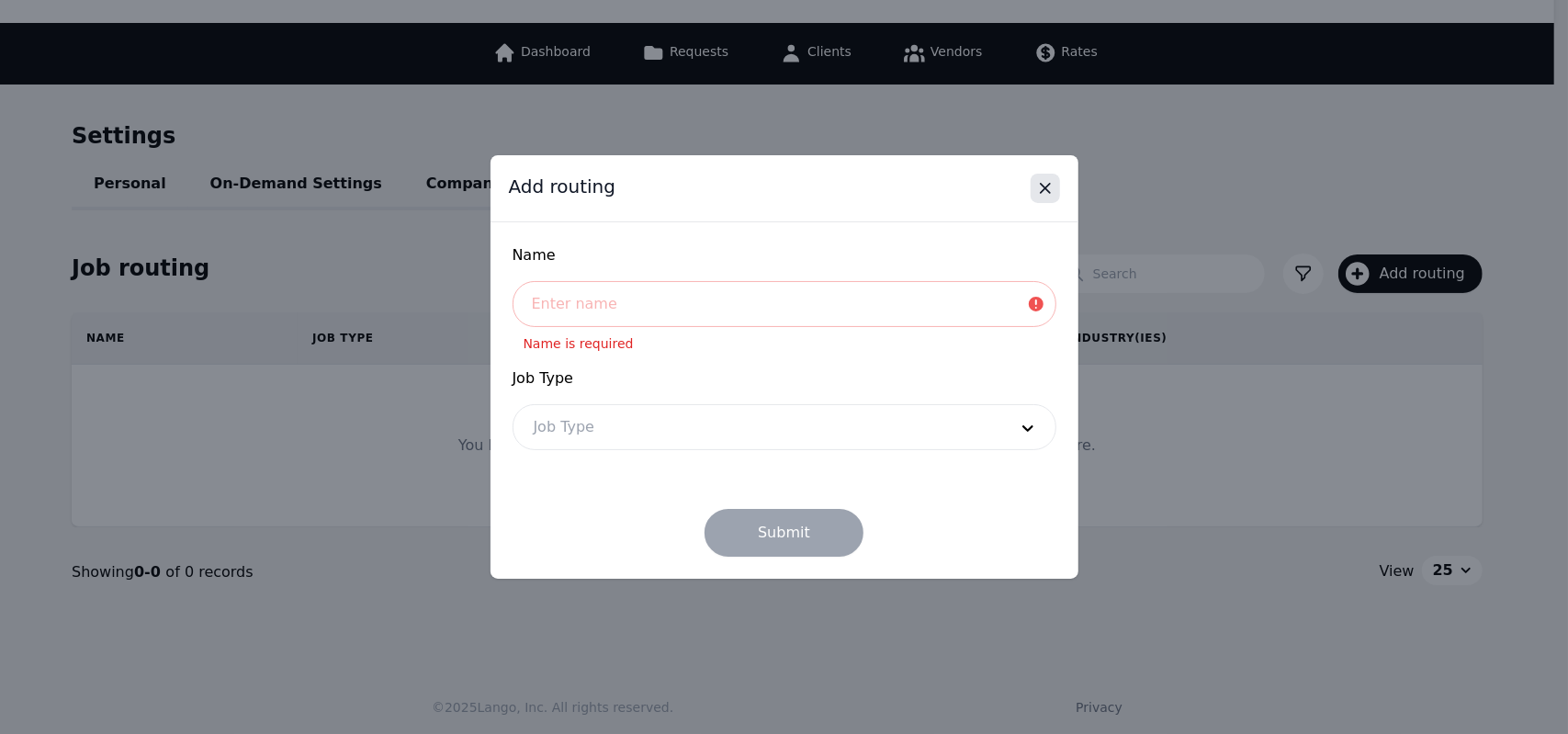
click at [1043, 197] on icon "Close" at bounding box center [1046, 189] width 19 height 19
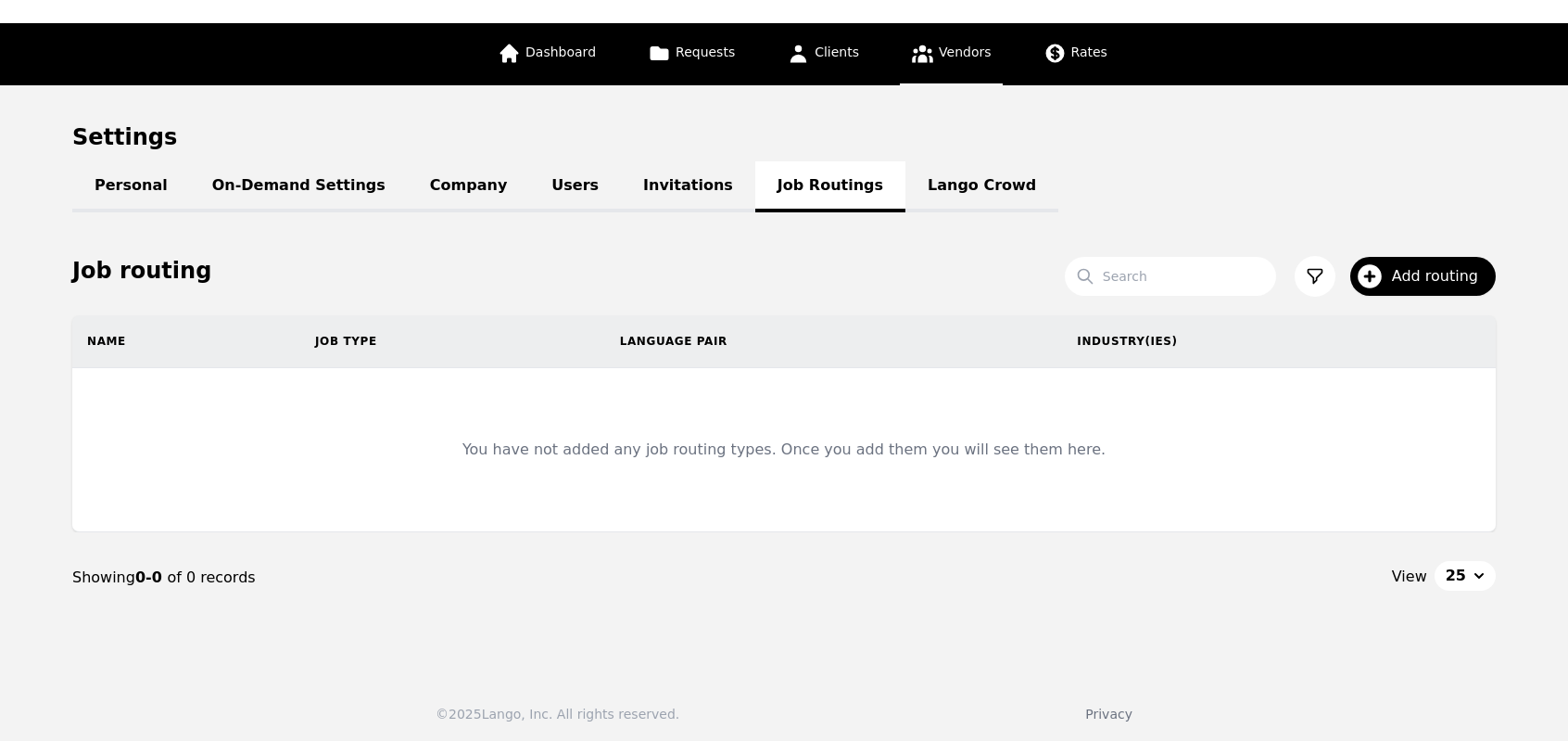
click at [950, 64] on link "Vendors" at bounding box center [951, 54] width 102 height 62
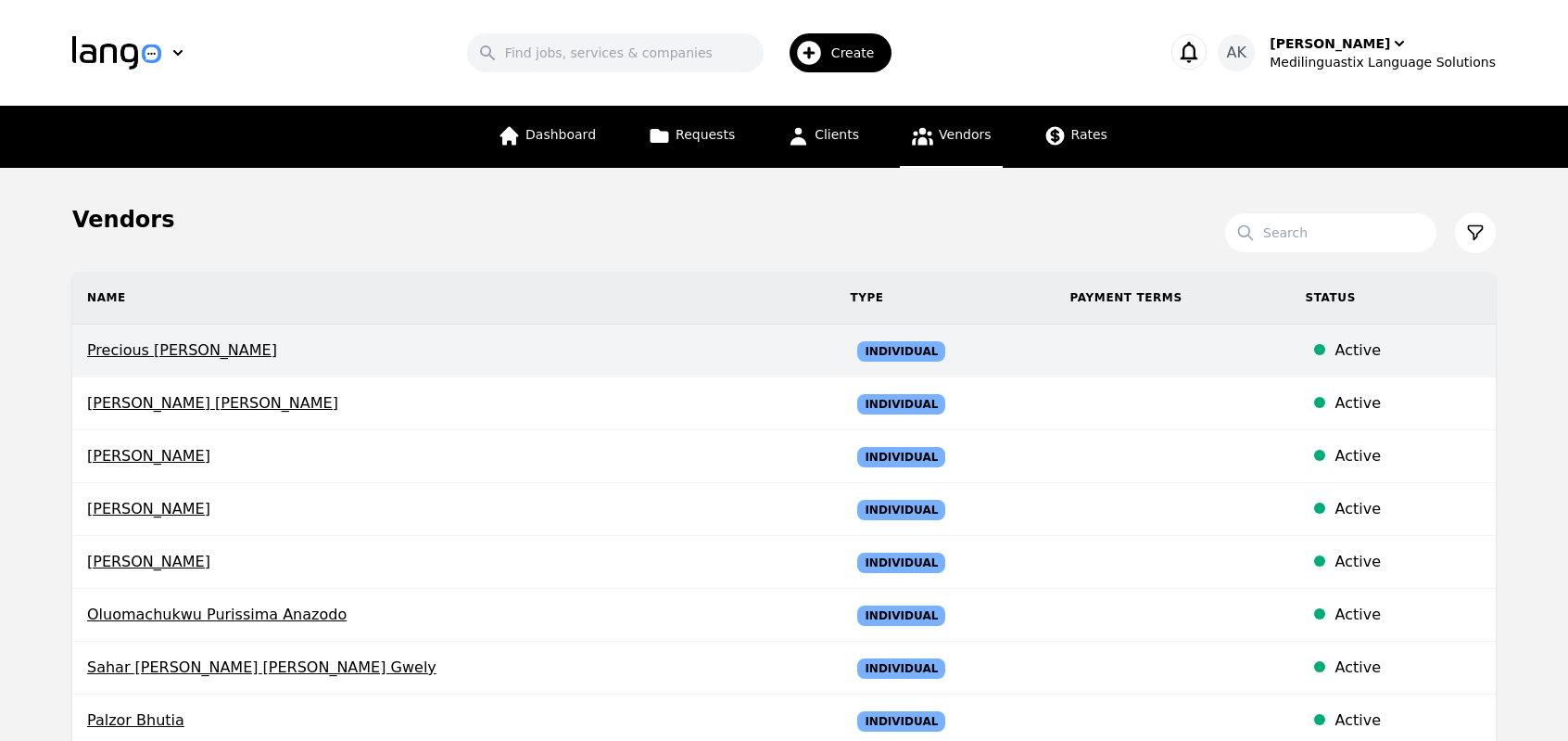
click at [498, 370] on td "Precious Chidinma Nwosu" at bounding box center [453, 351] width 762 height 53
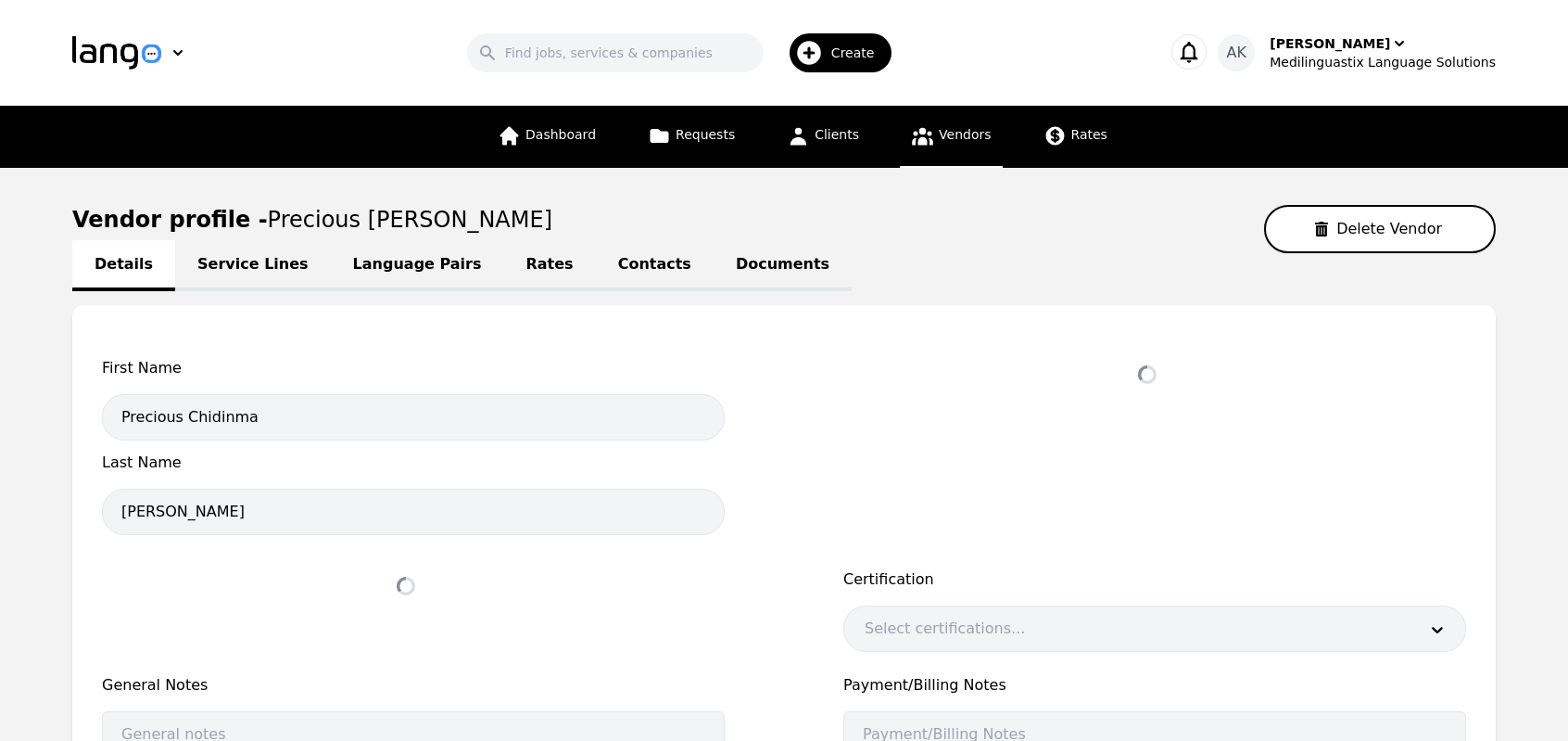
select select "active"
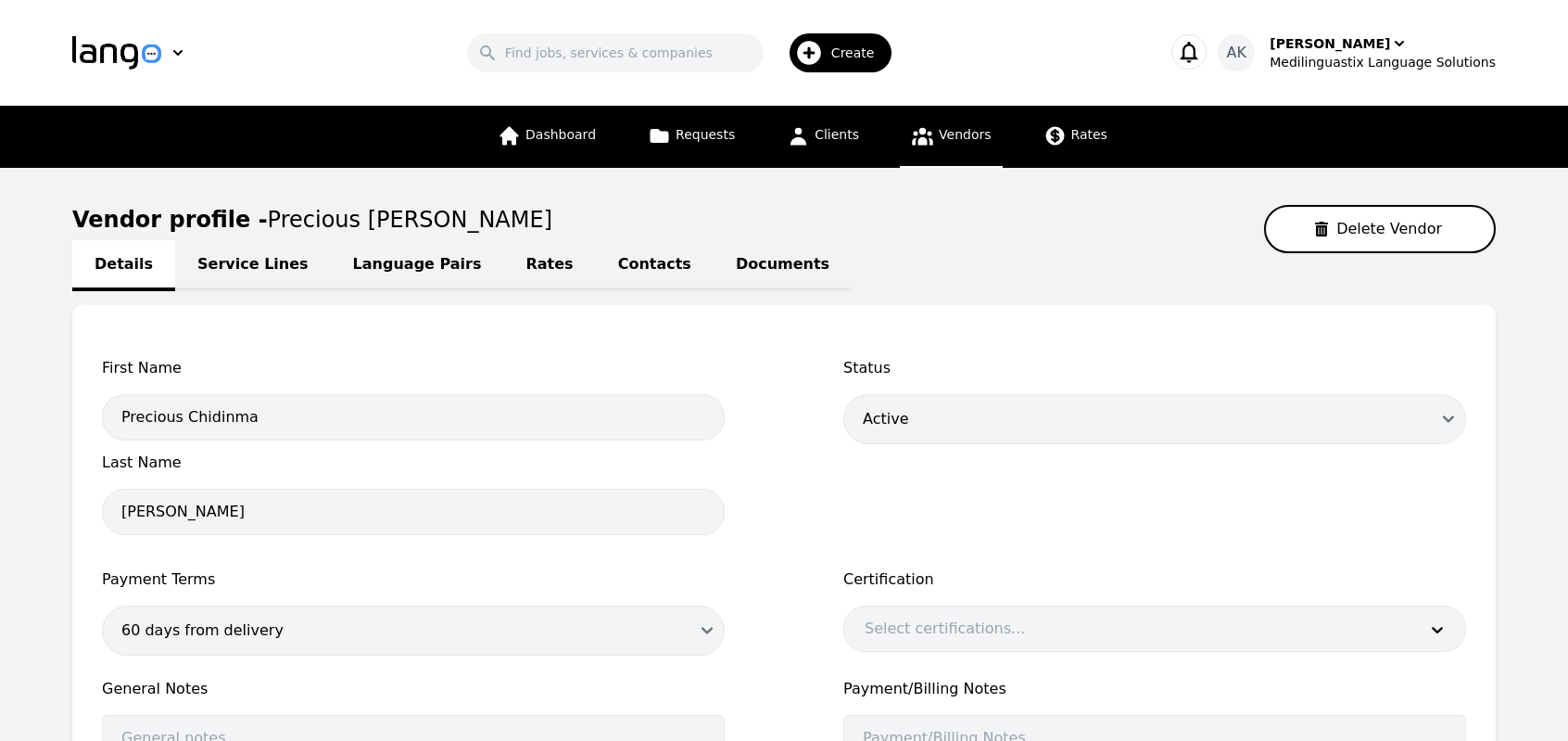
click at [392, 279] on link "Language Pairs" at bounding box center [417, 265] width 173 height 51
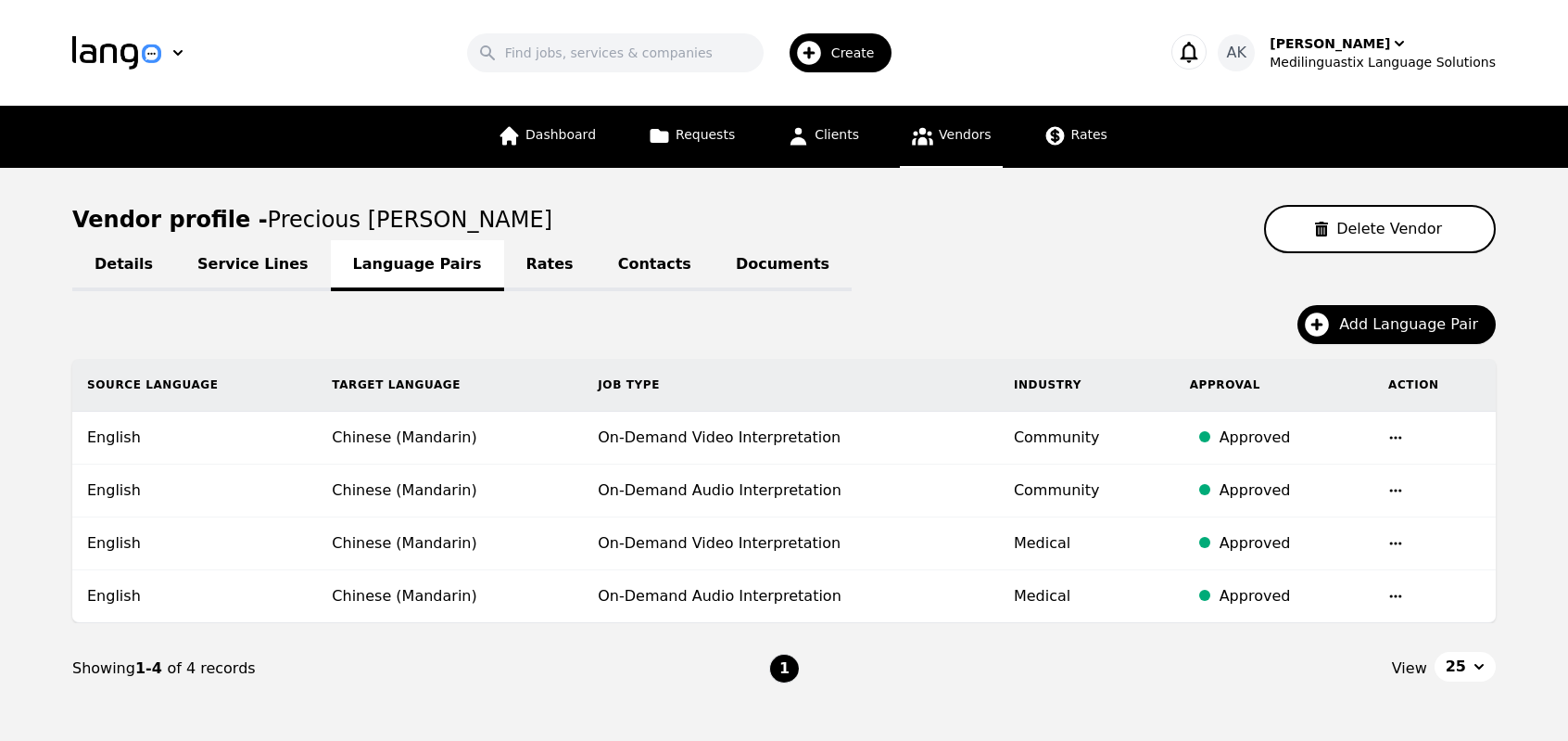
click at [505, 271] on link "Rates" at bounding box center [550, 265] width 92 height 51
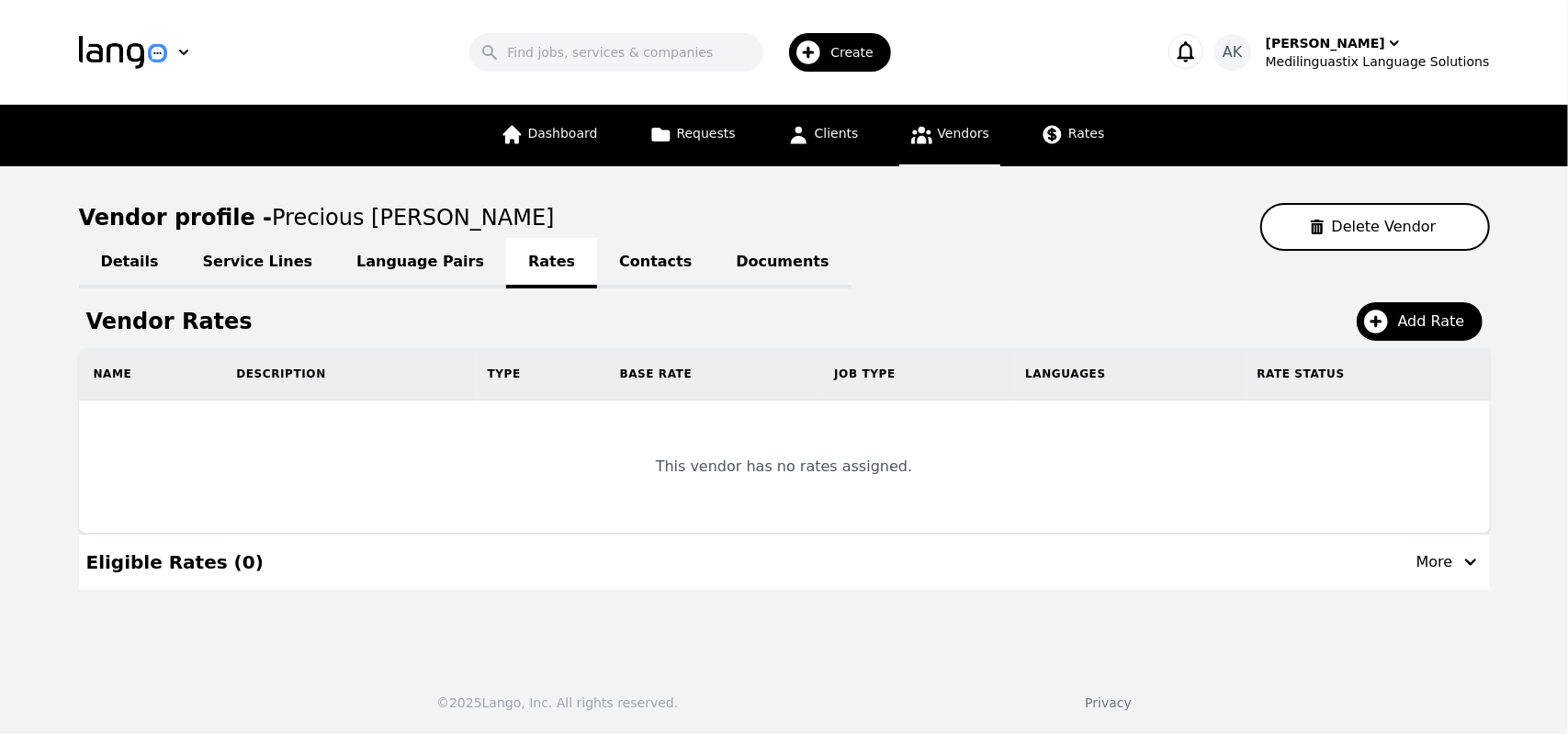
click at [597, 271] on link "Contacts" at bounding box center [655, 263] width 117 height 50
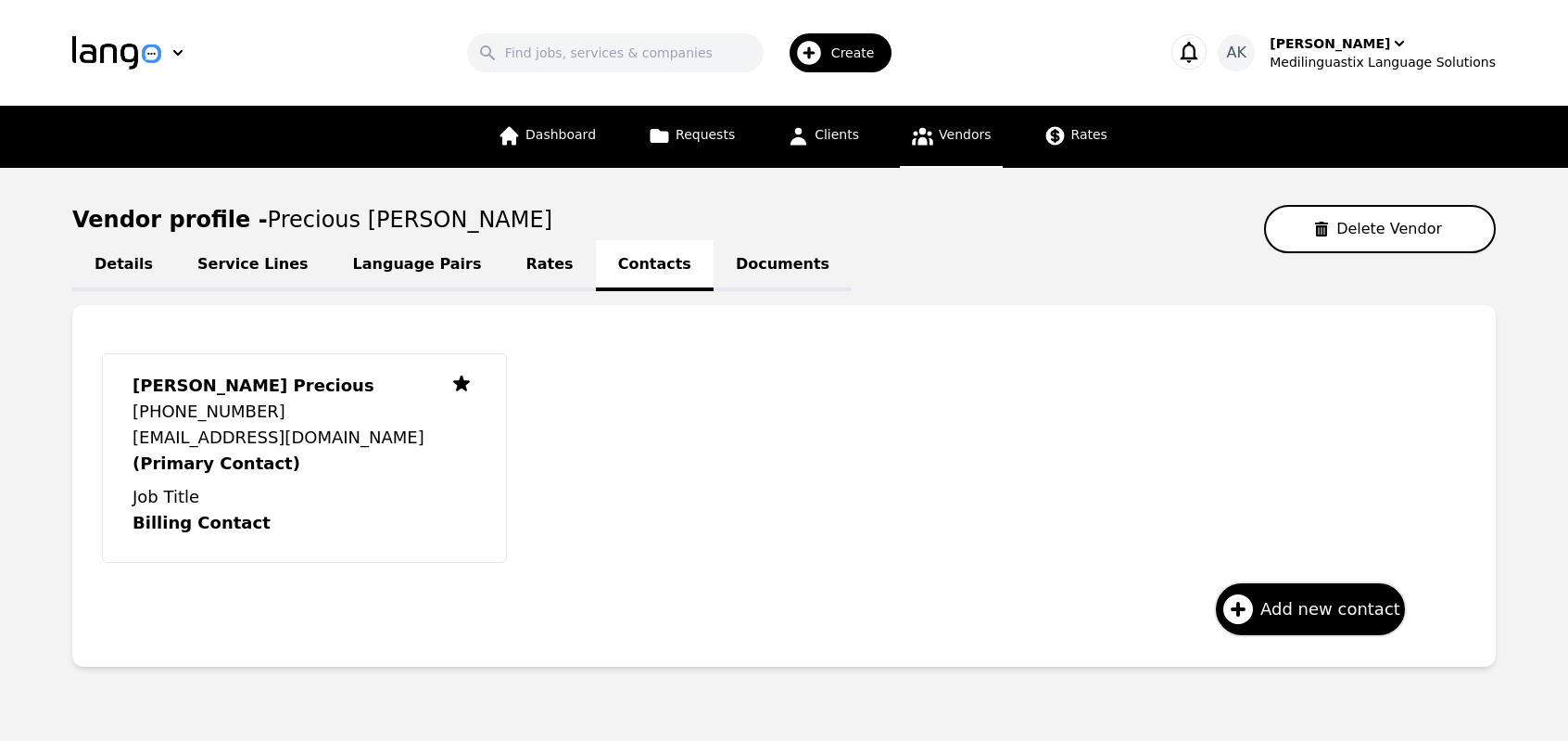
click at [714, 276] on link "Documents" at bounding box center [782, 265] width 138 height 51
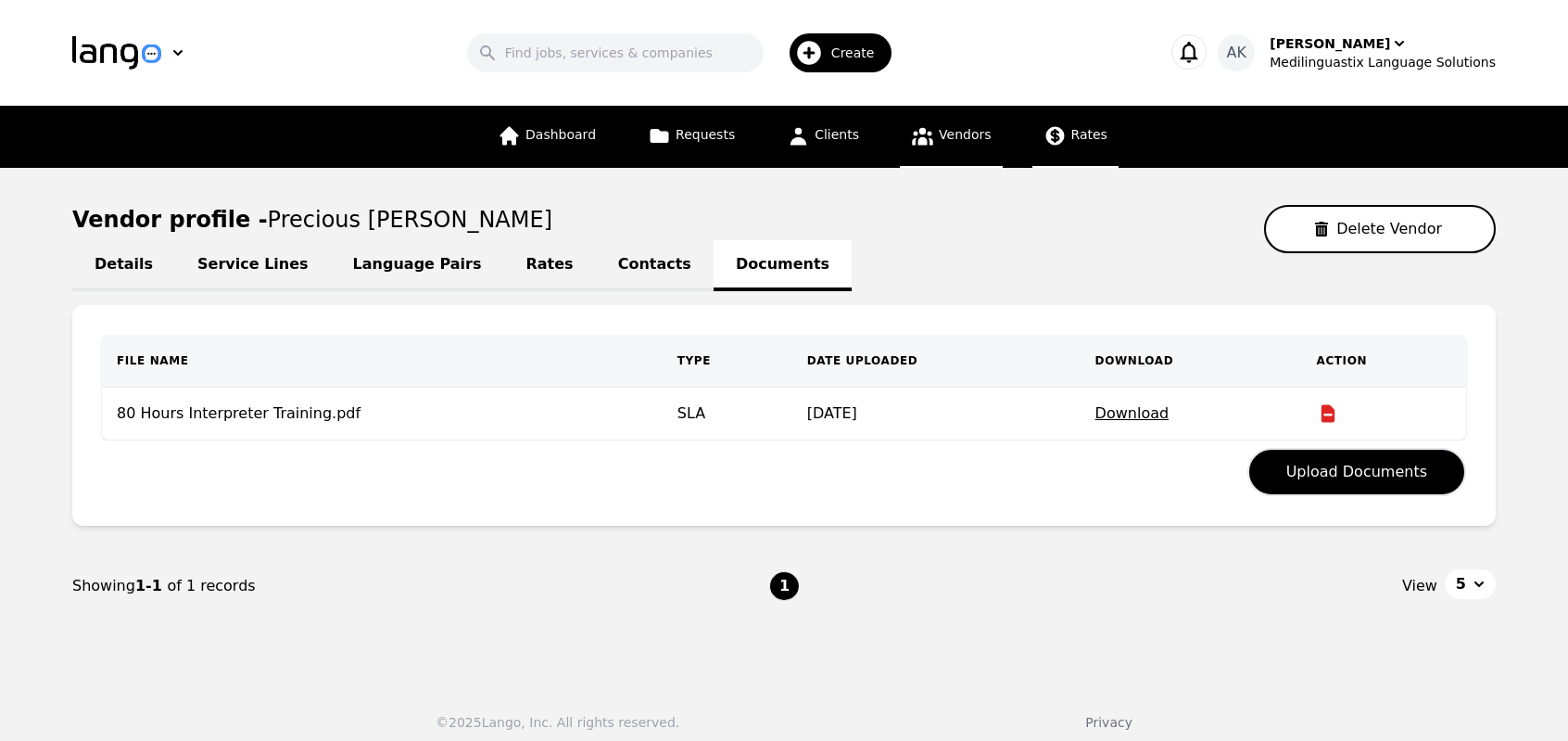
click at [1072, 134] on span "Rates" at bounding box center [1090, 134] width 37 height 15
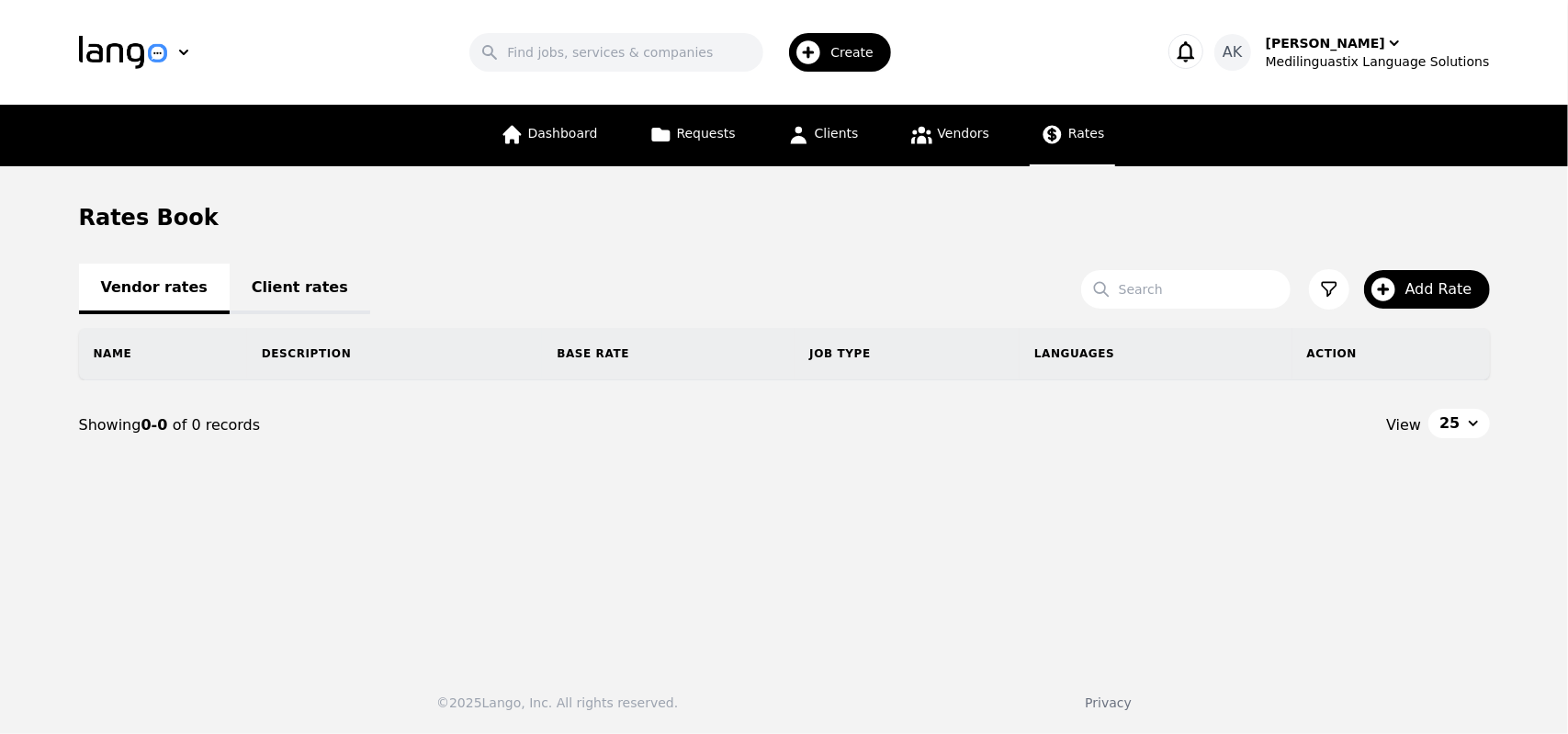
click at [268, 283] on link "Client rates" at bounding box center [299, 289] width 140 height 50
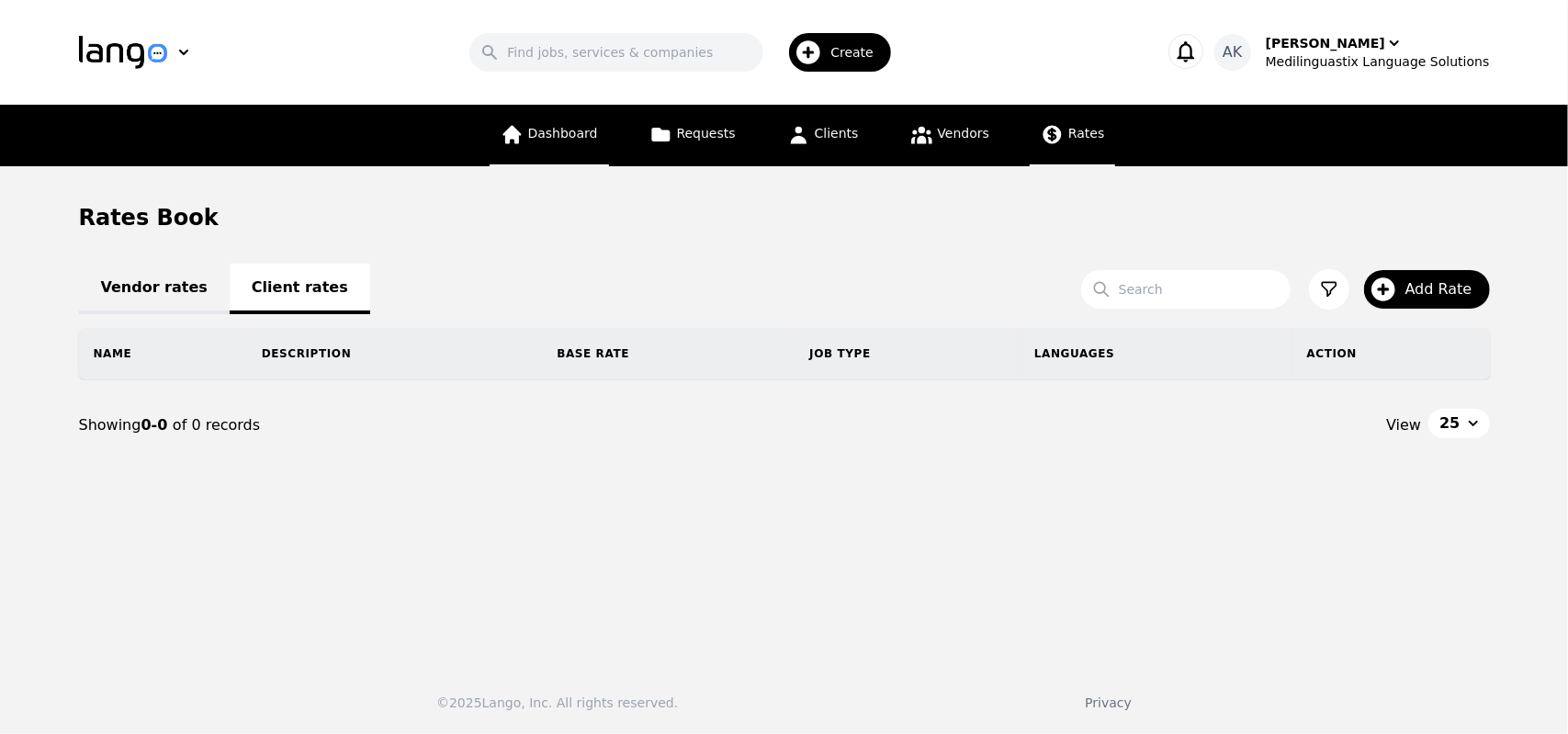
click at [555, 146] on link "Dashboard" at bounding box center [549, 136] width 119 height 61
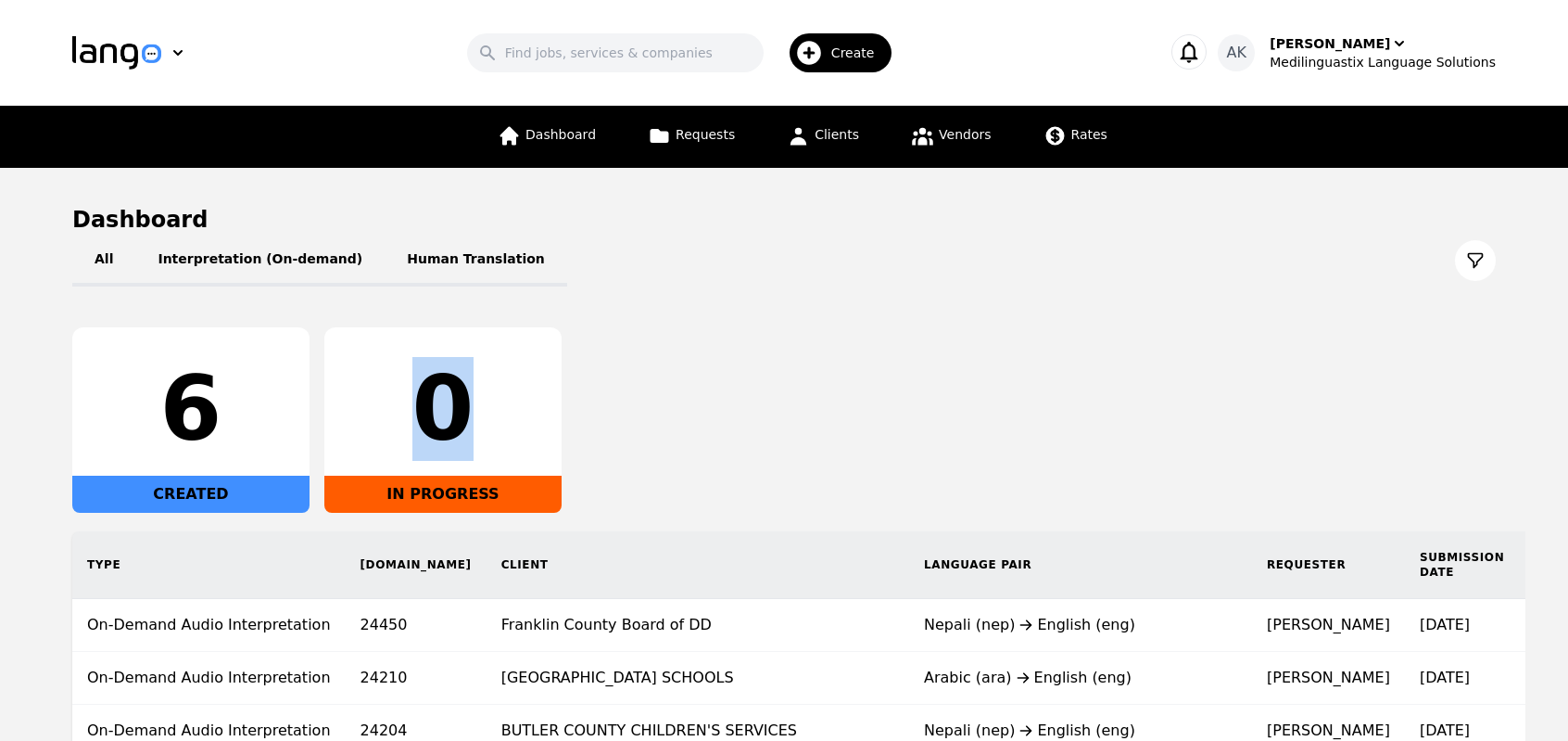
drag, startPoint x: 468, startPoint y: 413, endPoint x: 388, endPoint y: 416, distance: 80.1
click at [388, 416] on div "0" at bounding box center [443, 408] width 207 height 89
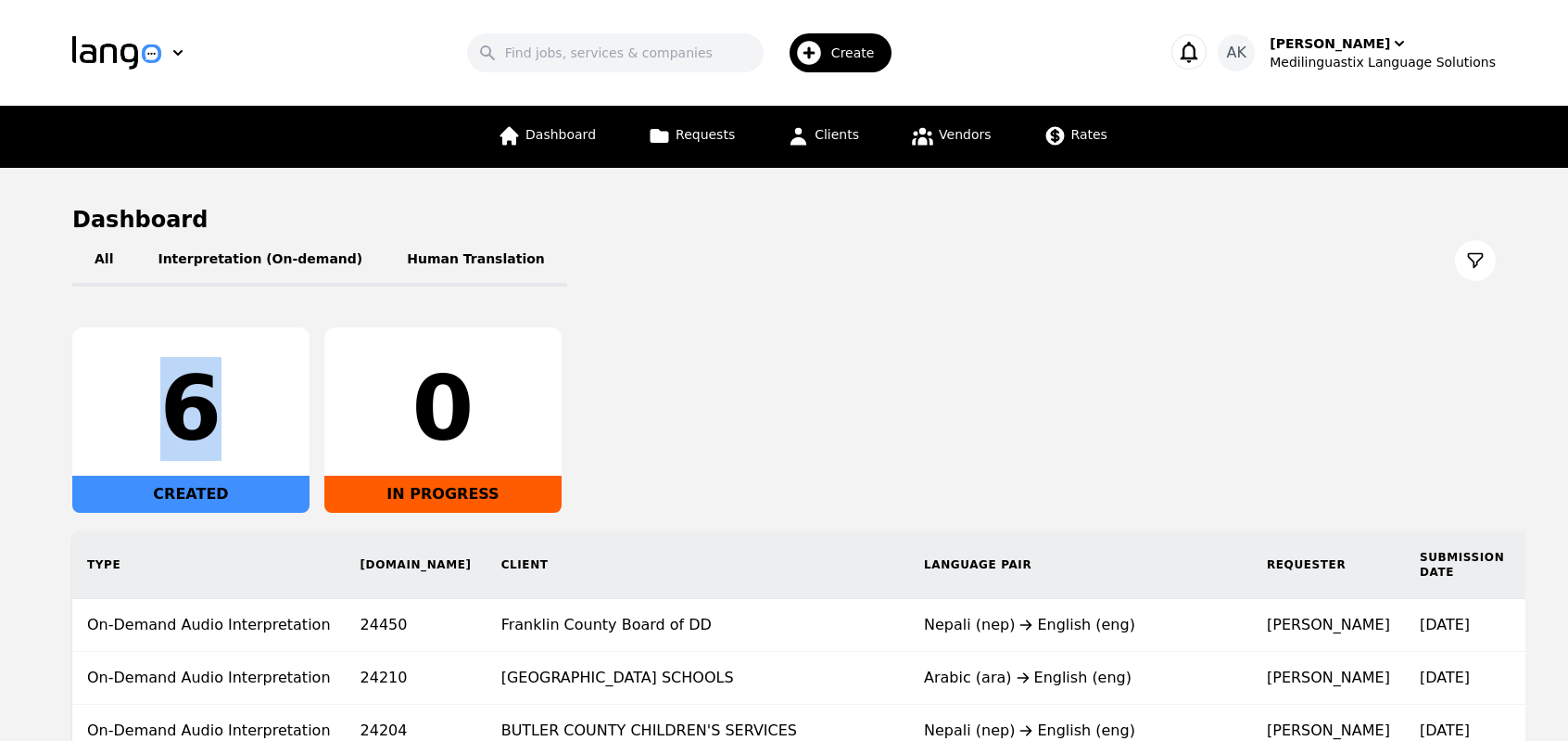
drag, startPoint x: 222, startPoint y: 413, endPoint x: 150, endPoint y: 426, distance: 73.2
click at [150, 426] on div "6" at bounding box center [190, 408] width 207 height 89
drag, startPoint x: 150, startPoint y: 426, endPoint x: 273, endPoint y: 418, distance: 123.3
click at [273, 418] on div "6" at bounding box center [190, 408] width 207 height 89
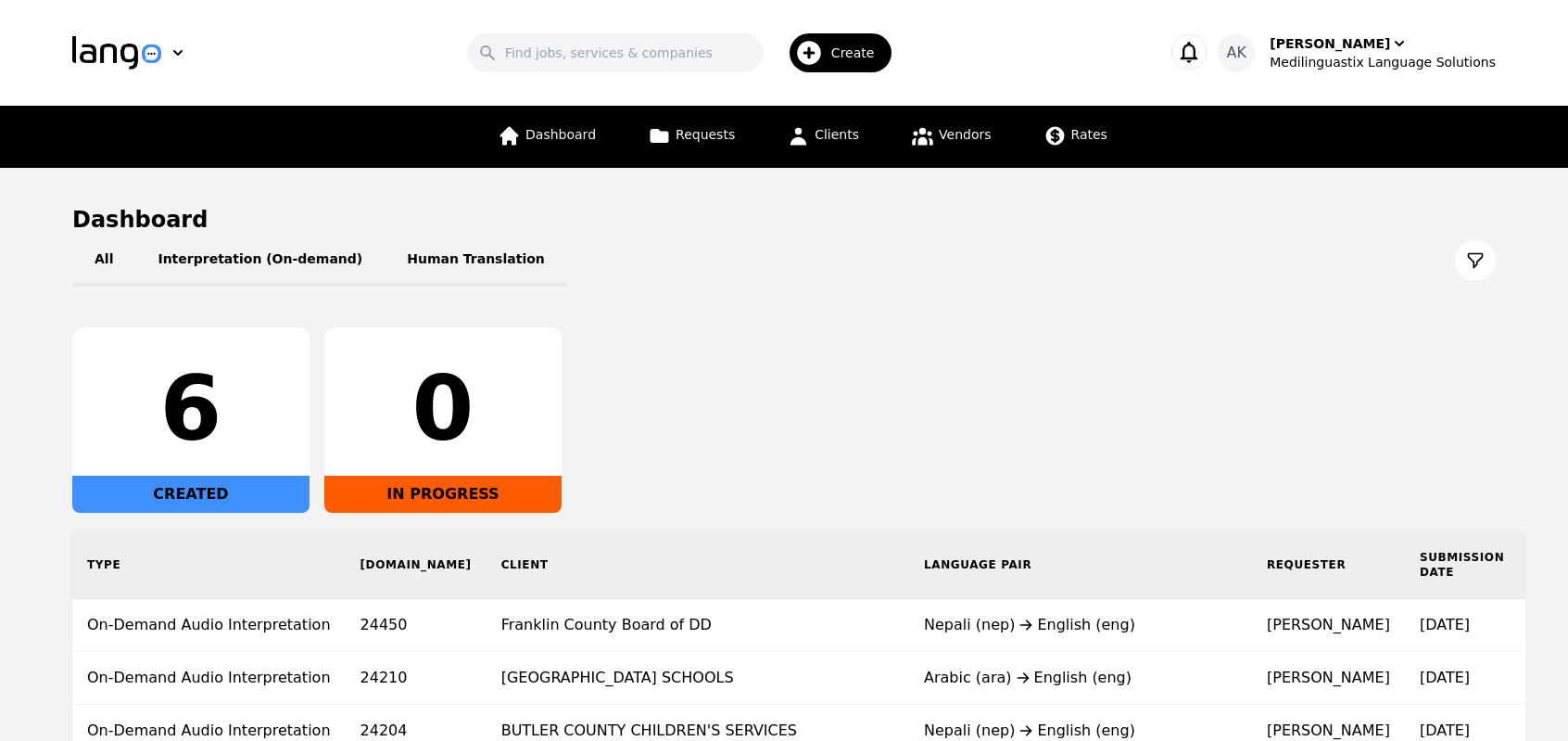
click at [404, 416] on div "0" at bounding box center [443, 408] width 207 height 89
drag, startPoint x: 404, startPoint y: 416, endPoint x: 500, endPoint y: 431, distance: 97.2
click at [500, 431] on div "0" at bounding box center [443, 408] width 207 height 89
click at [473, 426] on div "0" at bounding box center [443, 408] width 207 height 89
drag, startPoint x: 473, startPoint y: 426, endPoint x: 427, endPoint y: 426, distance: 46.0
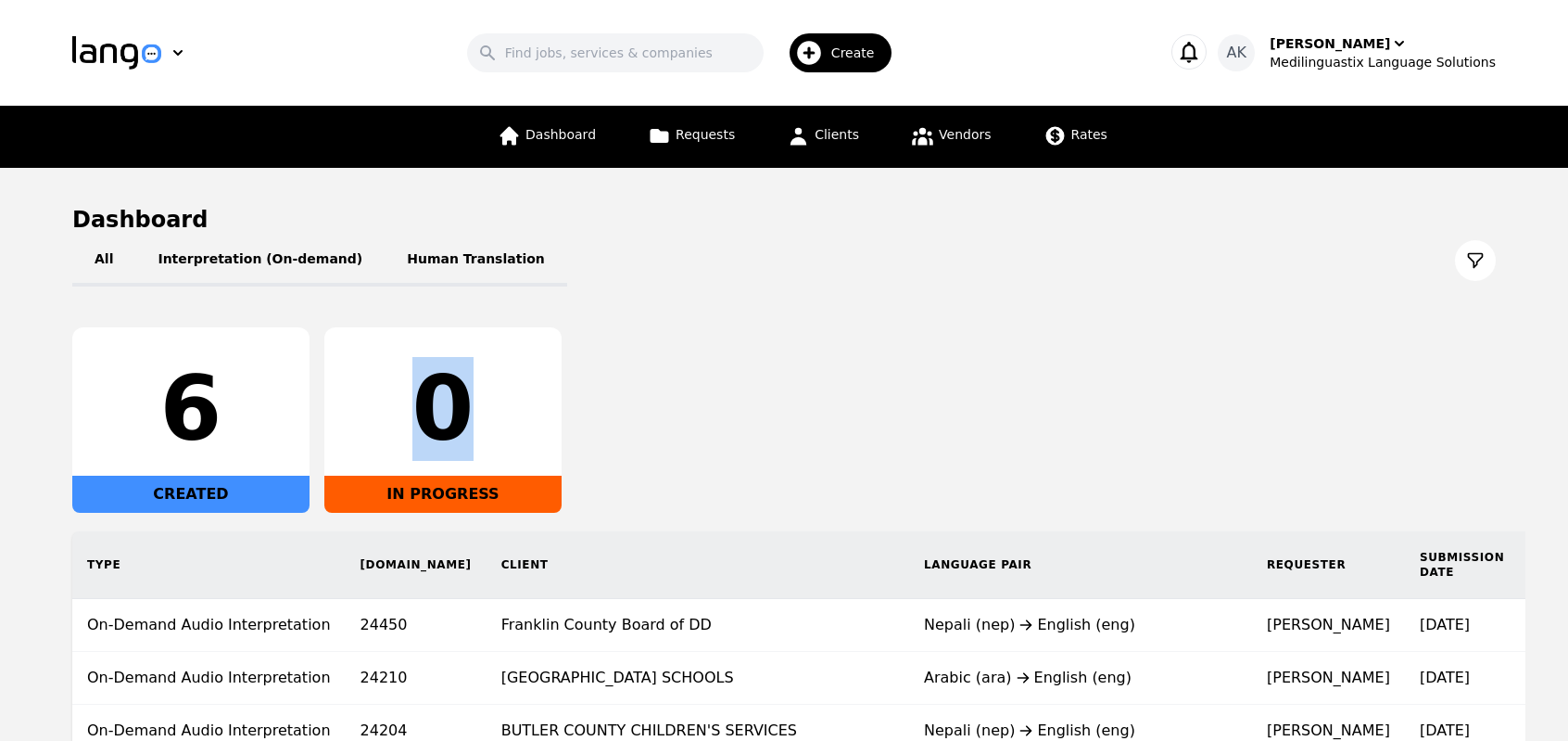
click at [427, 426] on div "0" at bounding box center [443, 408] width 207 height 89
click at [216, 417] on div "6" at bounding box center [190, 408] width 207 height 89
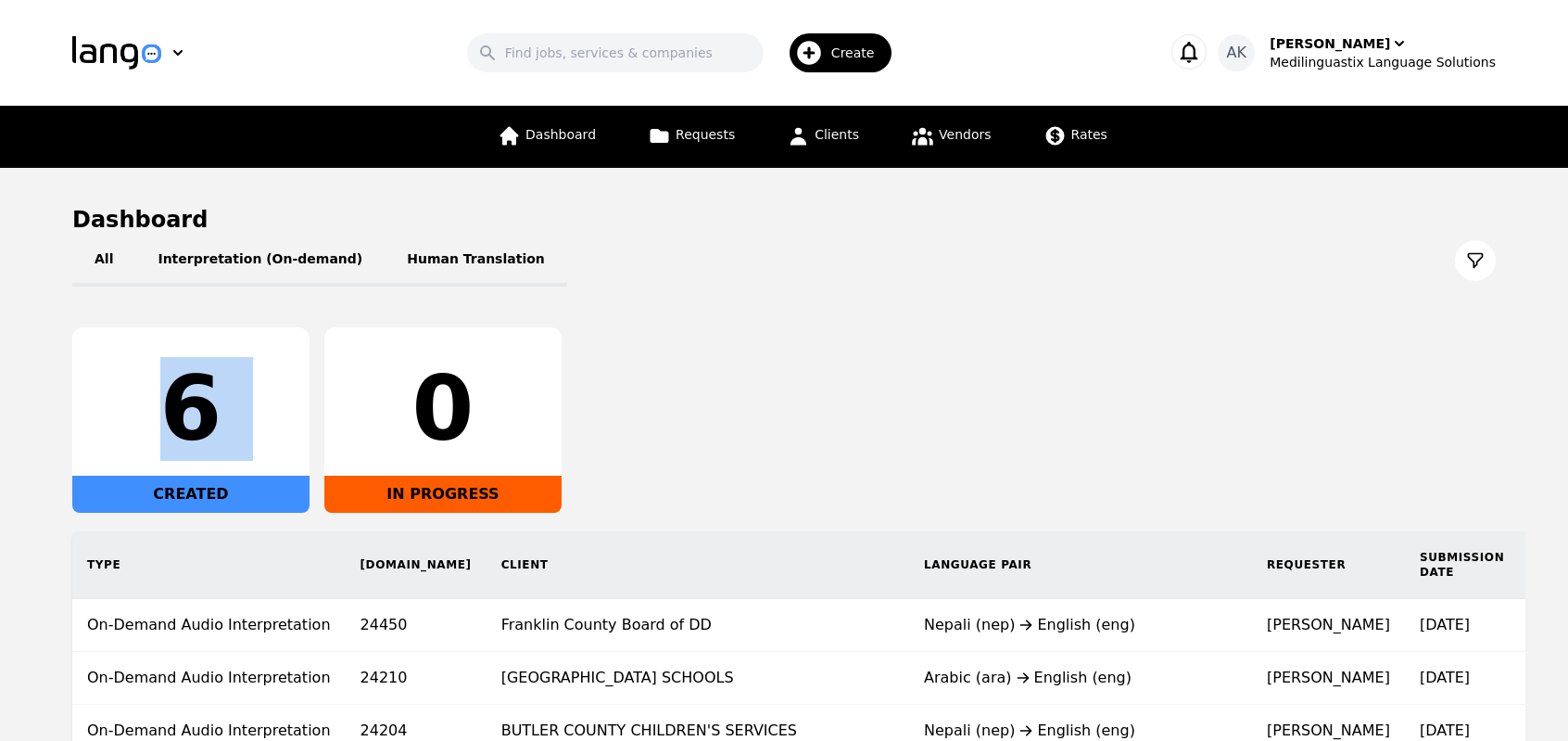
click at [216, 417] on div "6" at bounding box center [190, 408] width 207 height 89
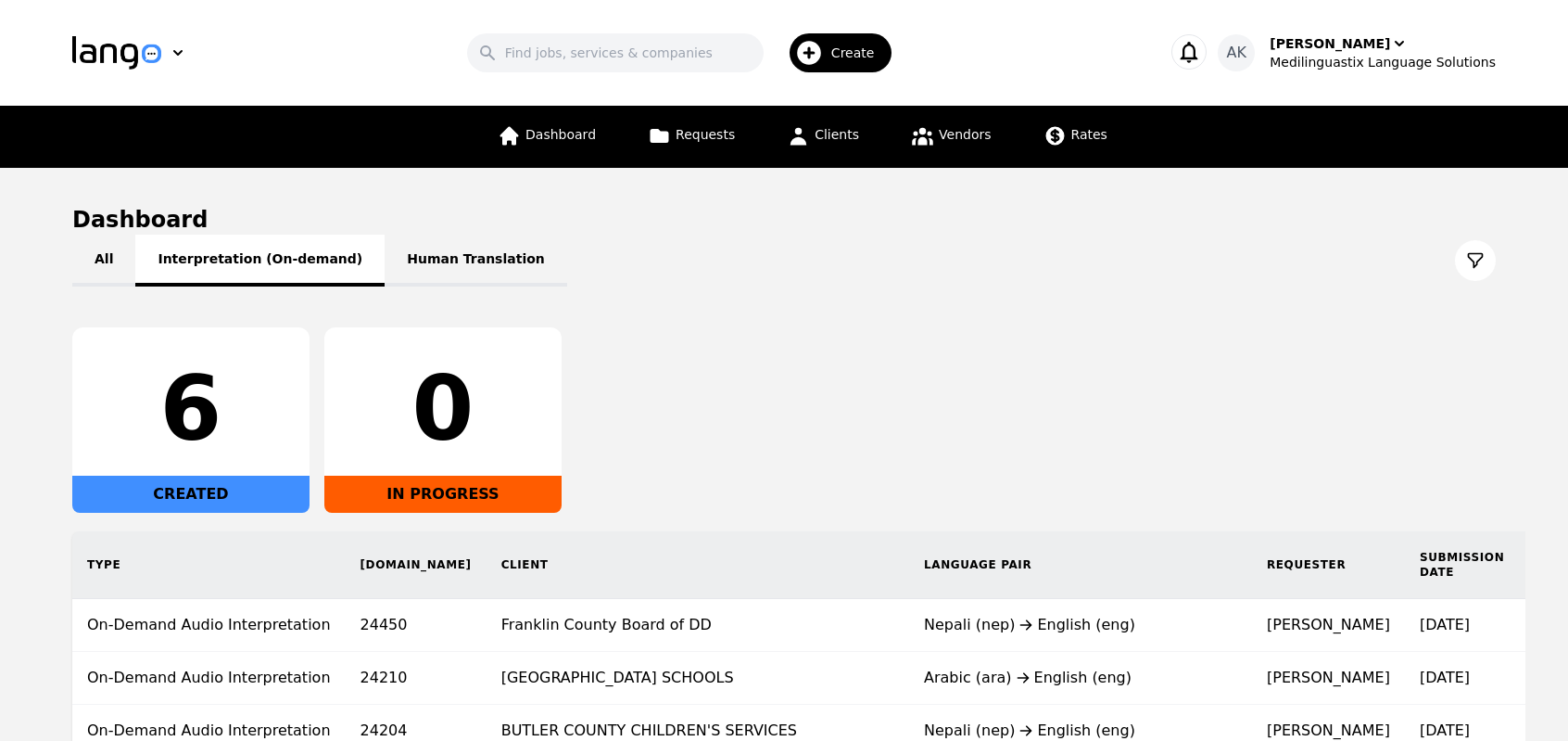
click at [234, 265] on button "Interpretation (On-demand)" at bounding box center [260, 260] width 249 height 52
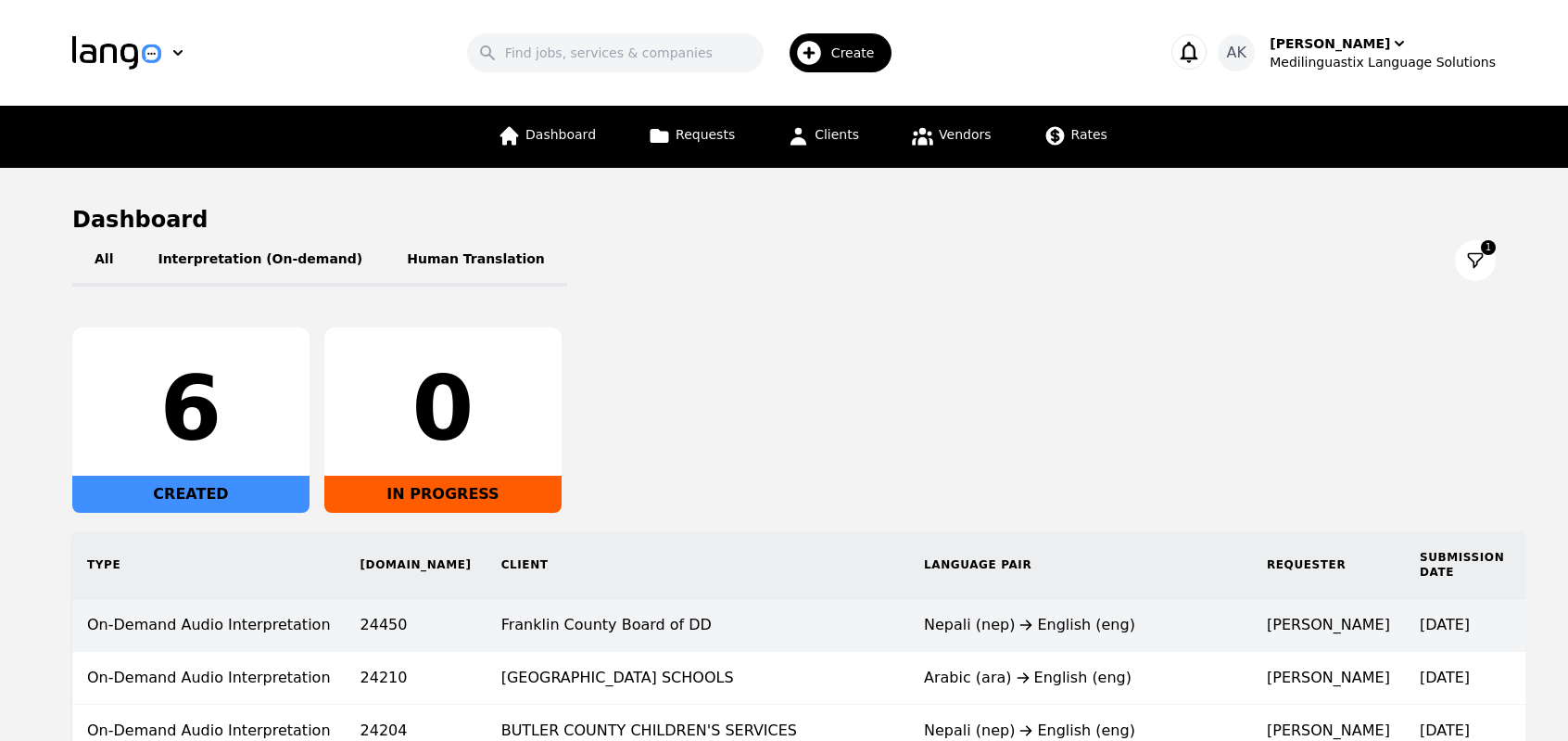
click at [535, 641] on td "Franklin County Board of DD" at bounding box center [698, 625] width 423 height 53
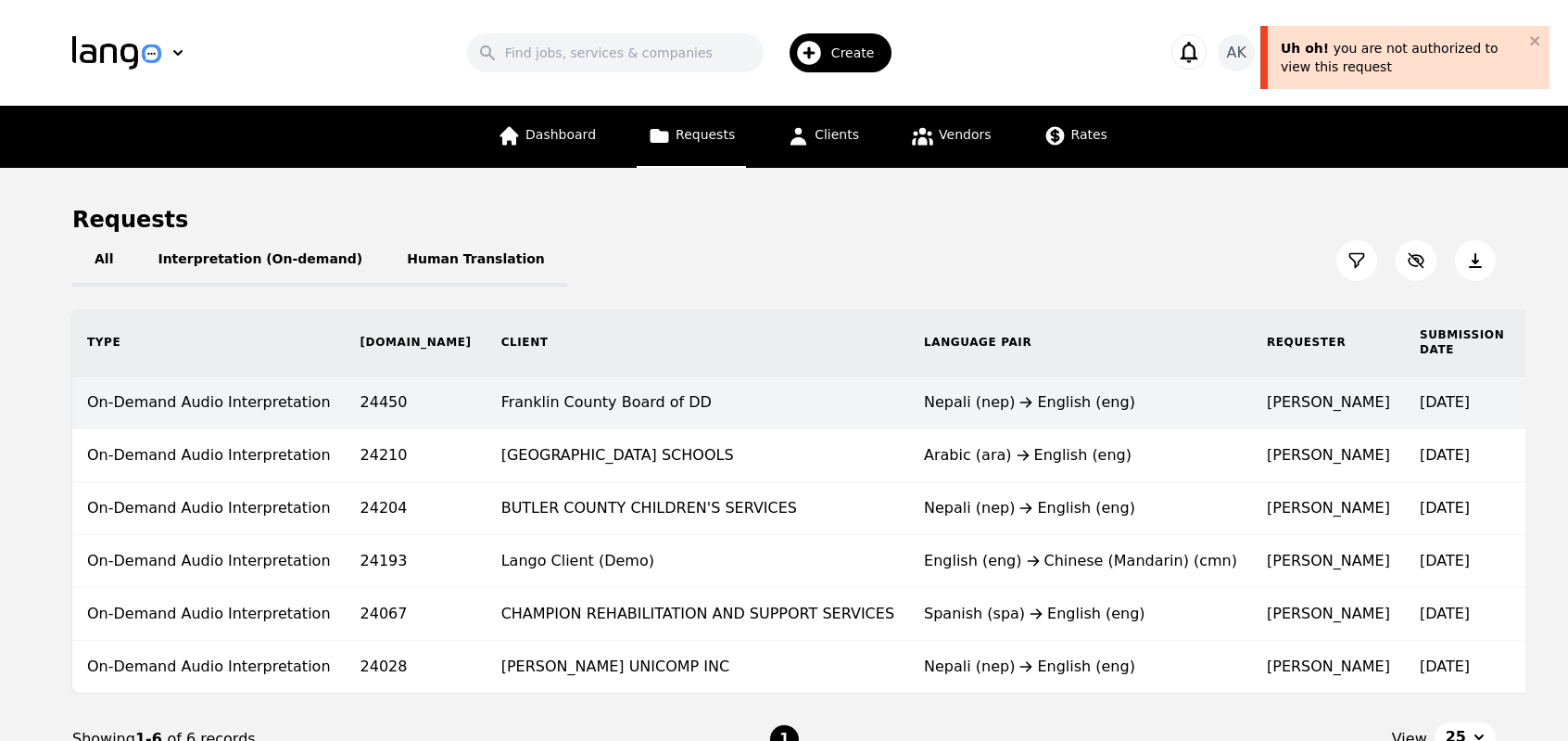
click at [543, 401] on td "Franklin County Board of DD" at bounding box center [698, 402] width 423 height 53
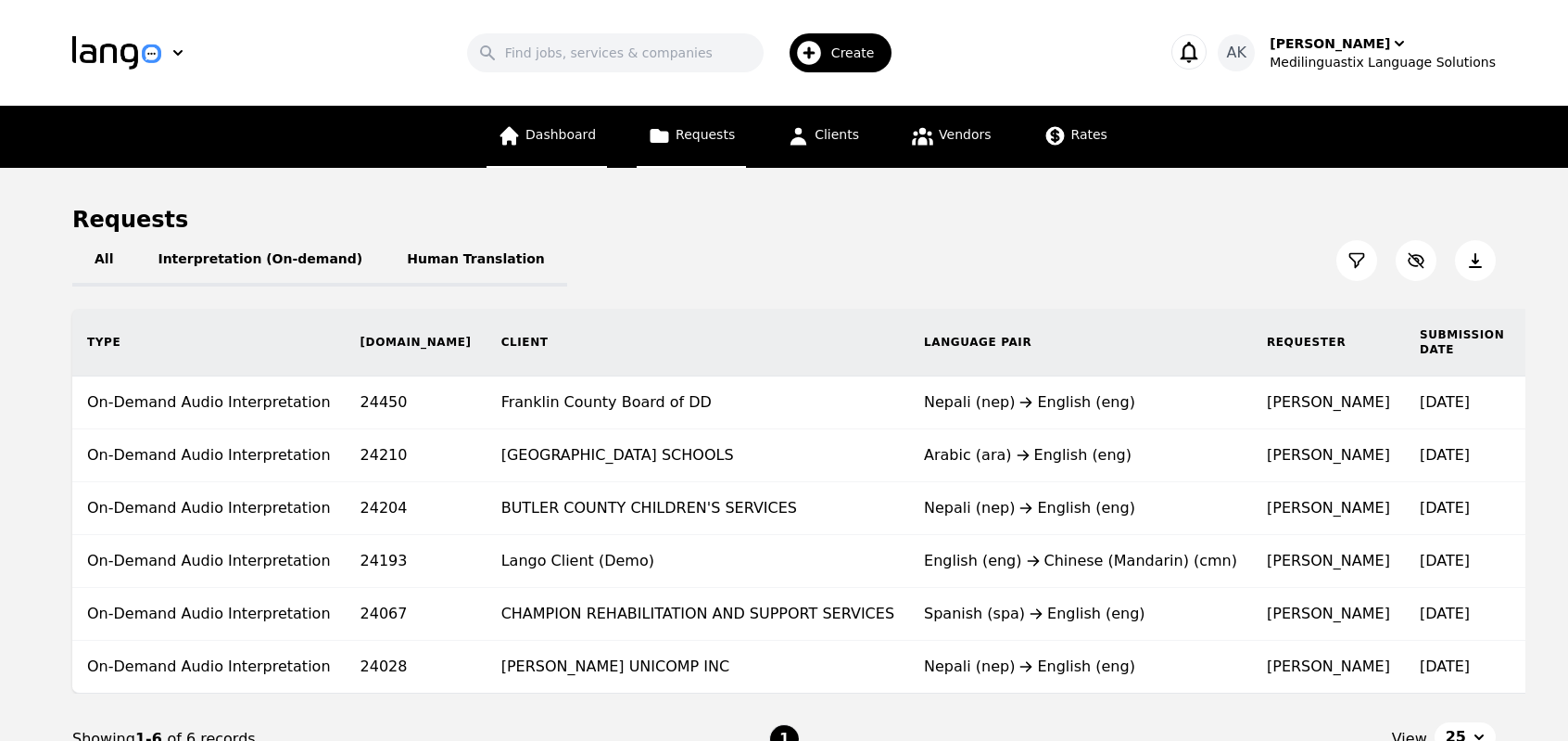
click at [570, 135] on span "Dashboard" at bounding box center [560, 134] width 70 height 15
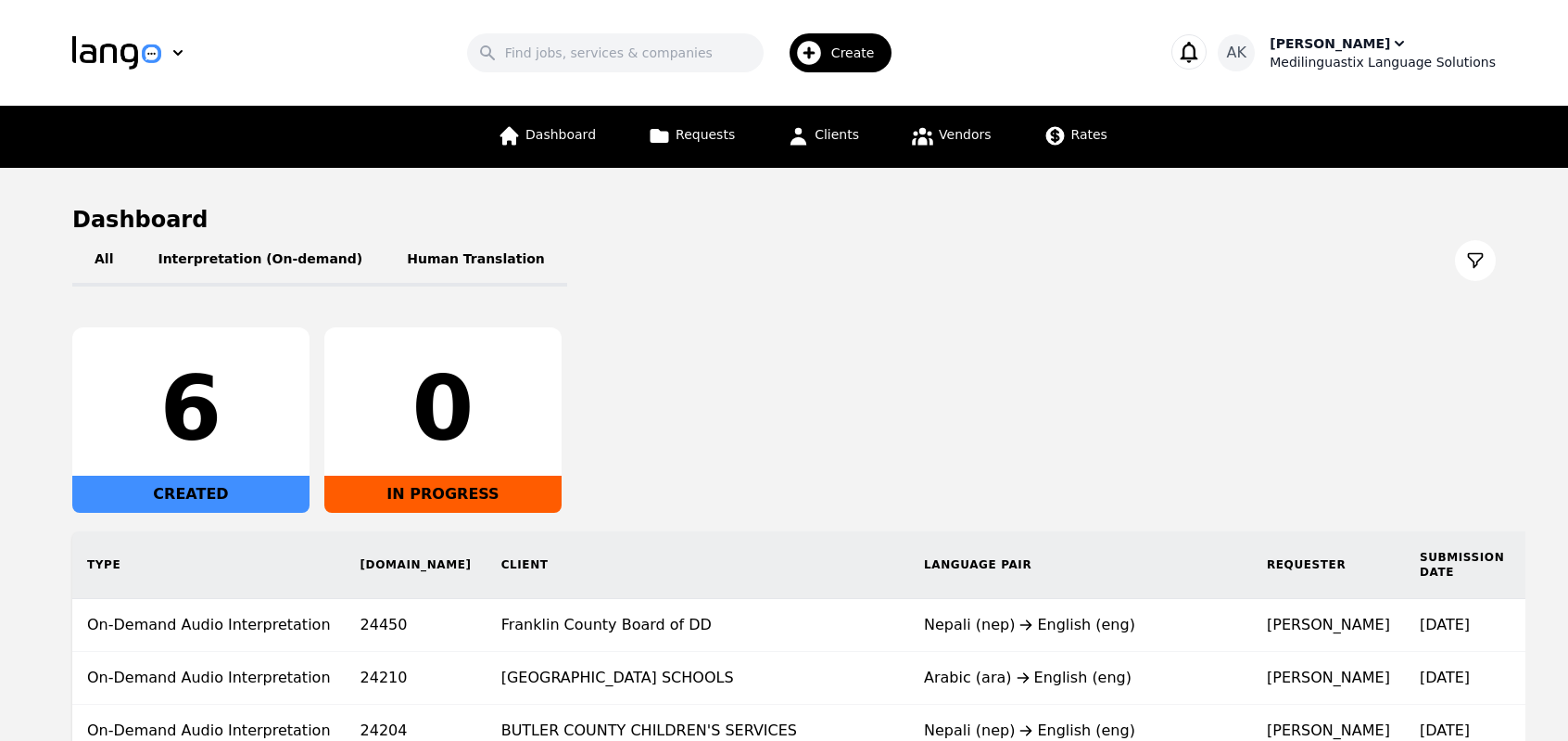
click at [1360, 42] on div "Ameet Kumar" at bounding box center [1330, 44] width 120 height 19
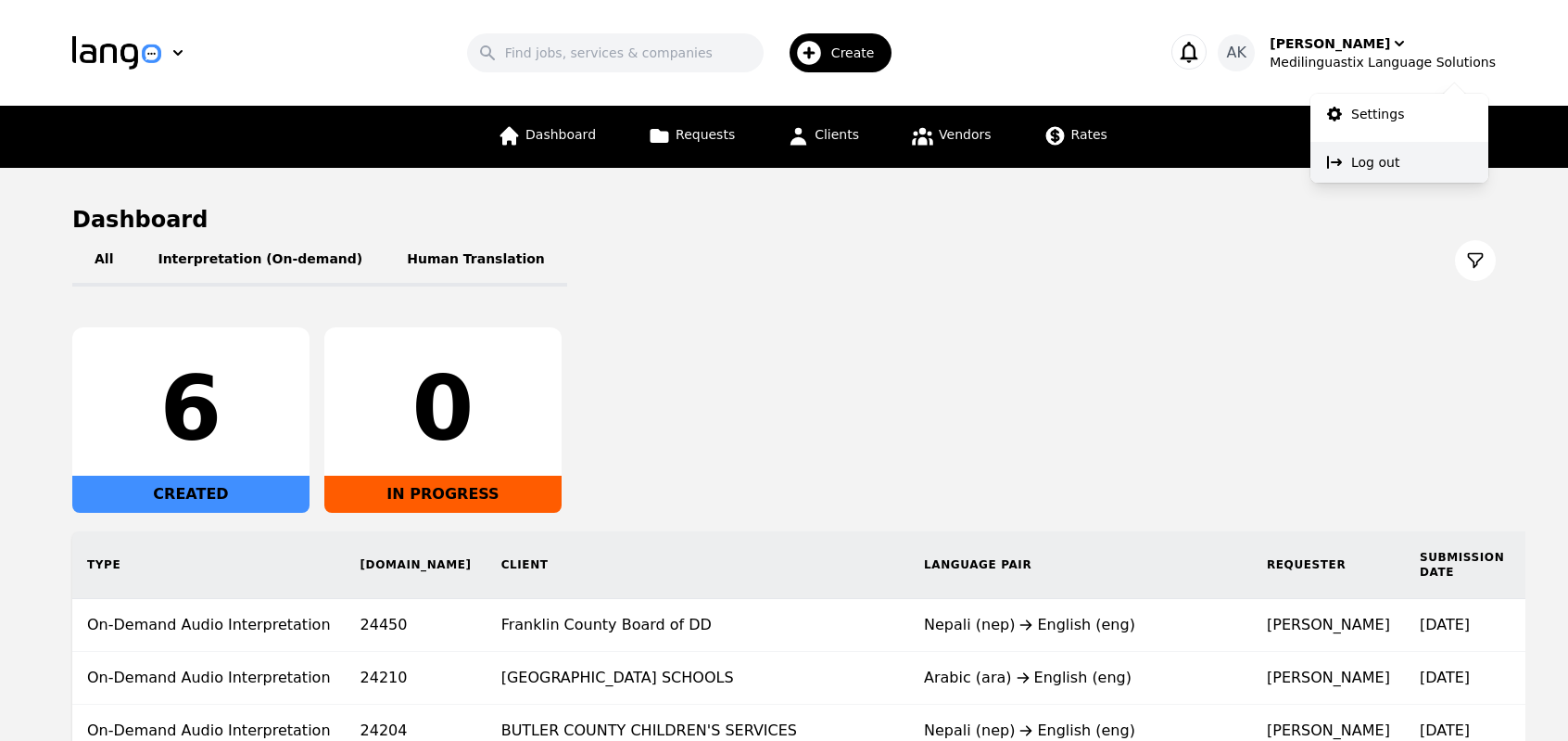
click at [1368, 159] on p "Log out" at bounding box center [1375, 162] width 48 height 19
